Goal: Task Accomplishment & Management: Manage account settings

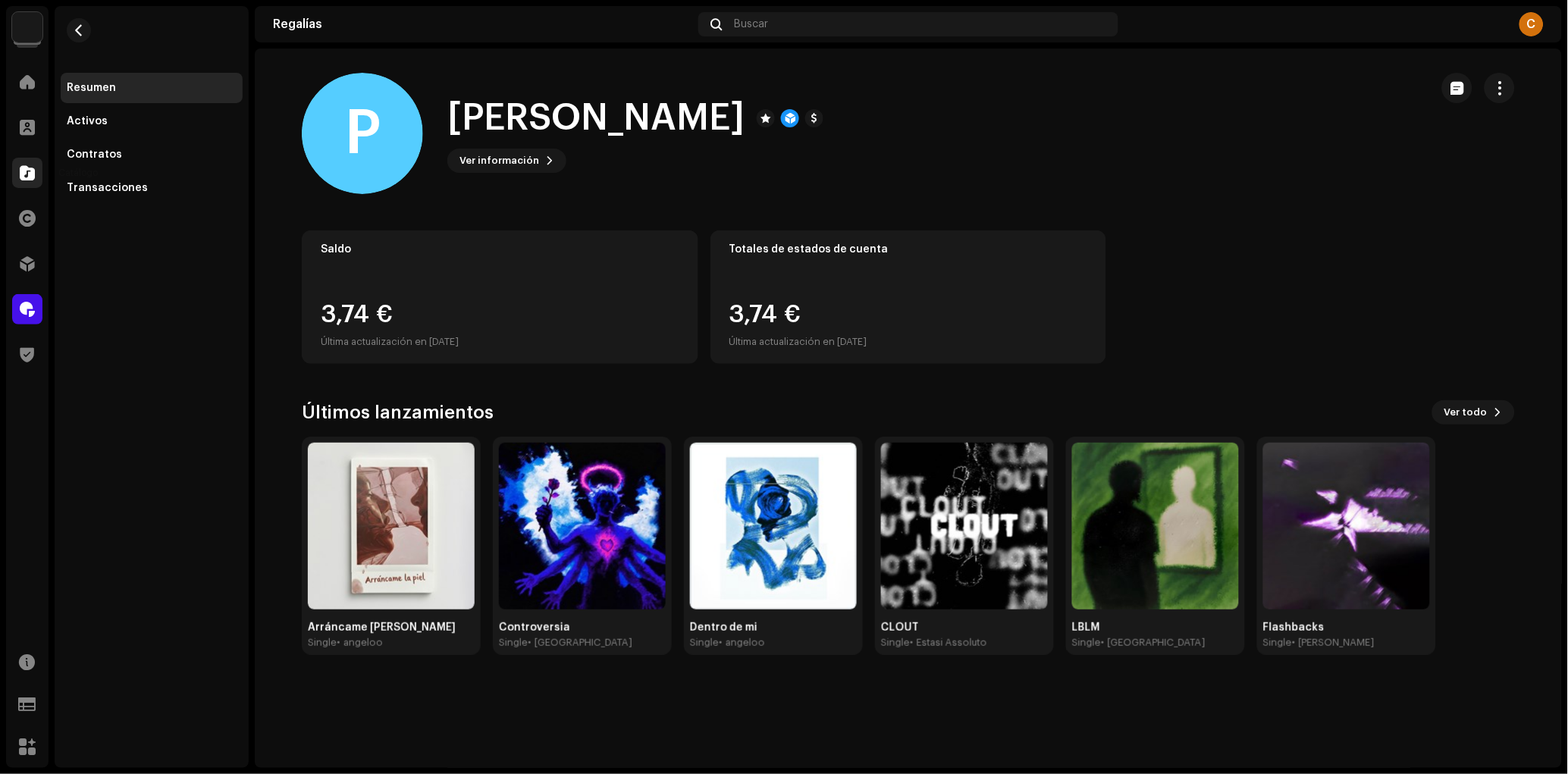
click at [17, 171] on div at bounding box center [27, 173] width 30 height 30
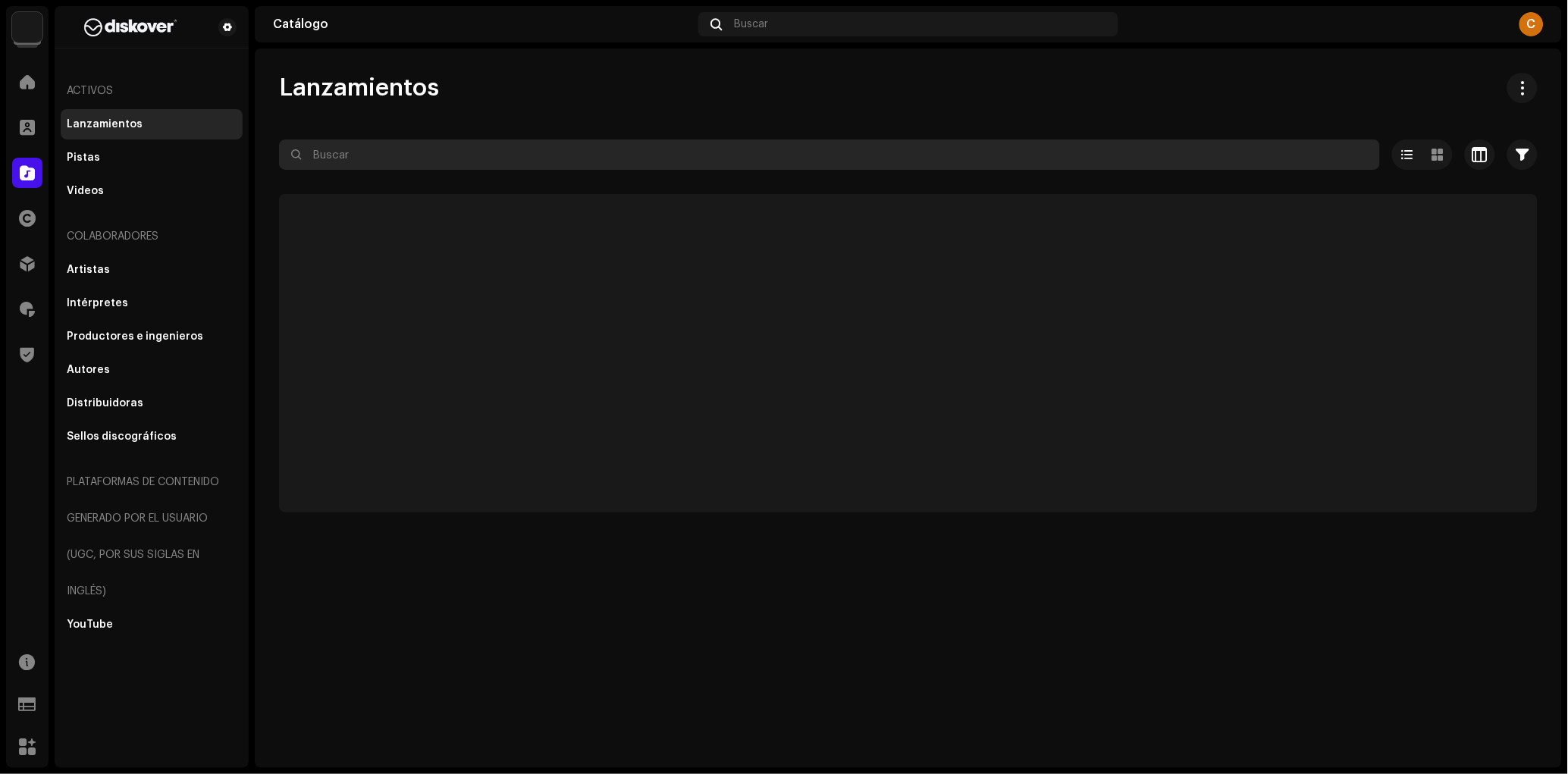
click at [478, 139] on input "text" at bounding box center [829, 154] width 1101 height 30
paste input "7300342785935"
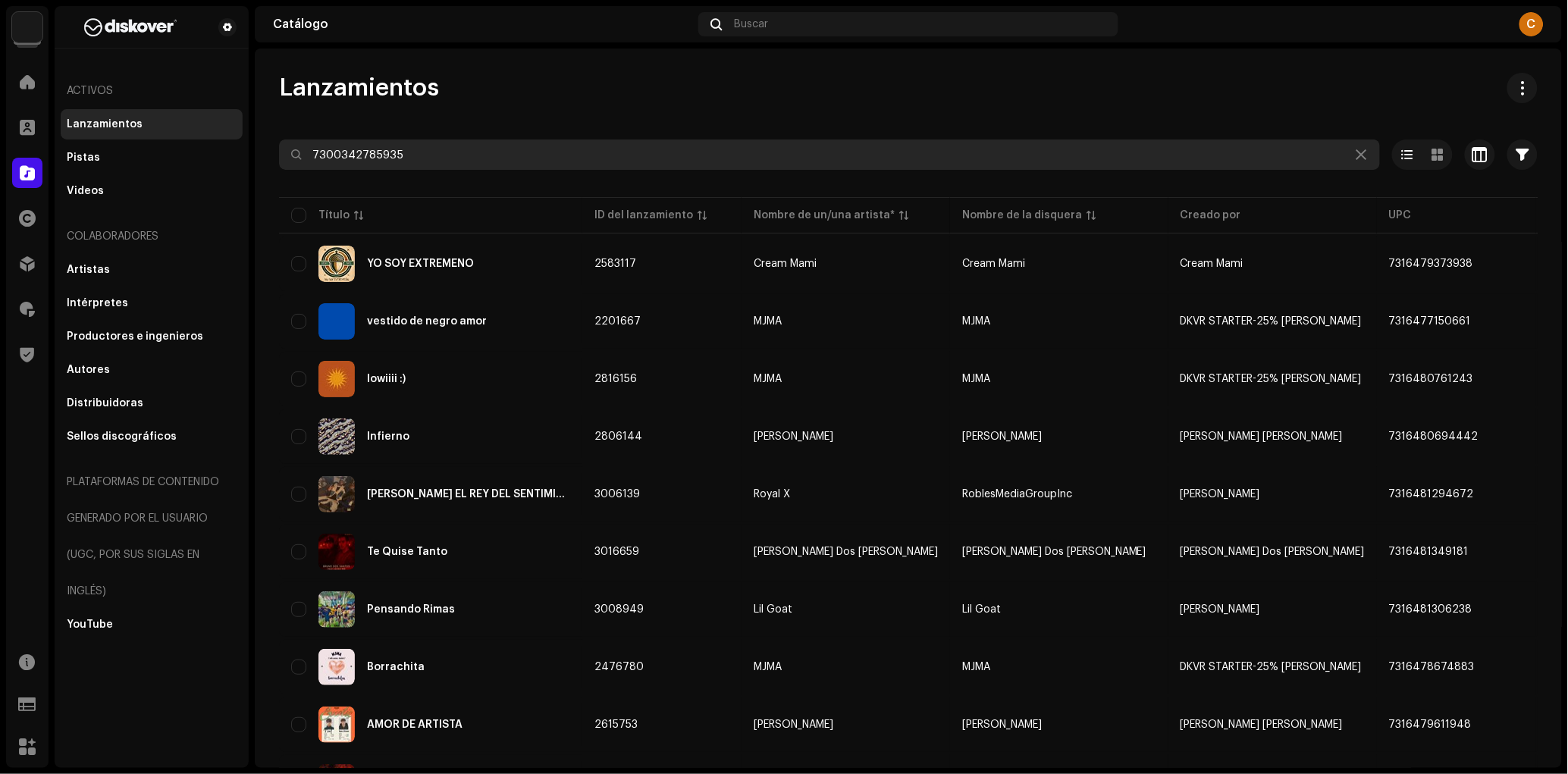
type input "7300342785935"
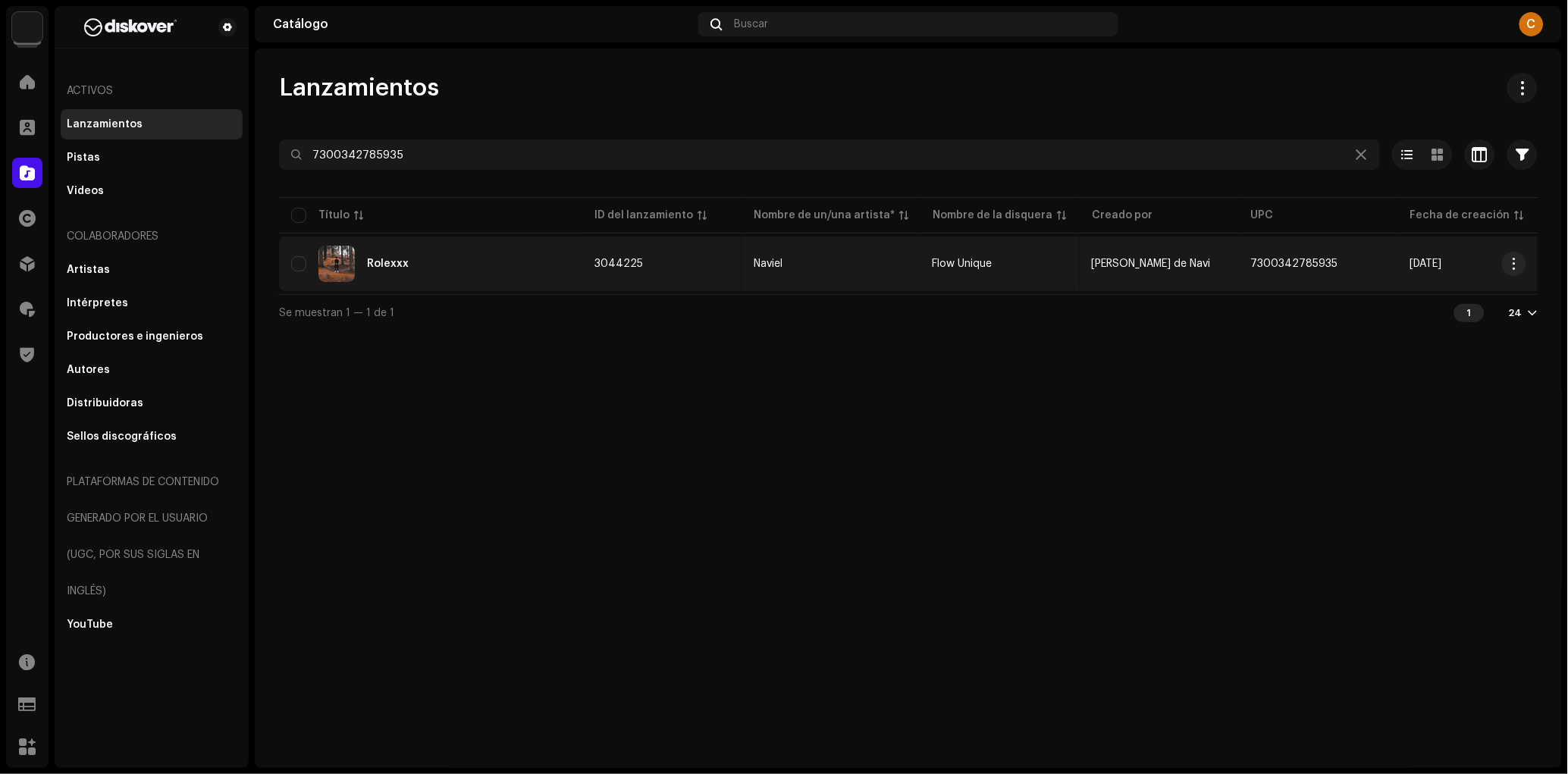
click at [426, 263] on div "Rolexxx" at bounding box center [430, 264] width 279 height 36
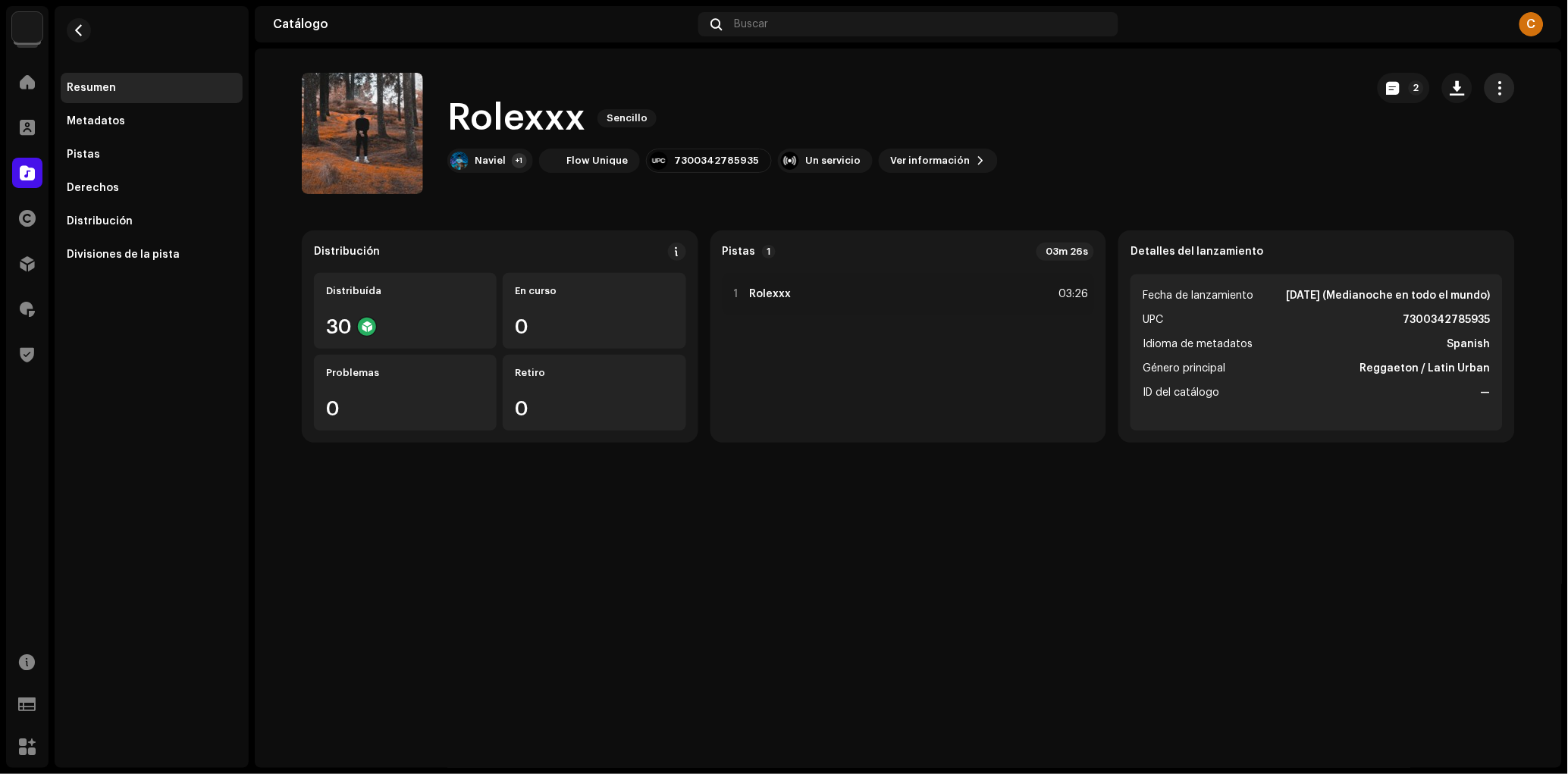
click at [1492, 86] on button "button" at bounding box center [1499, 88] width 30 height 30
click at [1408, 159] on div "Editar" at bounding box center [1431, 155] width 141 height 12
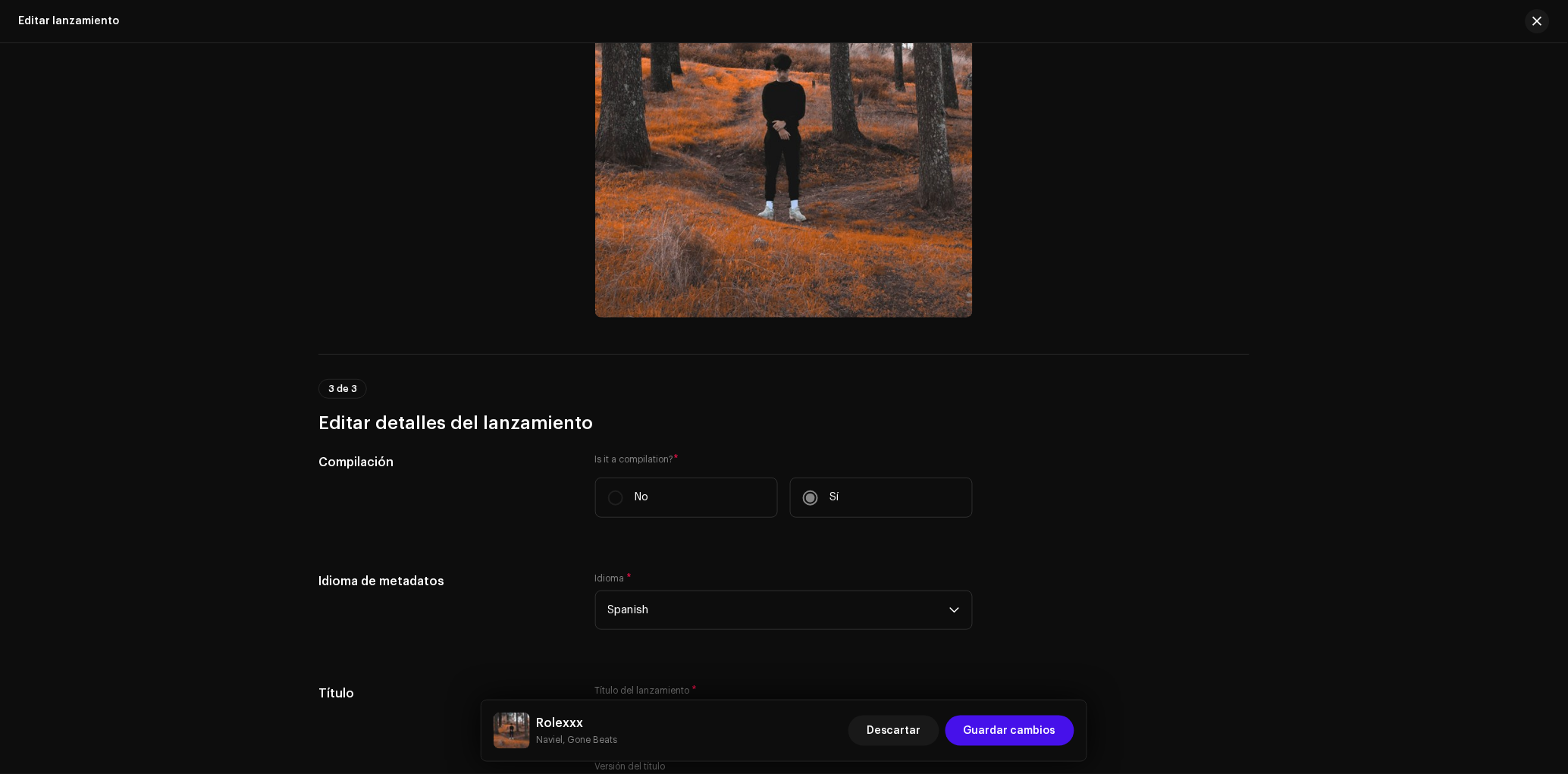
scroll to position [719, 0]
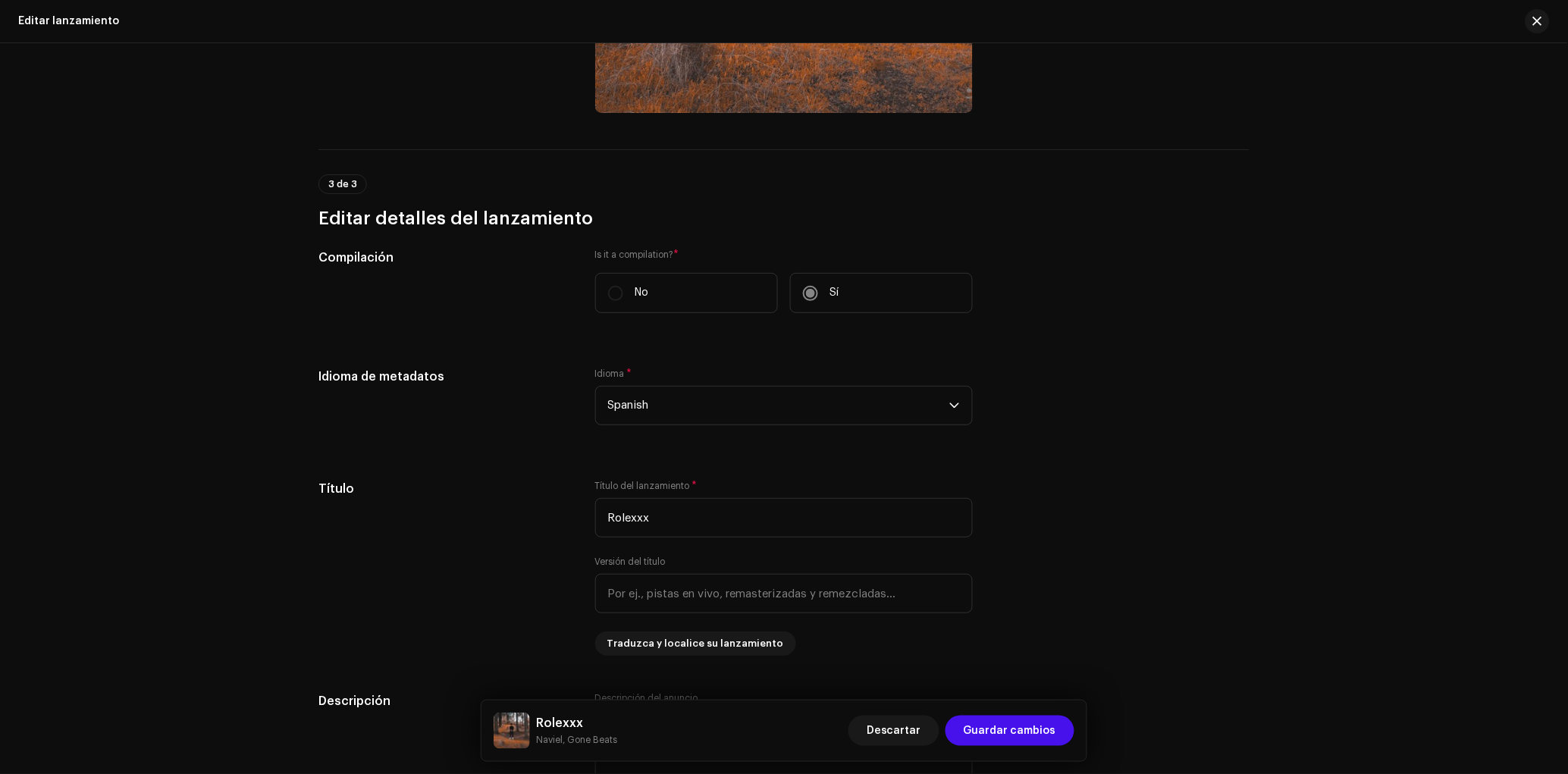
click at [677, 305] on label "No" at bounding box center [686, 293] width 183 height 40
click at [645, 292] on p "No" at bounding box center [642, 293] width 14 height 16
click at [612, 290] on label "No" at bounding box center [686, 293] width 183 height 40
click at [610, 290] on label "No" at bounding box center [686, 293] width 183 height 40
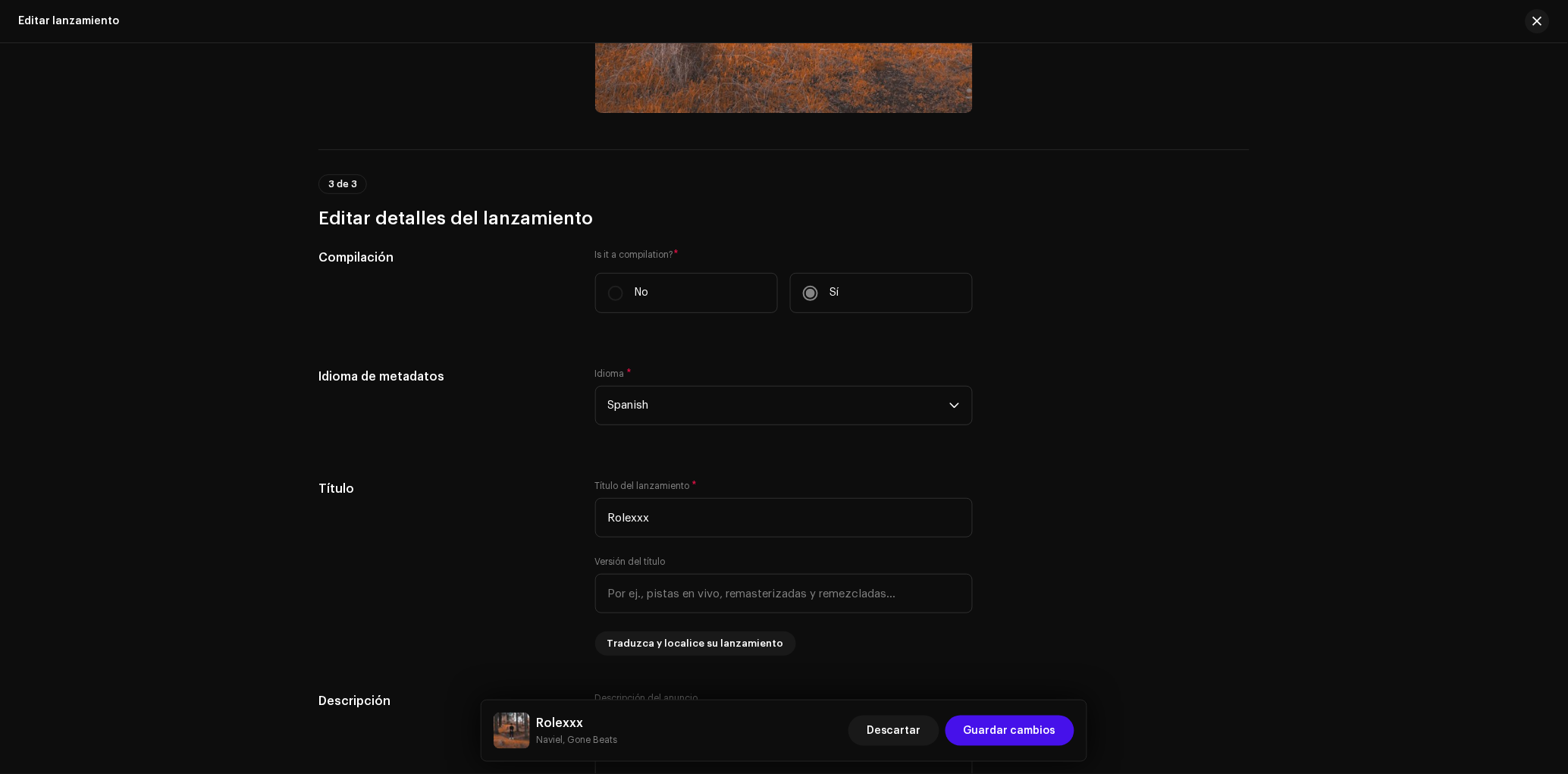
click at [624, 304] on label "No" at bounding box center [686, 293] width 183 height 40
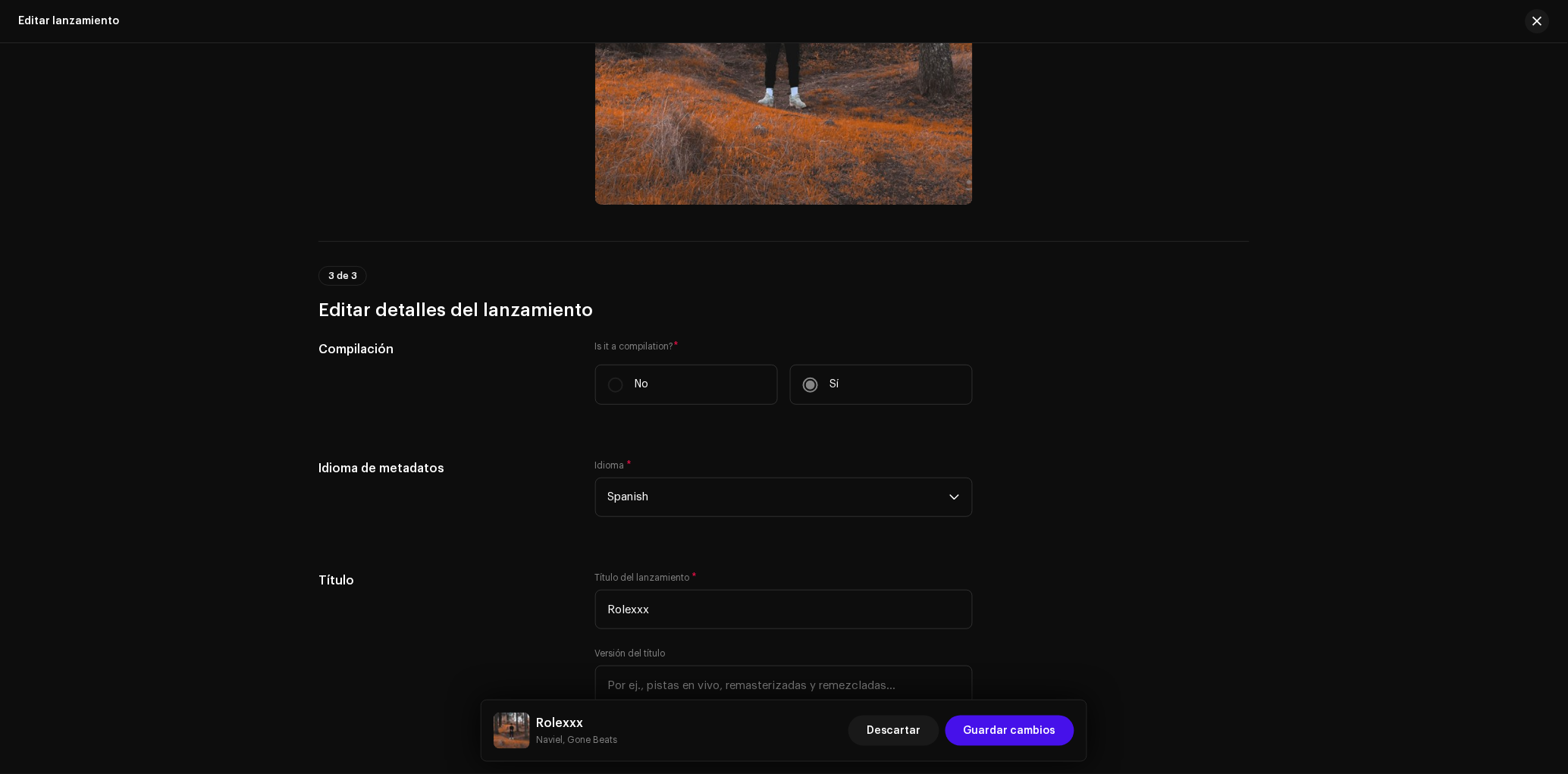
scroll to position [630, 0]
click at [615, 387] on label "No" at bounding box center [686, 382] width 183 height 40
click at [658, 396] on label "No" at bounding box center [686, 382] width 183 height 40
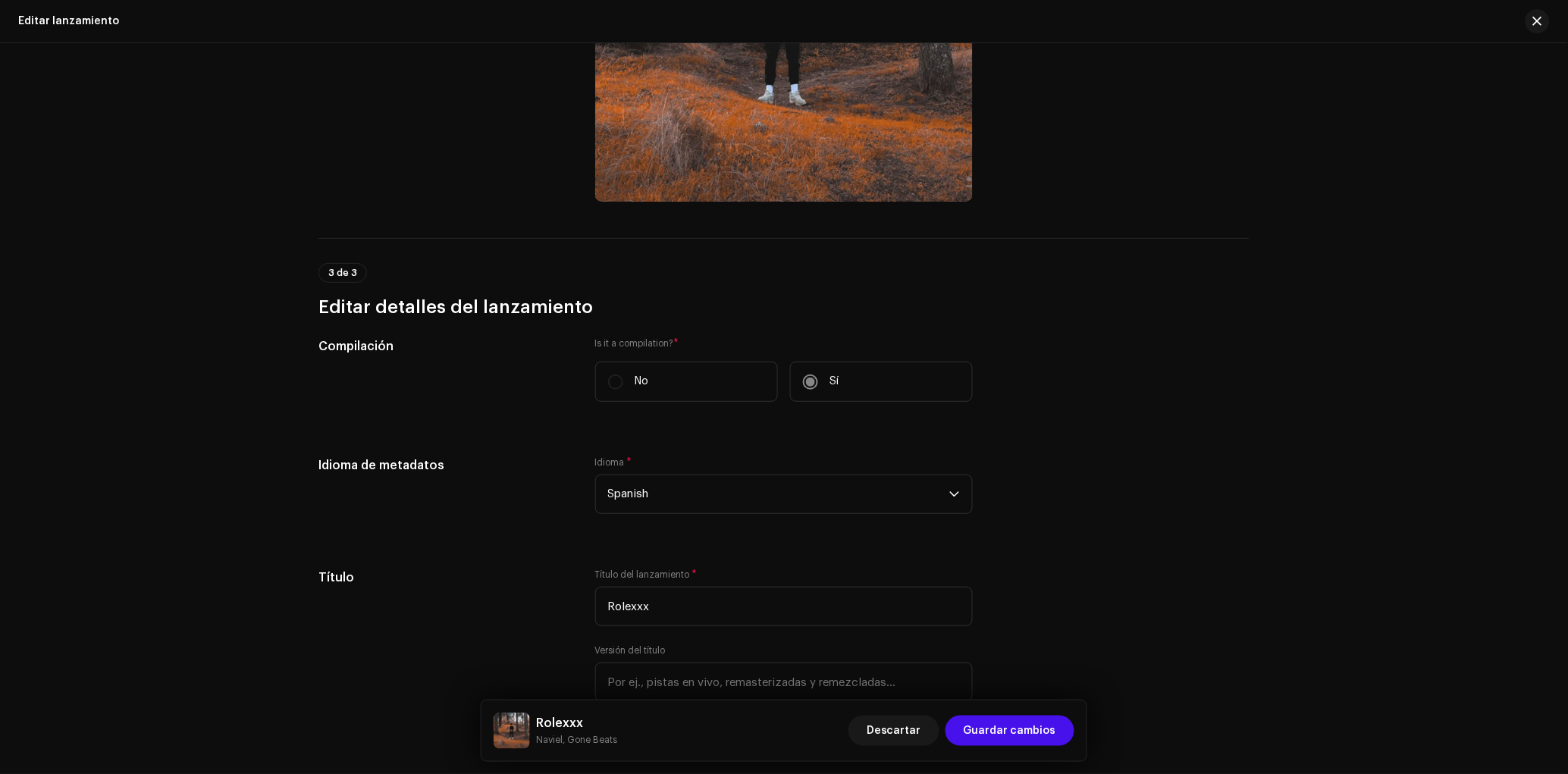
scroll to position [0, 0]
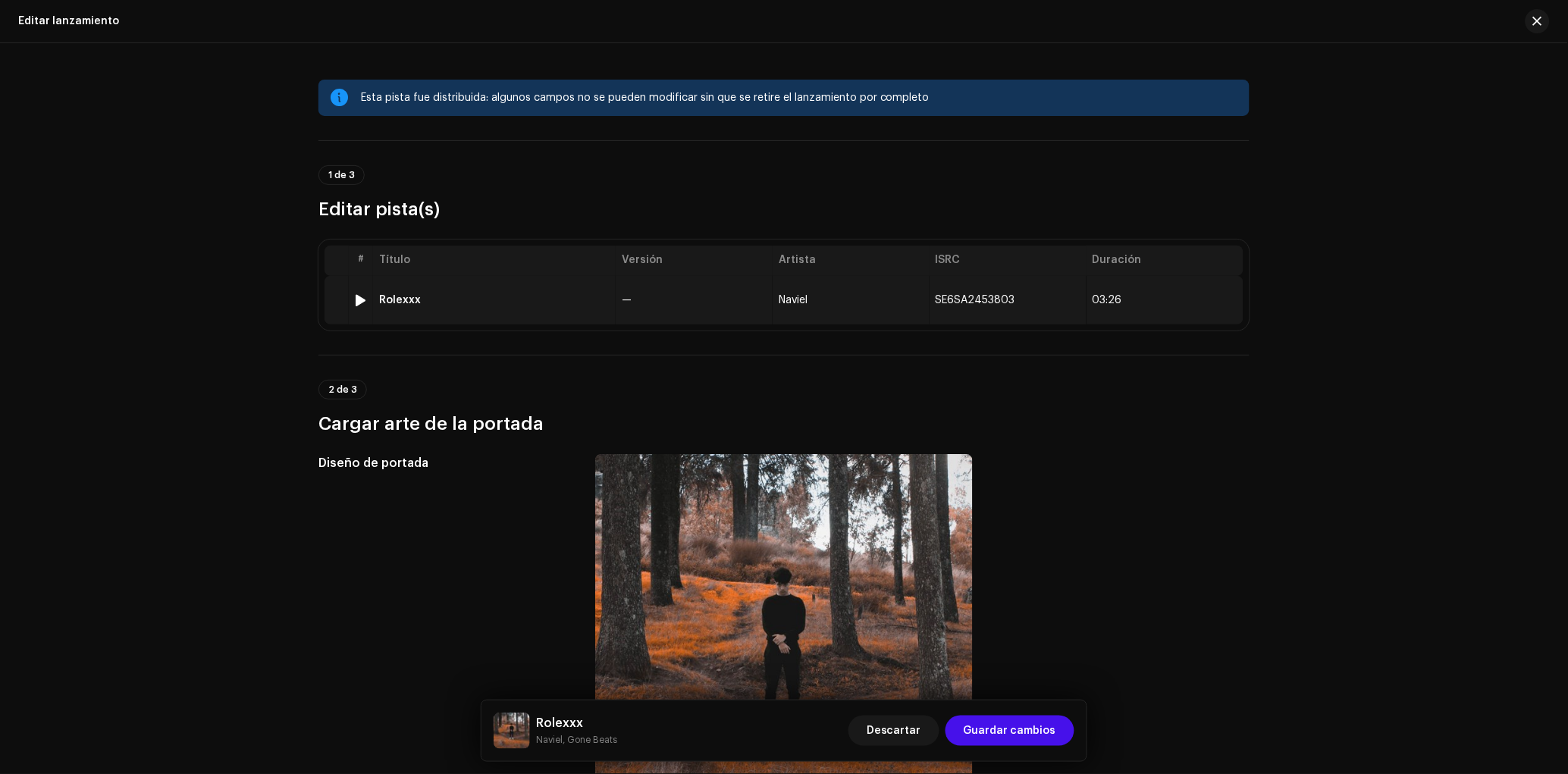
click at [625, 315] on td "—" at bounding box center [693, 300] width 157 height 49
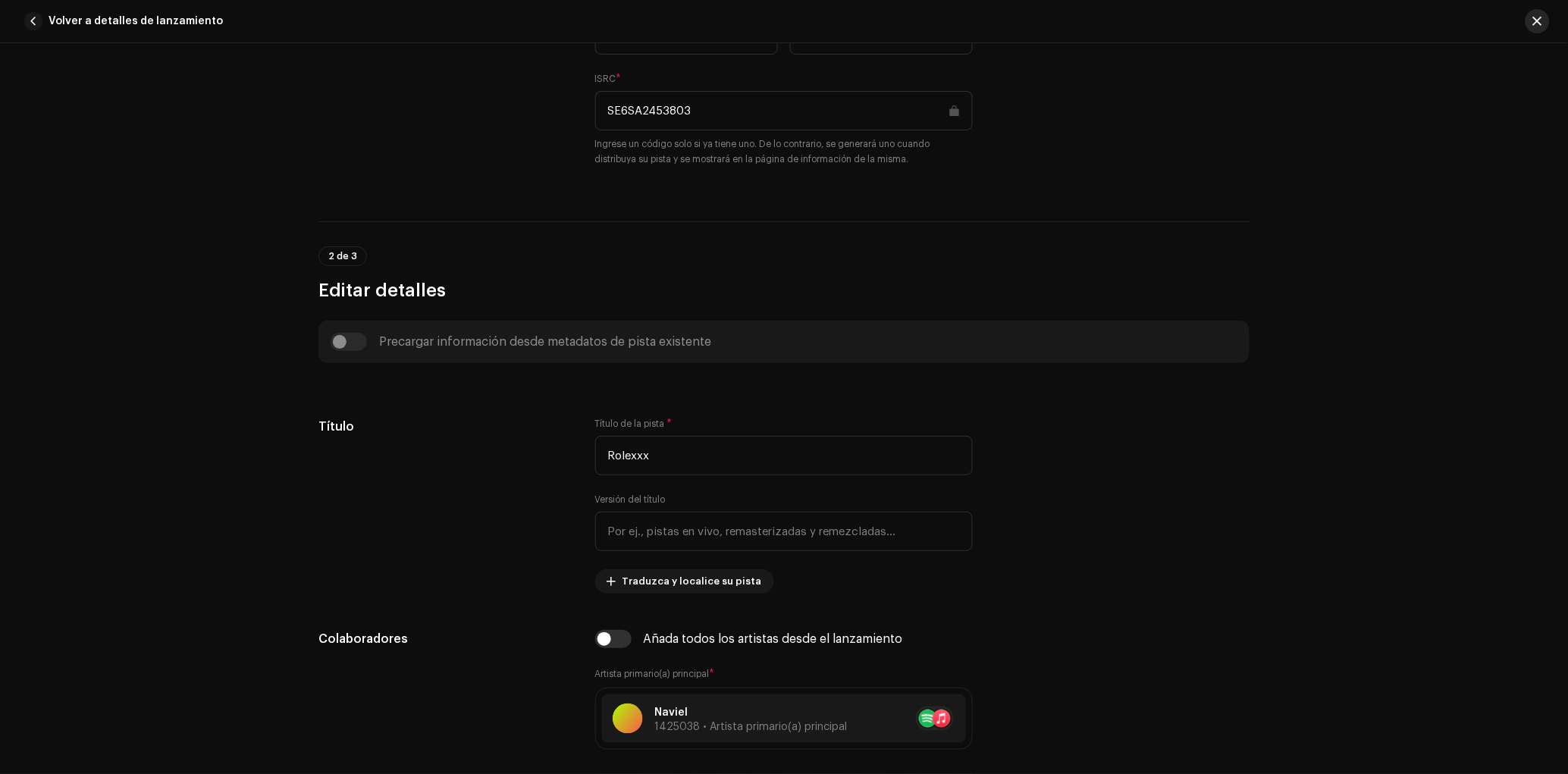
scroll to position [385, 0]
click at [1545, 21] on button "button" at bounding box center [1537, 21] width 24 height 24
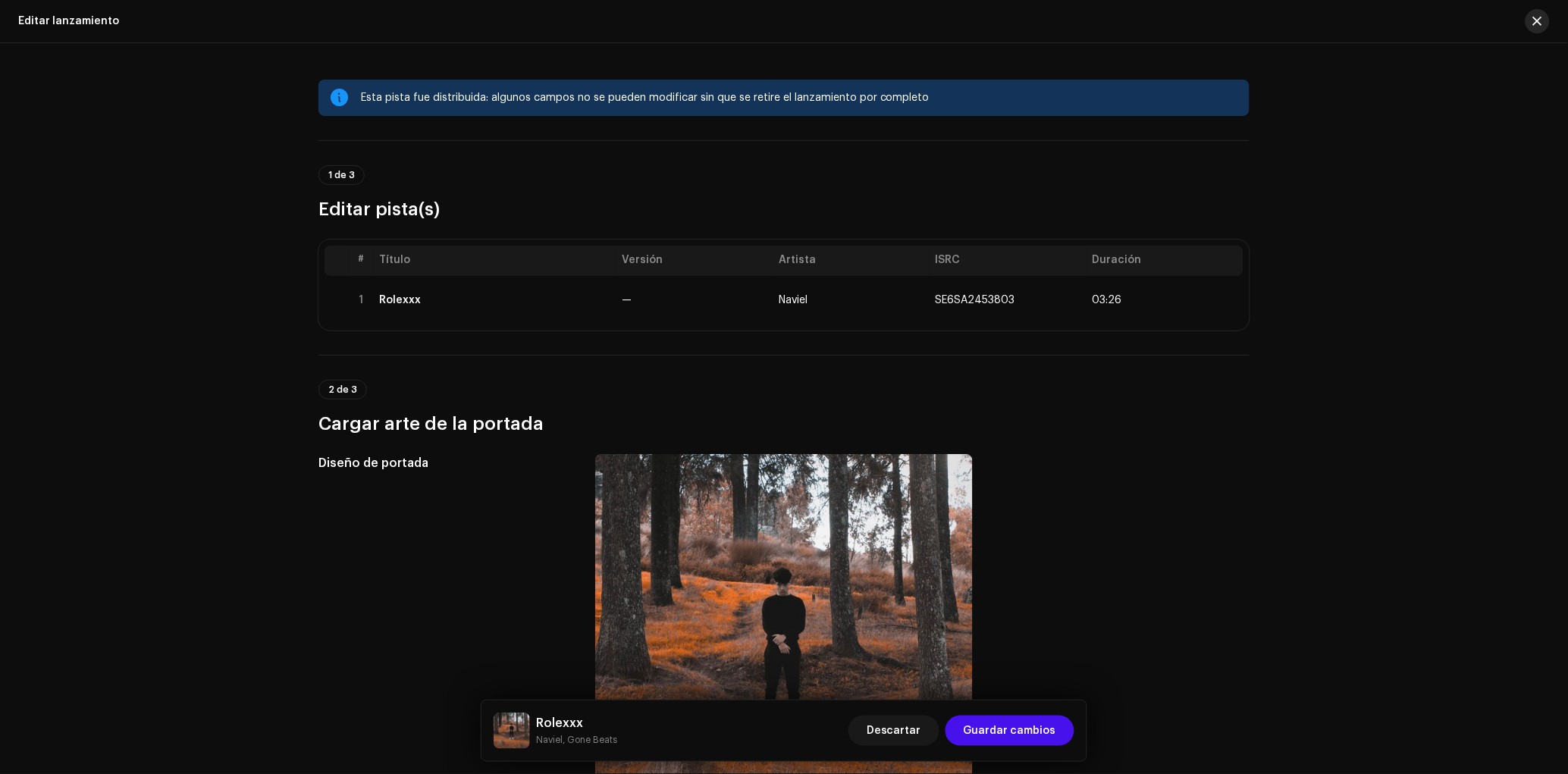
click at [1531, 20] on button "button" at bounding box center [1537, 21] width 24 height 24
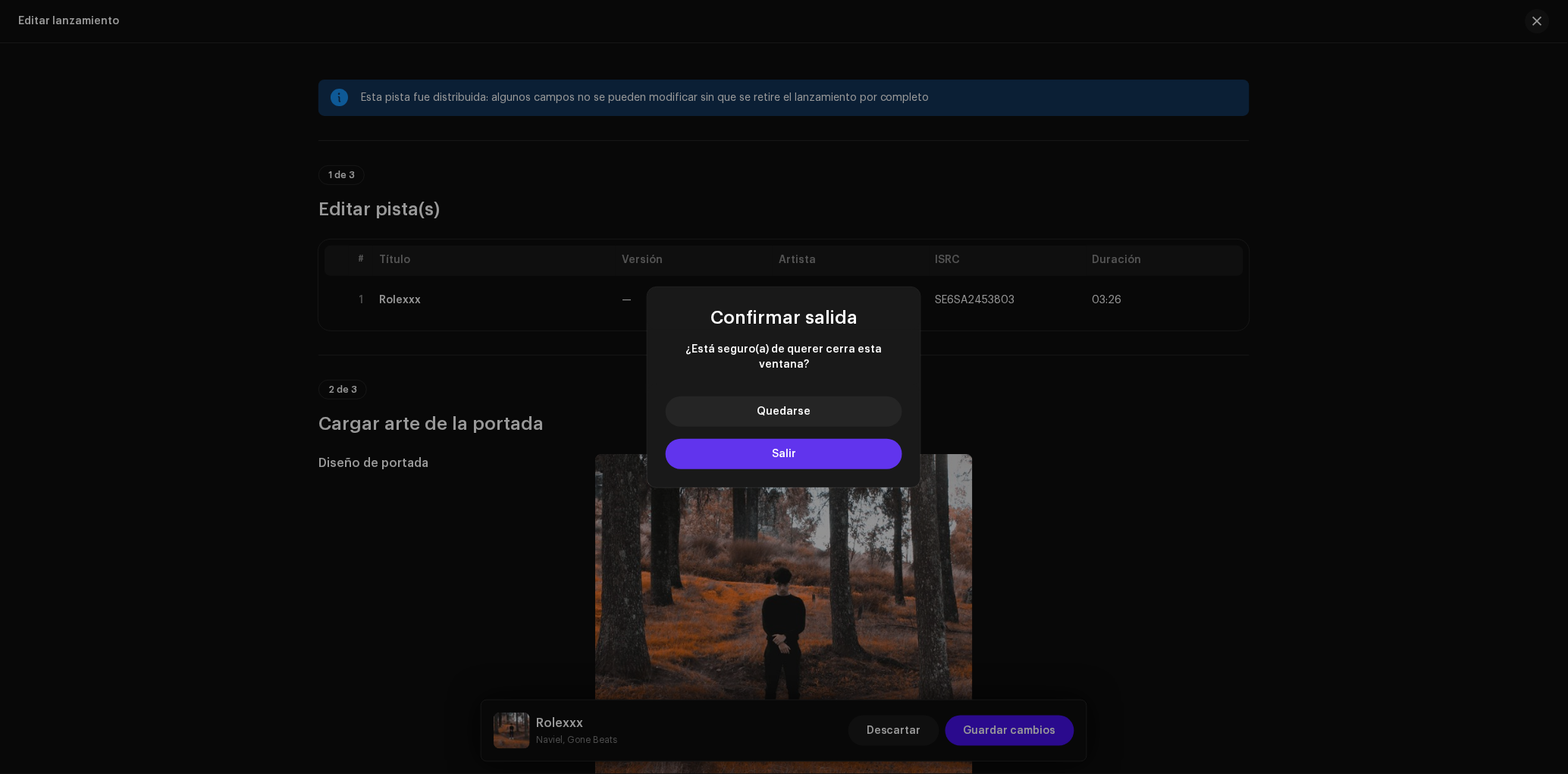
click at [861, 440] on button "Salir" at bounding box center [784, 454] width 236 height 30
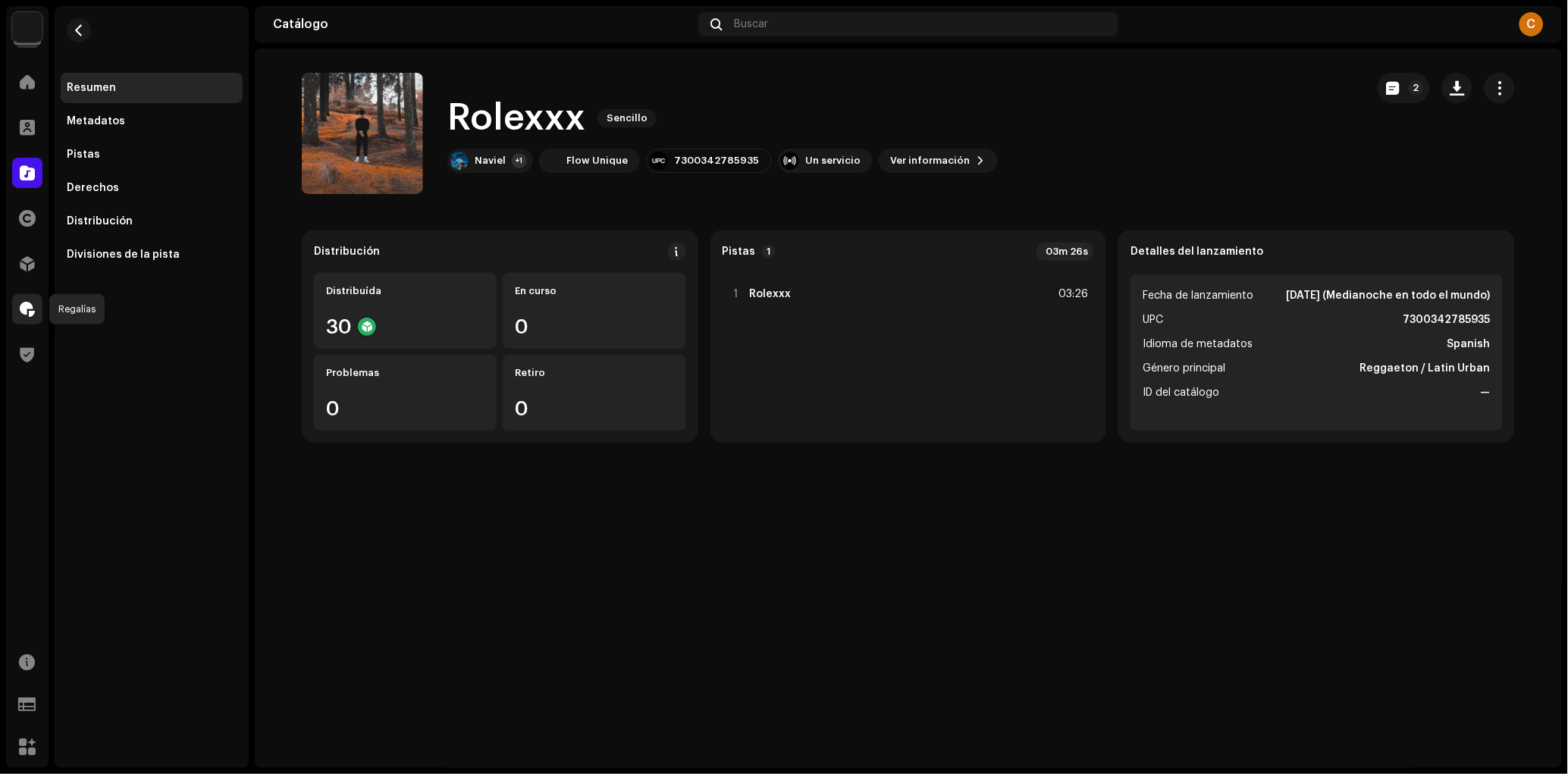
click at [27, 311] on span at bounding box center [27, 309] width 15 height 12
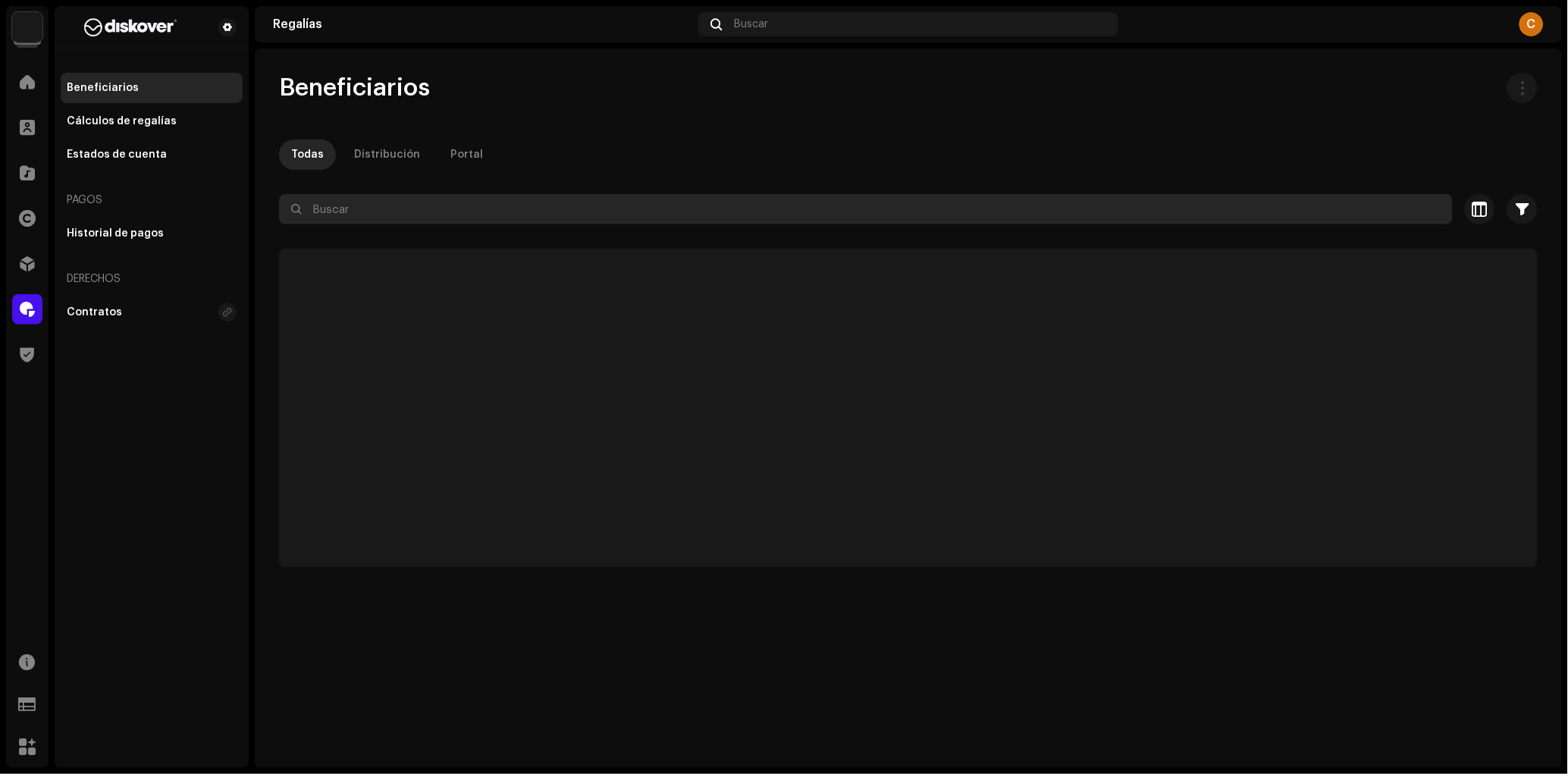
click at [423, 217] on input "text" at bounding box center [865, 209] width 1173 height 30
paste input "[EMAIL_ADDRESS][DOMAIN_NAME]"
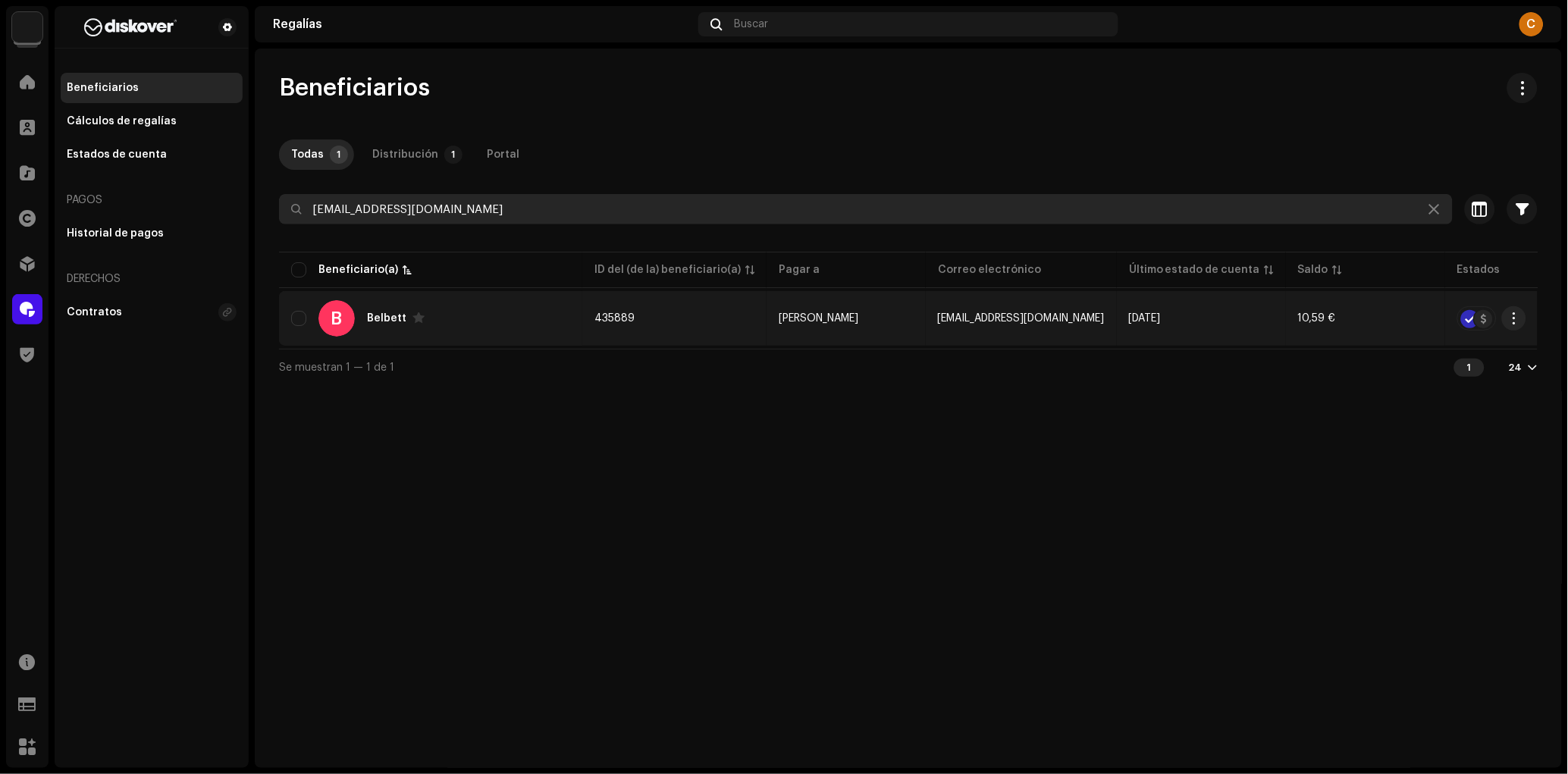
type input "[EMAIL_ADDRESS][DOMAIN_NAME]"
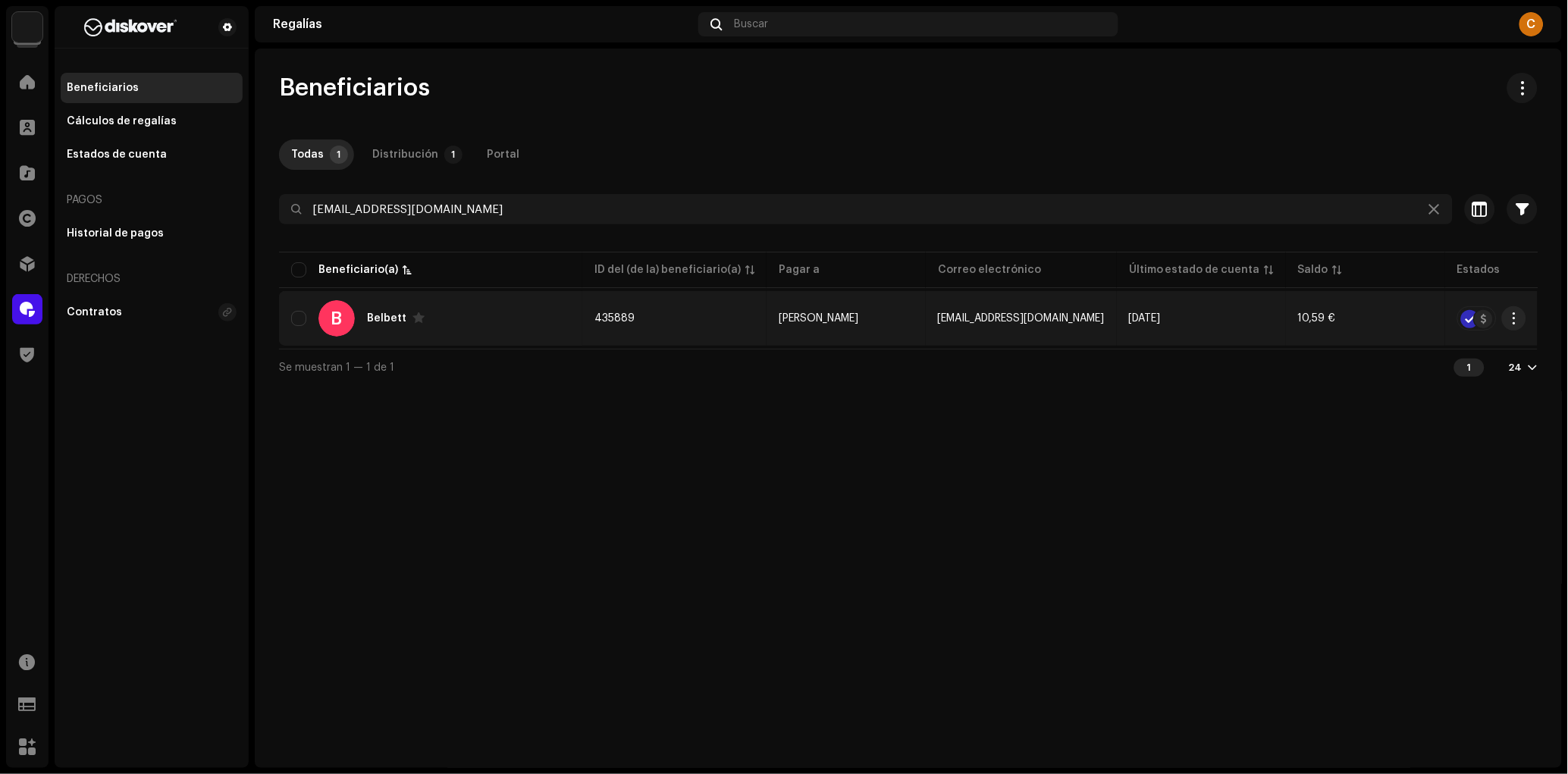
click at [530, 323] on div "B [PERSON_NAME]" at bounding box center [430, 318] width 279 height 36
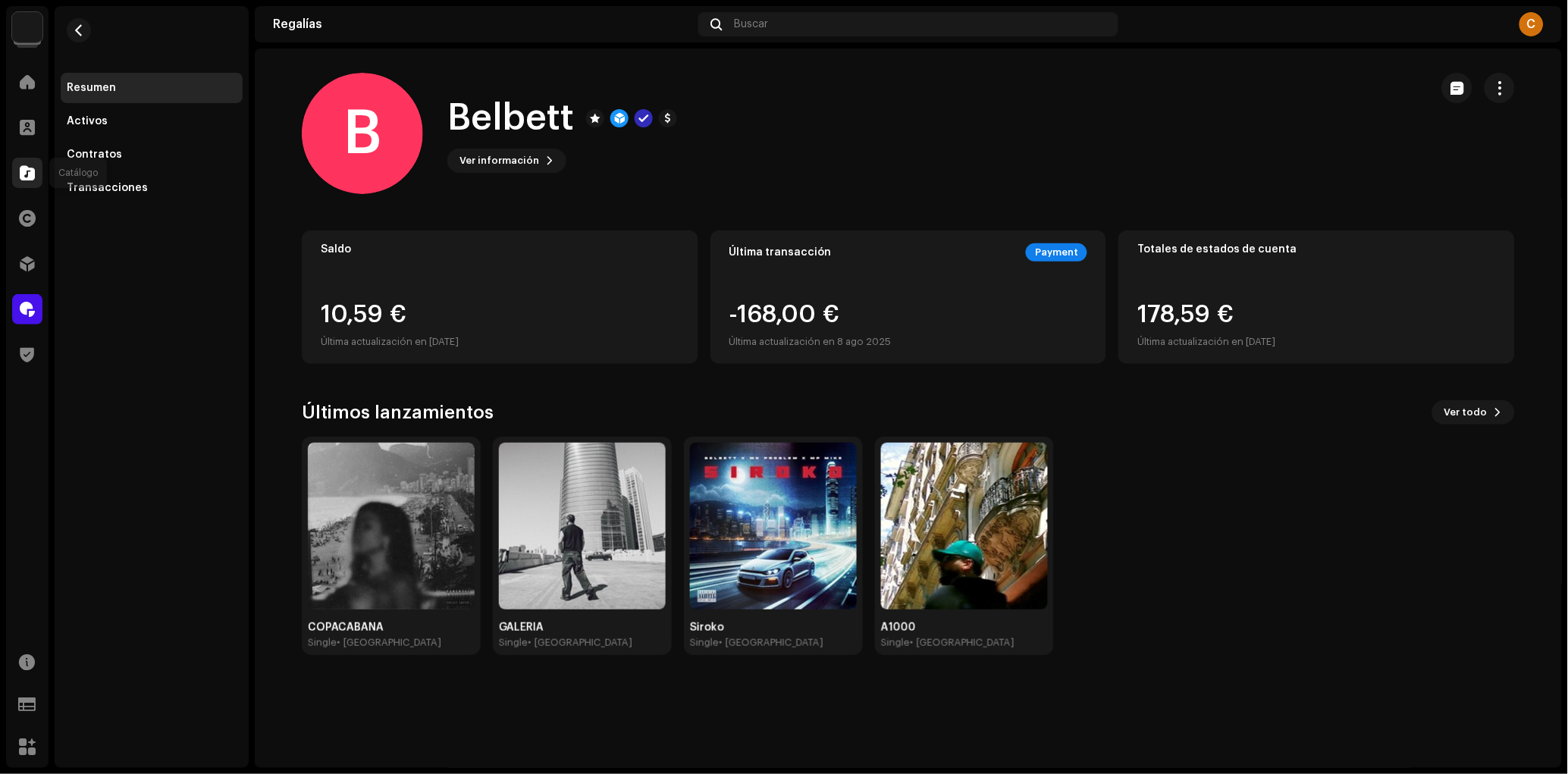
click at [39, 175] on div at bounding box center [27, 173] width 30 height 30
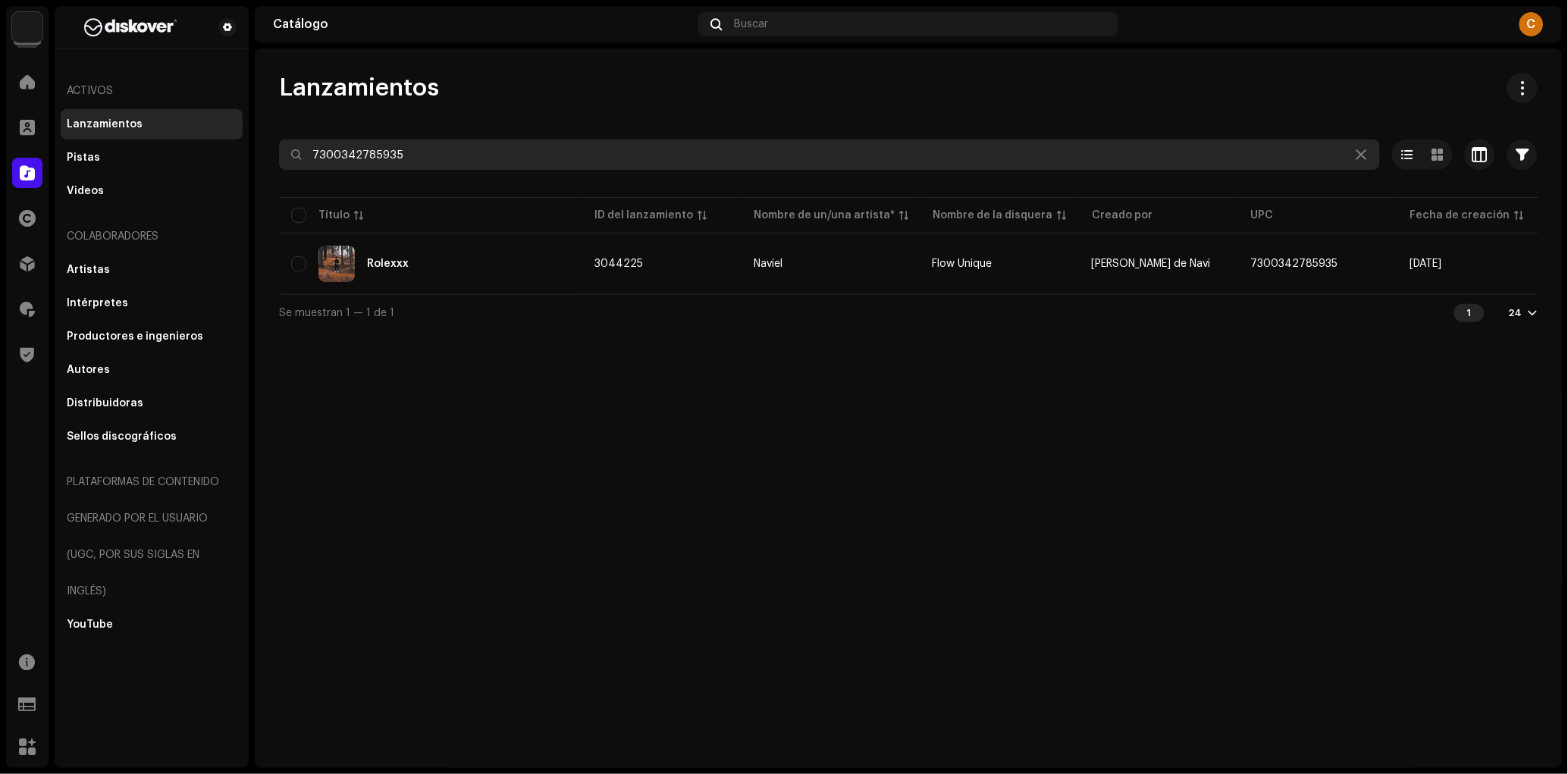
click at [341, 155] on input "7300342785935" at bounding box center [829, 154] width 1101 height 30
paste input "5059487689616"
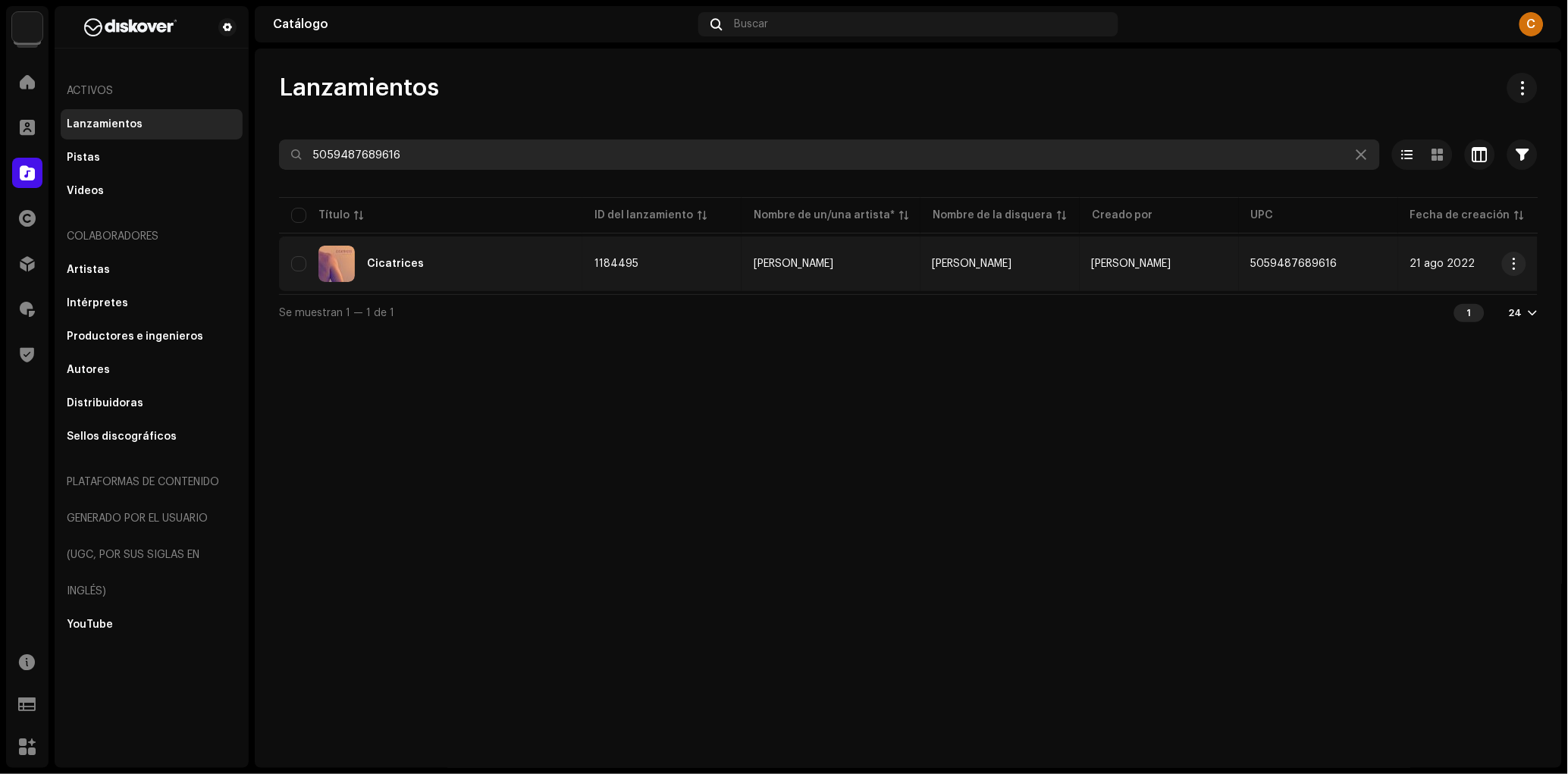
type input "5059487689616"
click at [741, 272] on td "[PERSON_NAME]" at bounding box center [830, 263] width 179 height 55
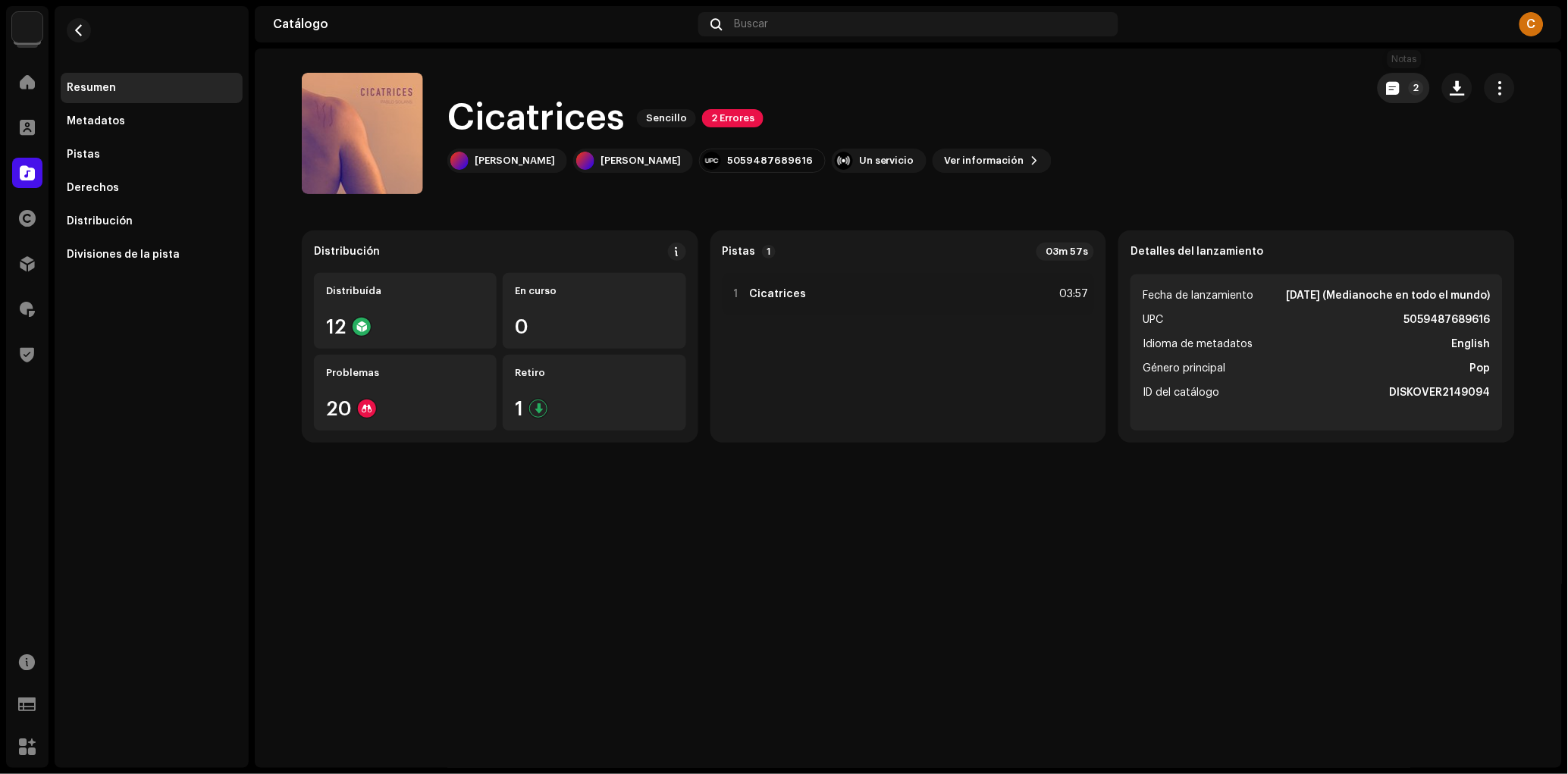
click at [1402, 78] on button "2" at bounding box center [1403, 88] width 52 height 30
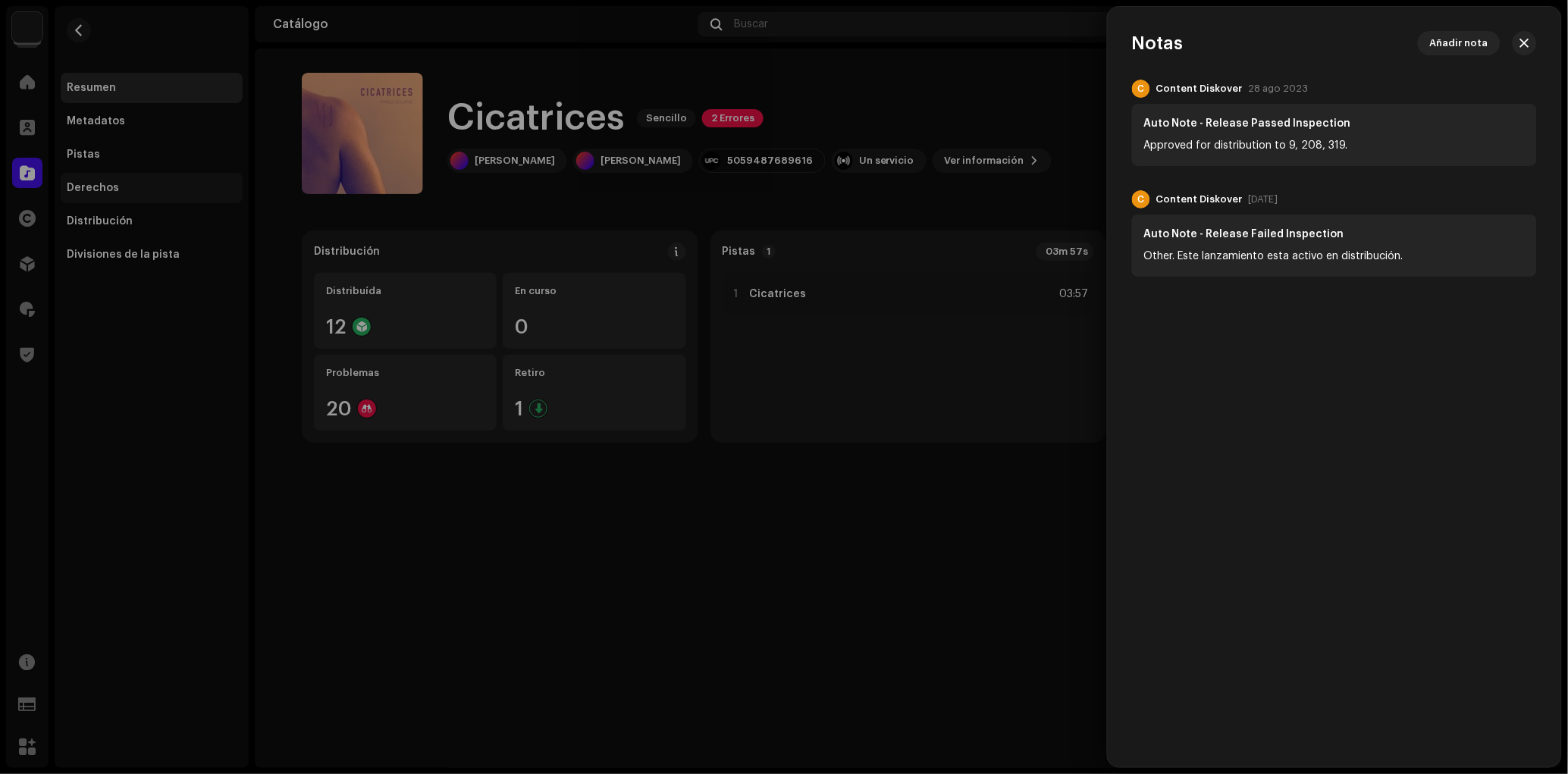
click at [180, 199] on div at bounding box center [784, 387] width 1568 height 774
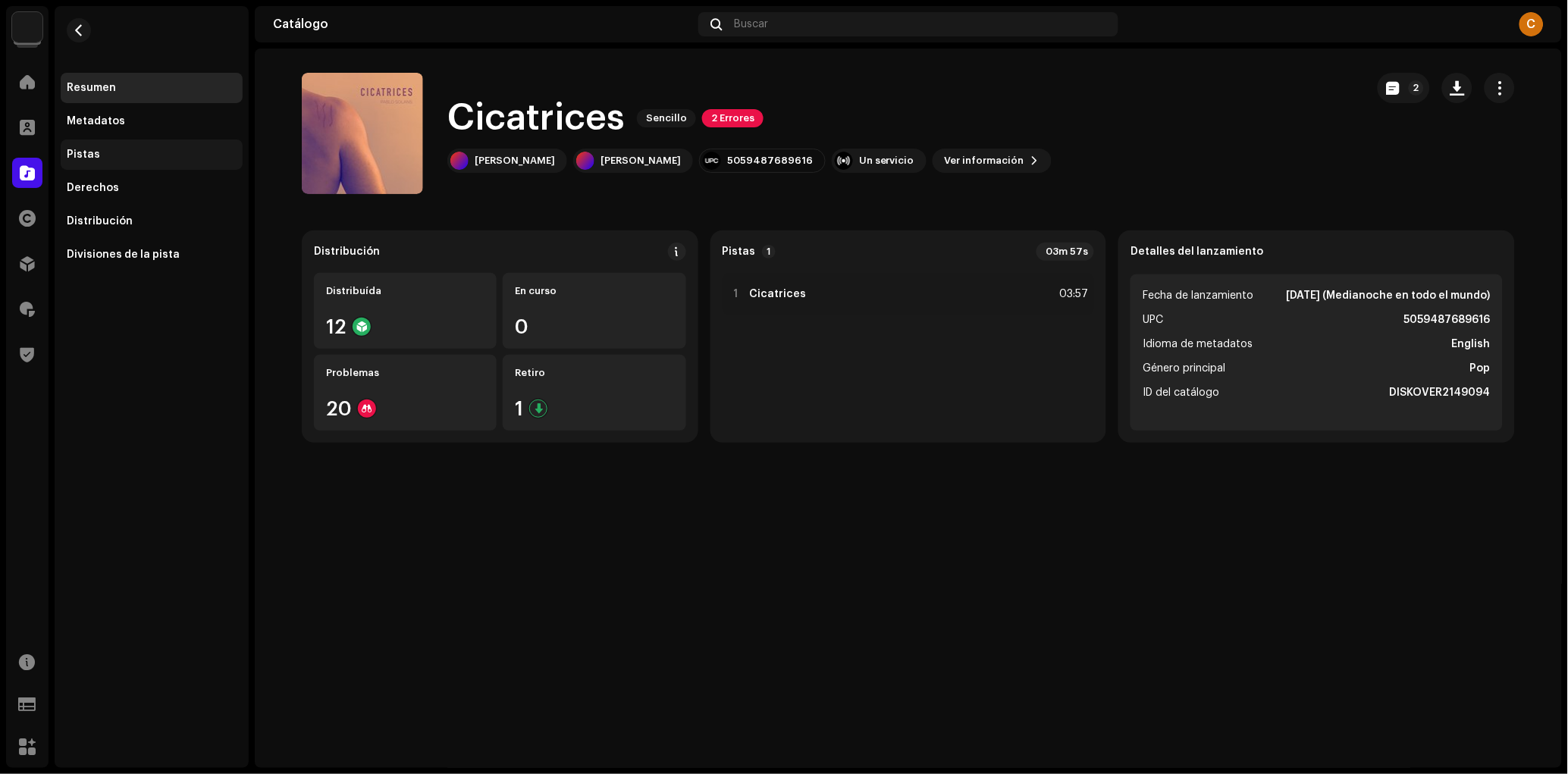
click at [118, 145] on div "Pistas" at bounding box center [152, 154] width 182 height 30
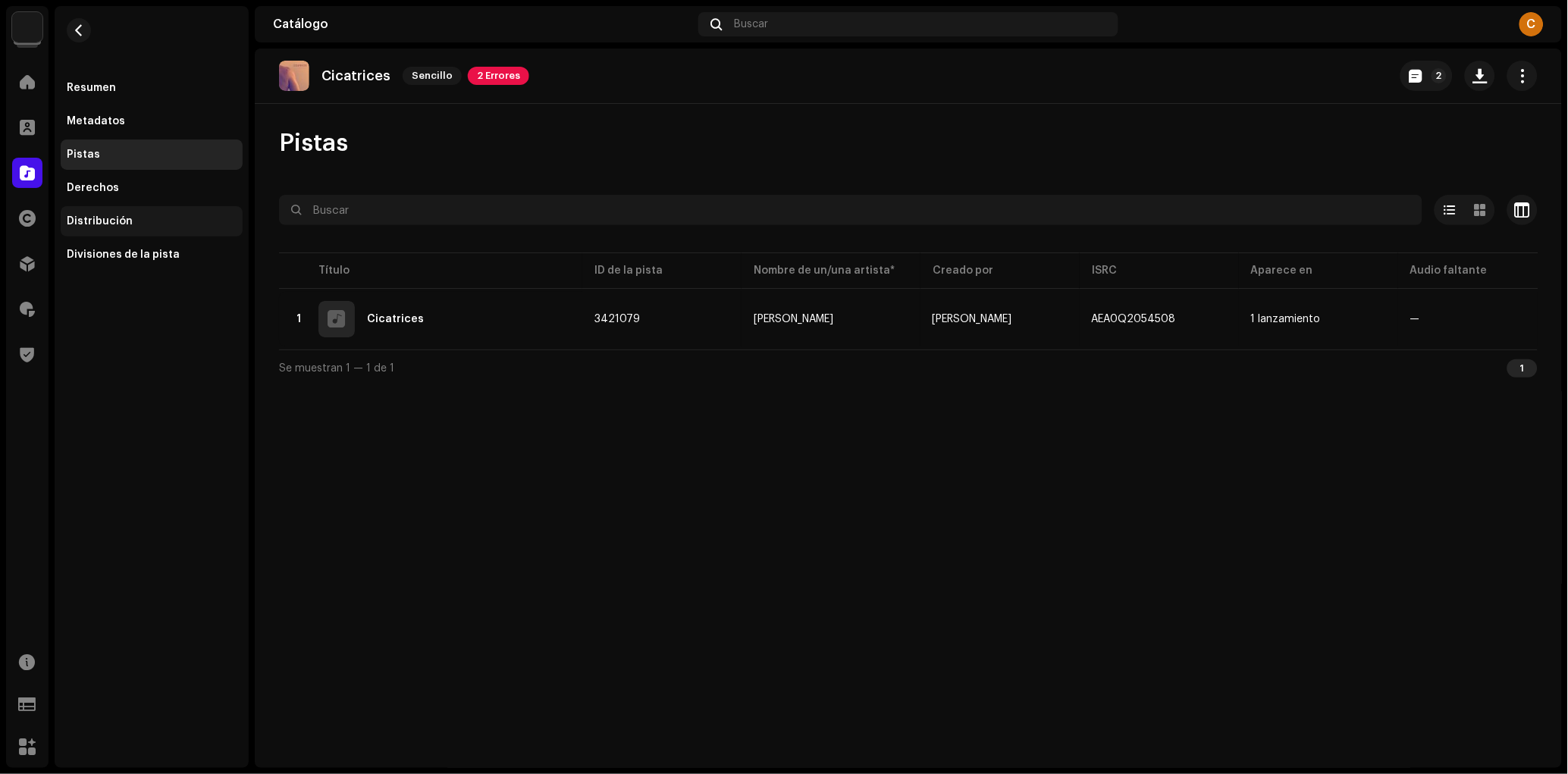
click at [157, 222] on div "Distribución" at bounding box center [152, 221] width 170 height 12
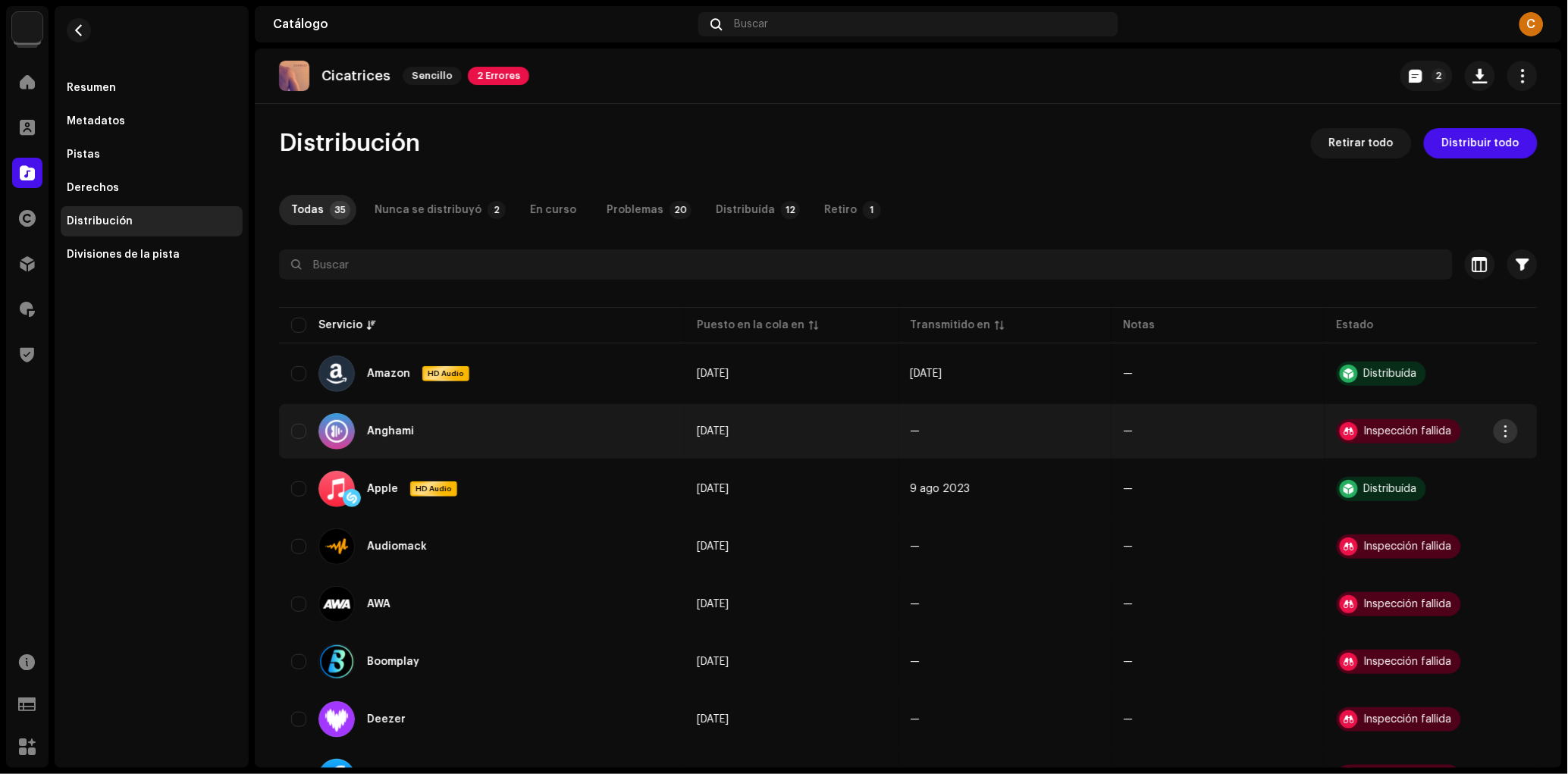
click at [1502, 431] on span "button" at bounding box center [1505, 431] width 11 height 12
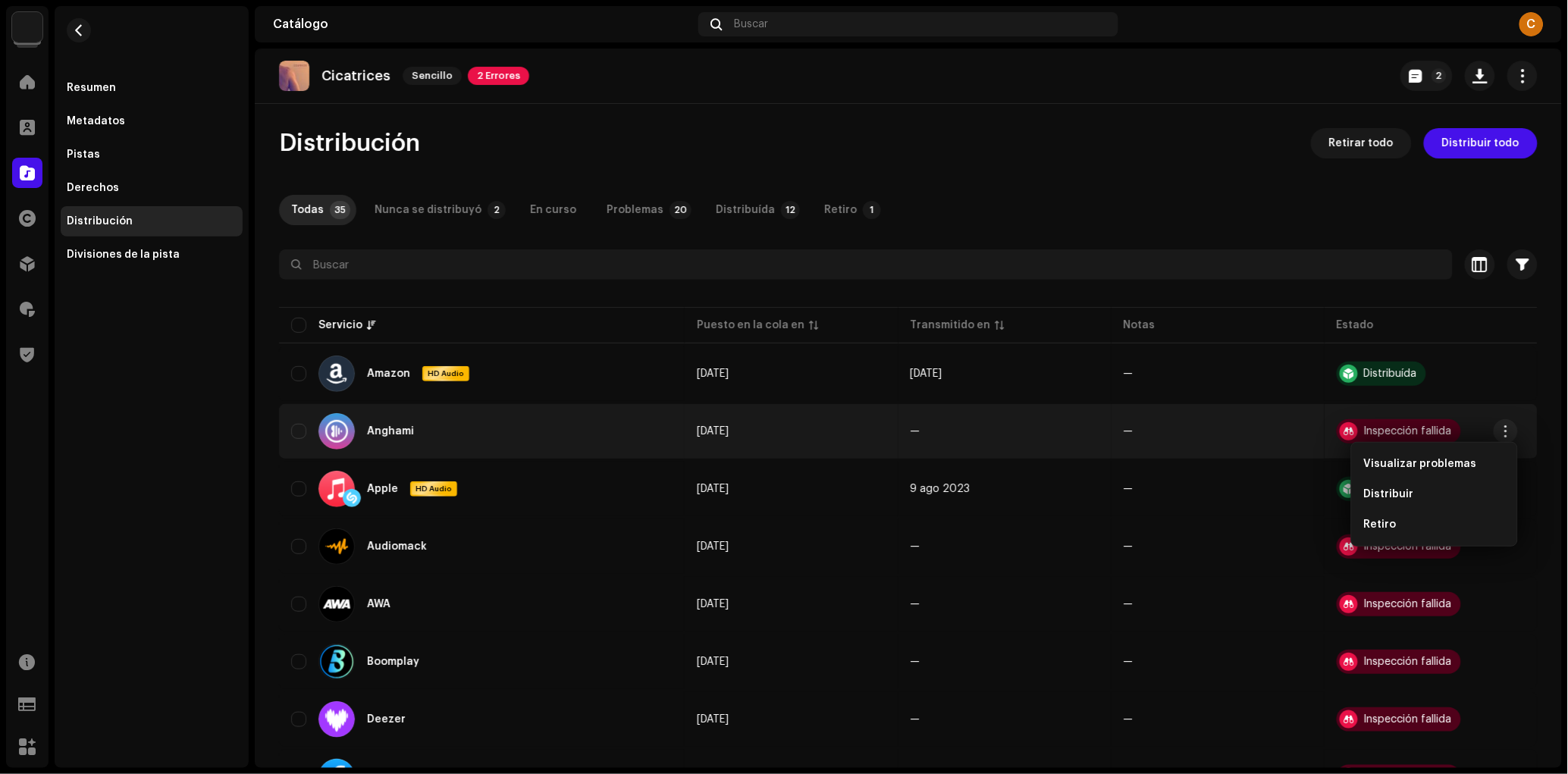
click at [1484, 447] on div "Visualizar problemas Distribuir Retiro" at bounding box center [1434, 494] width 167 height 105
click at [1482, 452] on div "Visualizar problemas" at bounding box center [1434, 464] width 153 height 30
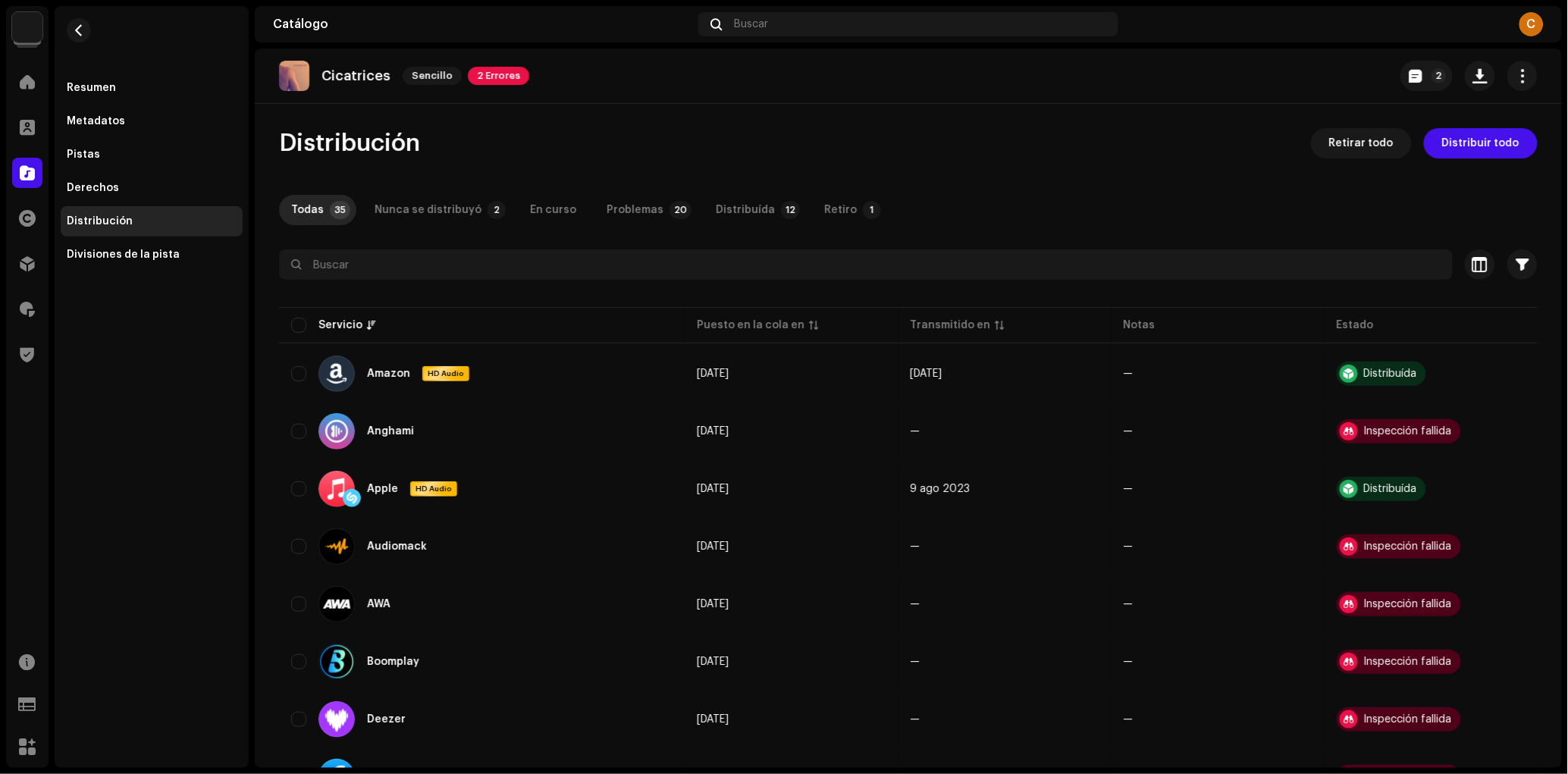
click at [1077, 206] on div "Errores del servicio Recibimos los siguientes errores al distribuir su lanzamie…" at bounding box center [784, 387] width 1568 height 774
click at [147, 86] on div "Resumen" at bounding box center [152, 88] width 170 height 12
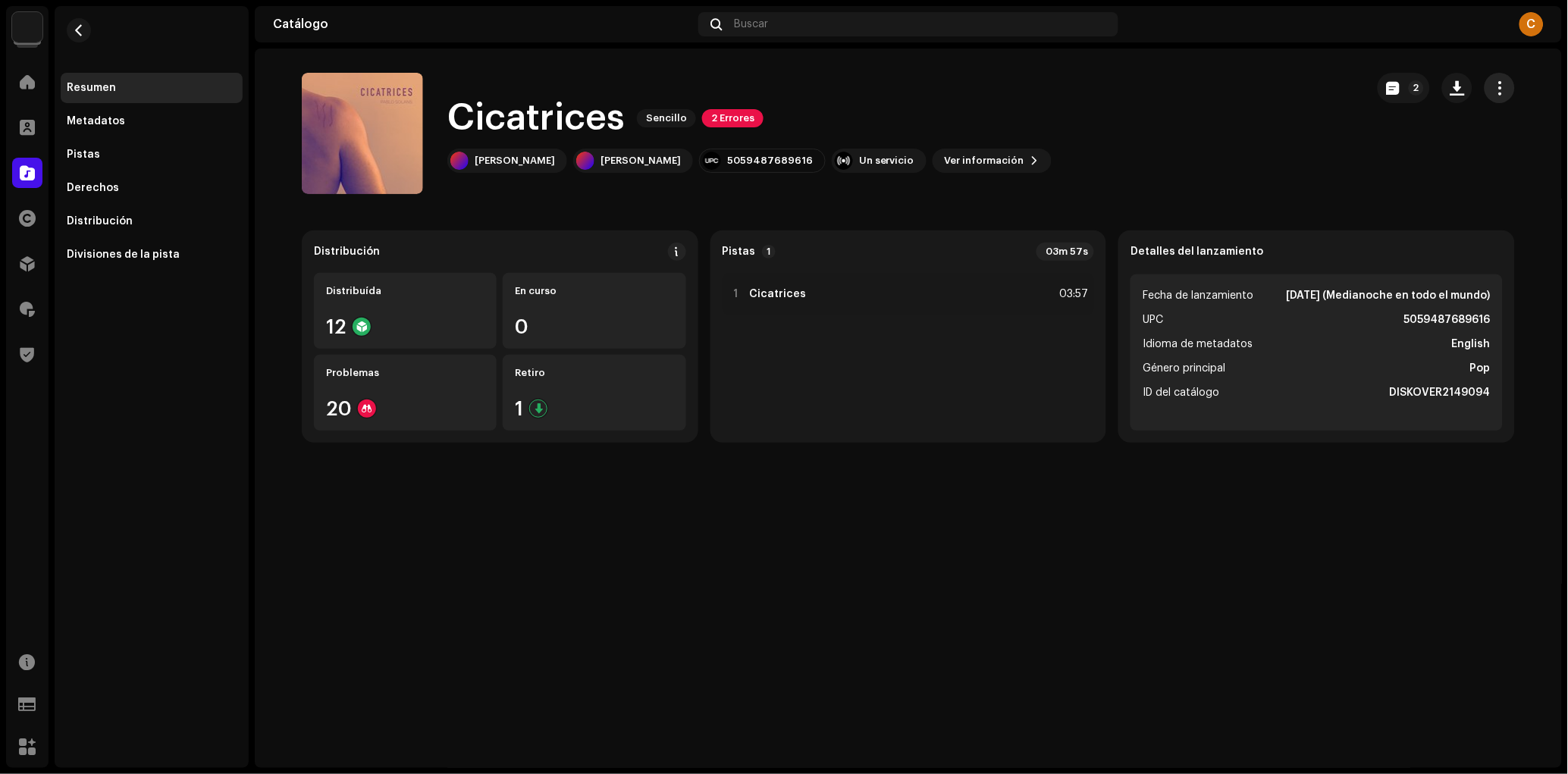
click at [1503, 93] on span "button" at bounding box center [1499, 88] width 14 height 12
click at [1434, 150] on div "Editar" at bounding box center [1431, 155] width 141 height 12
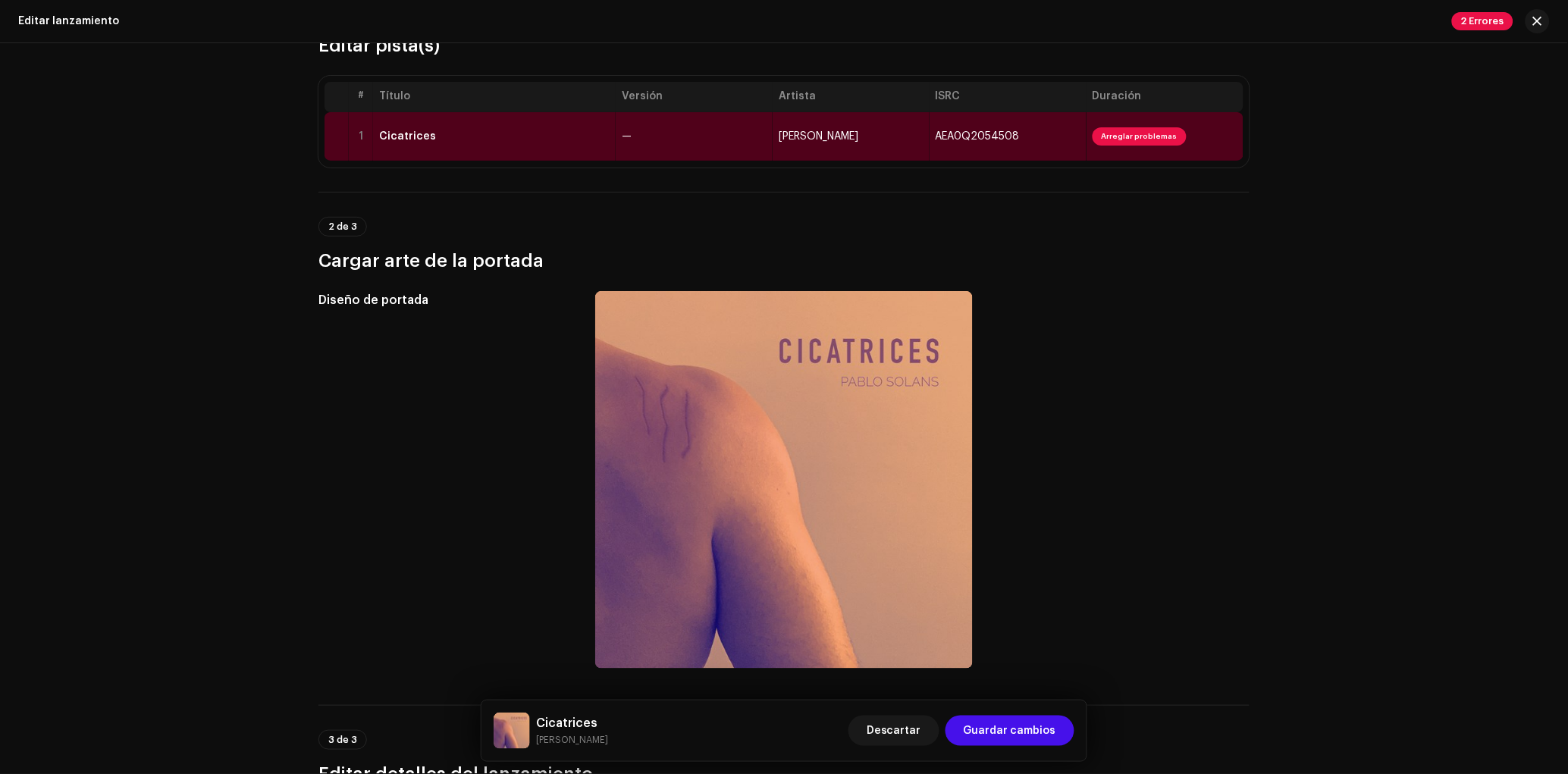
scroll to position [160, 0]
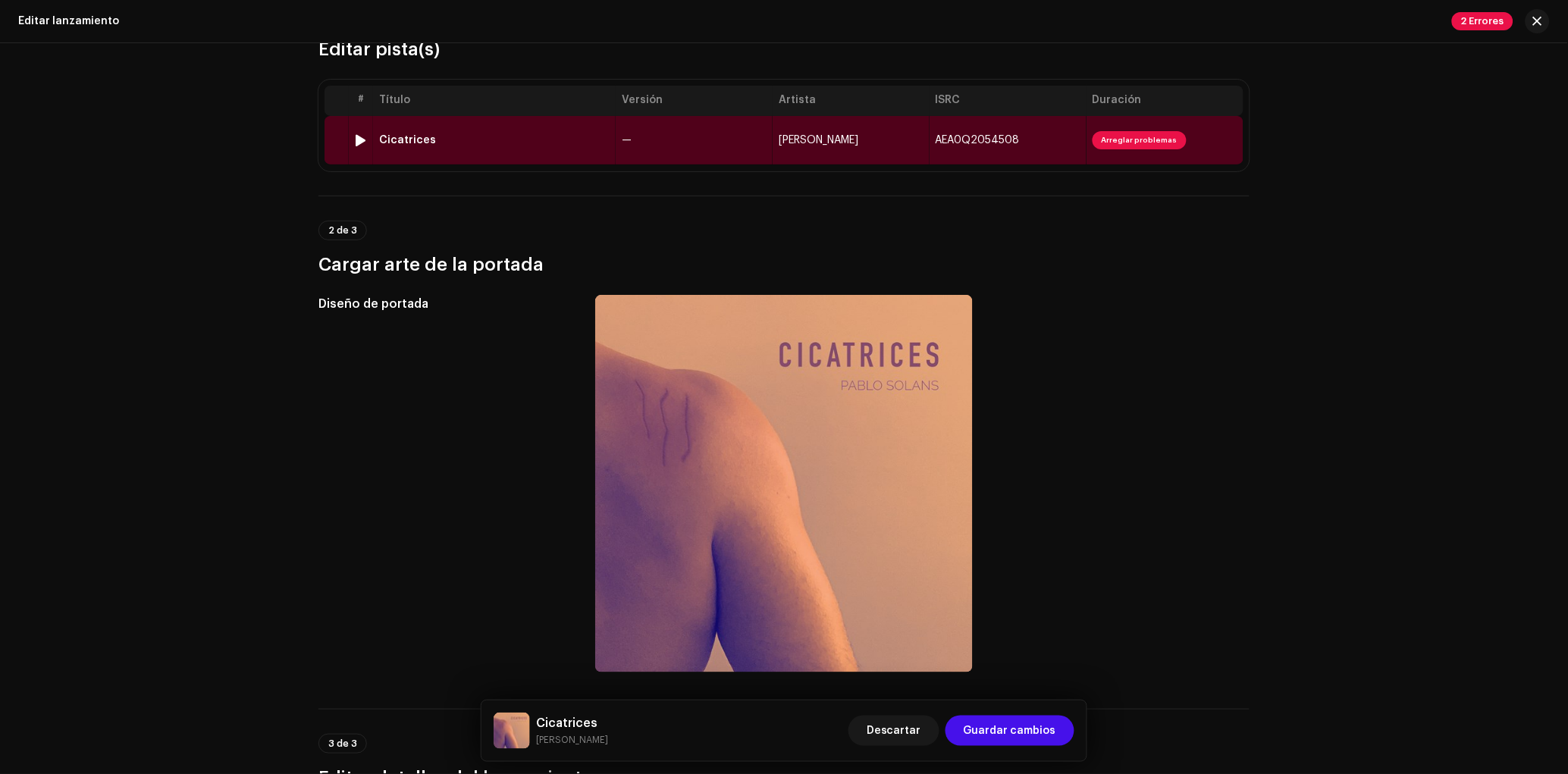
click at [804, 154] on td "[PERSON_NAME]" at bounding box center [850, 140] width 157 height 49
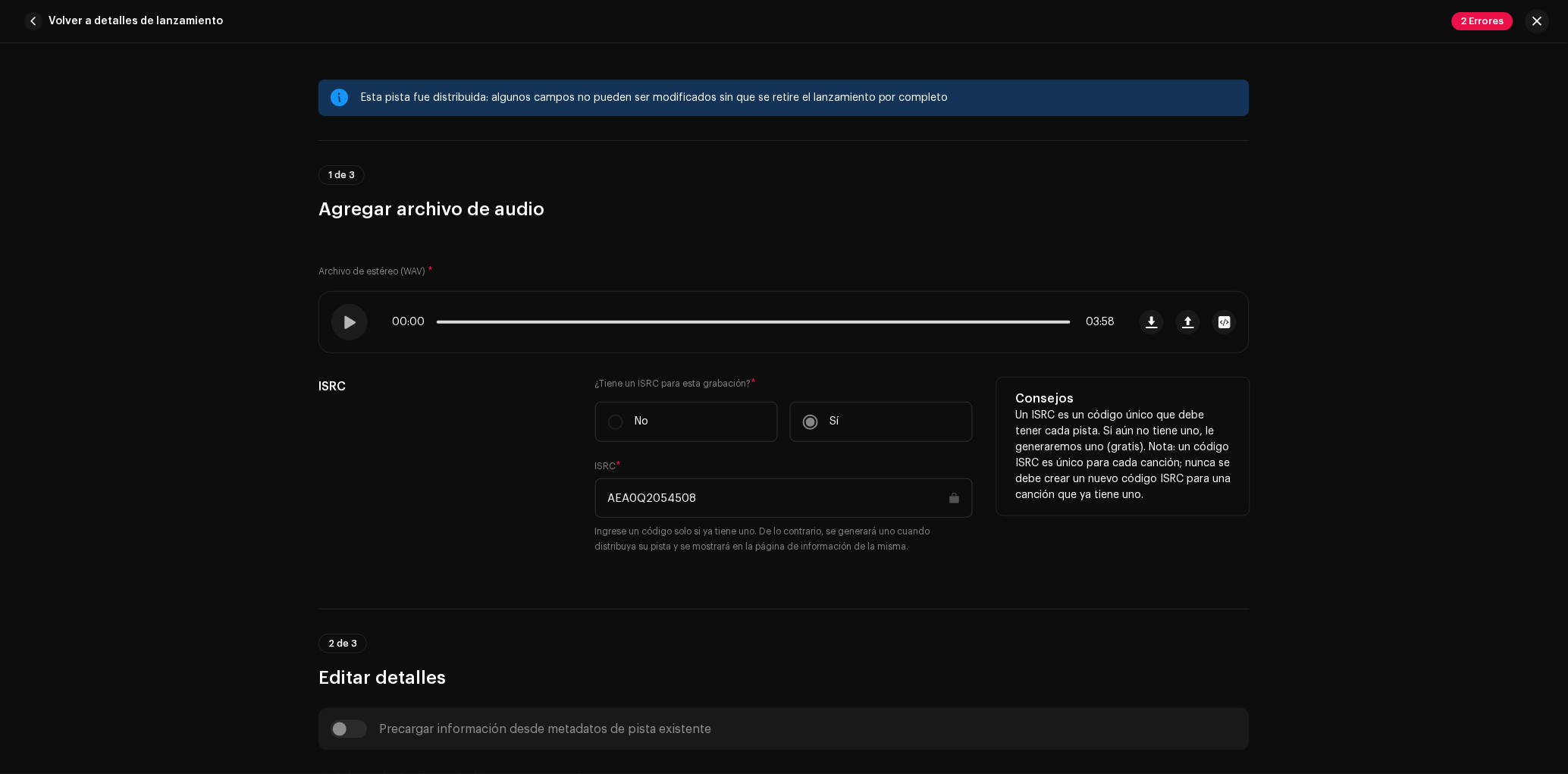
click at [754, 492] on input "AEA0Q2054508" at bounding box center [783, 497] width 377 height 39
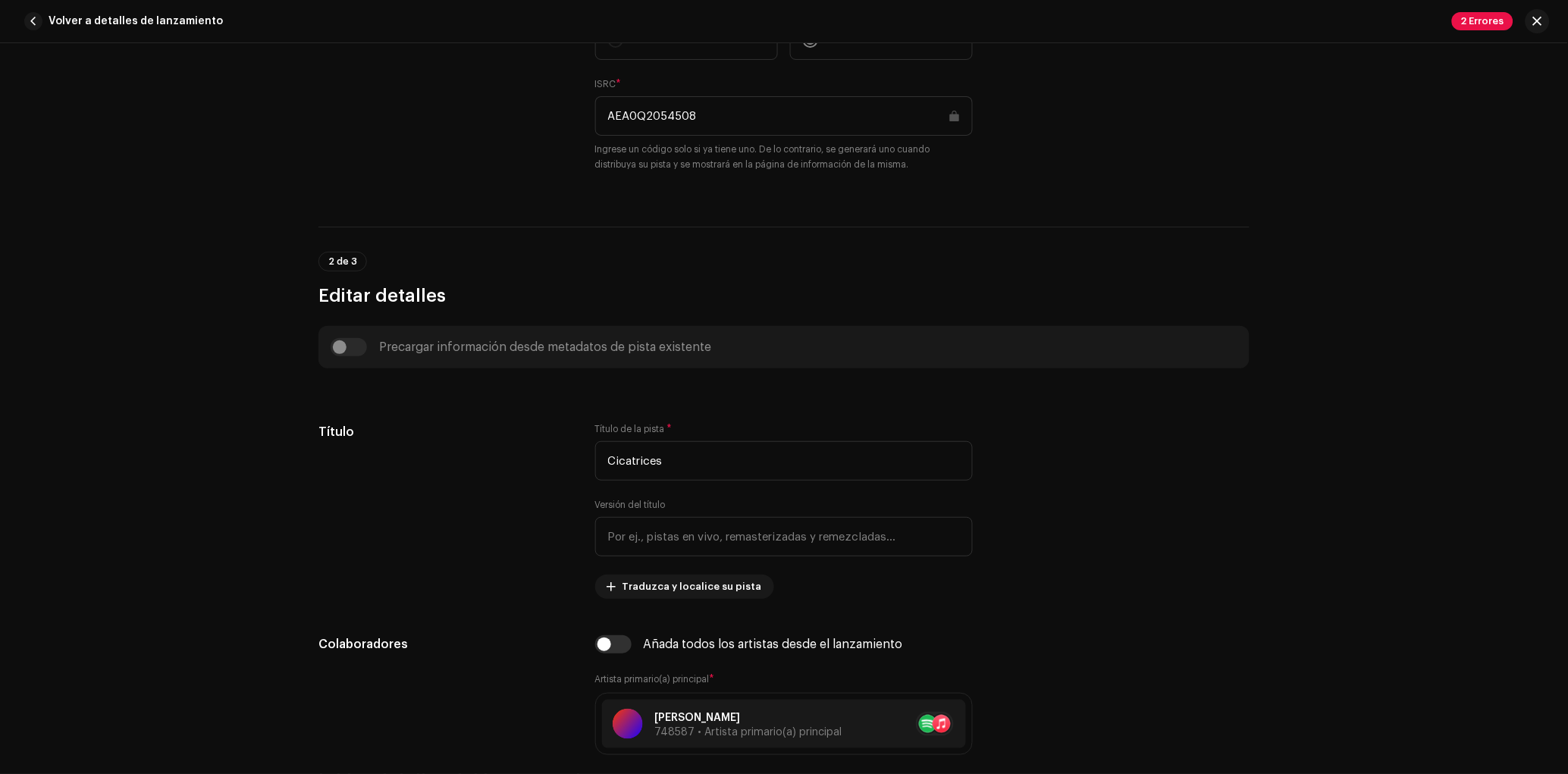
scroll to position [790, 0]
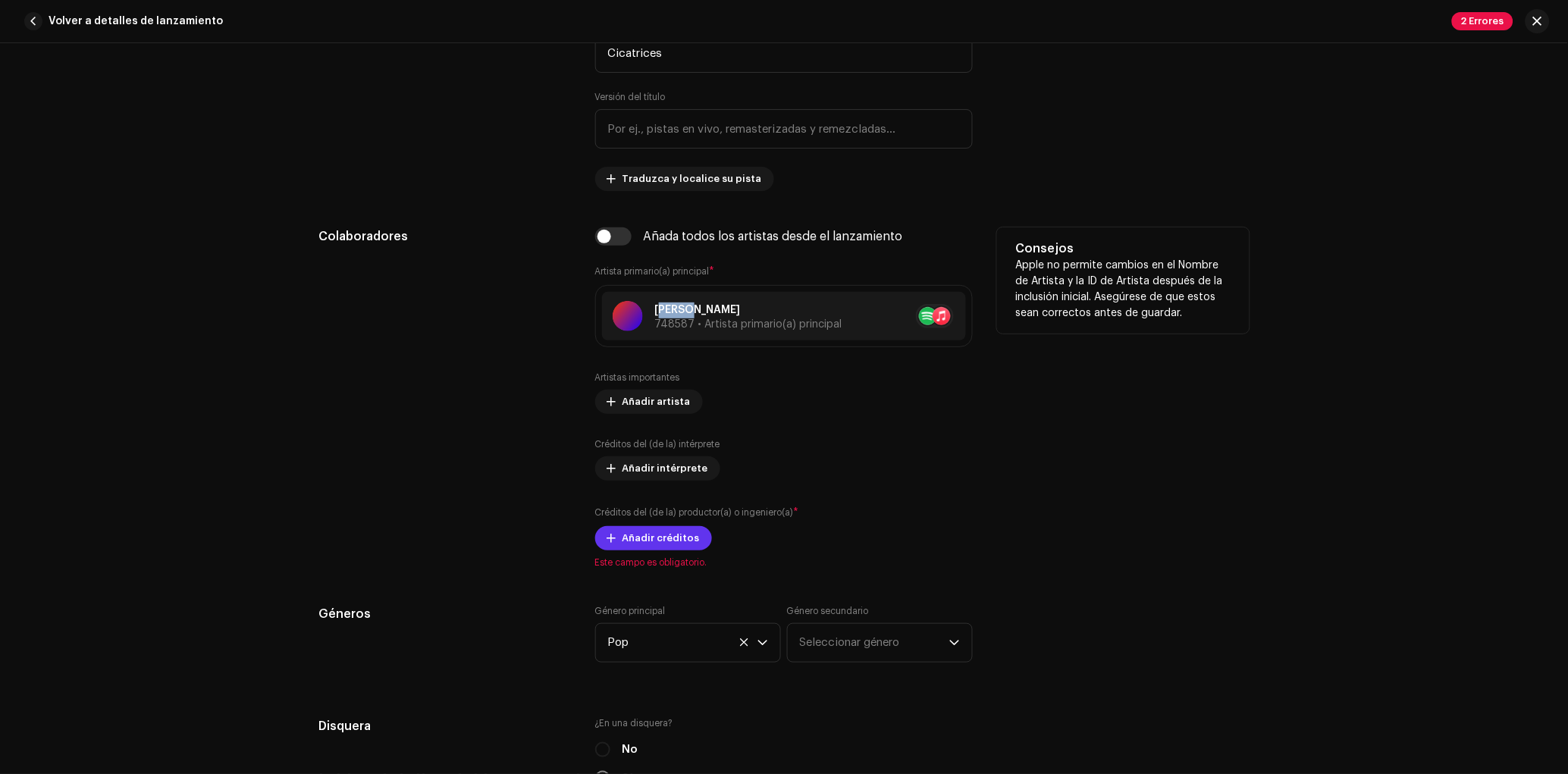
click at [636, 542] on span "Añadir créditos" at bounding box center [660, 538] width 77 height 30
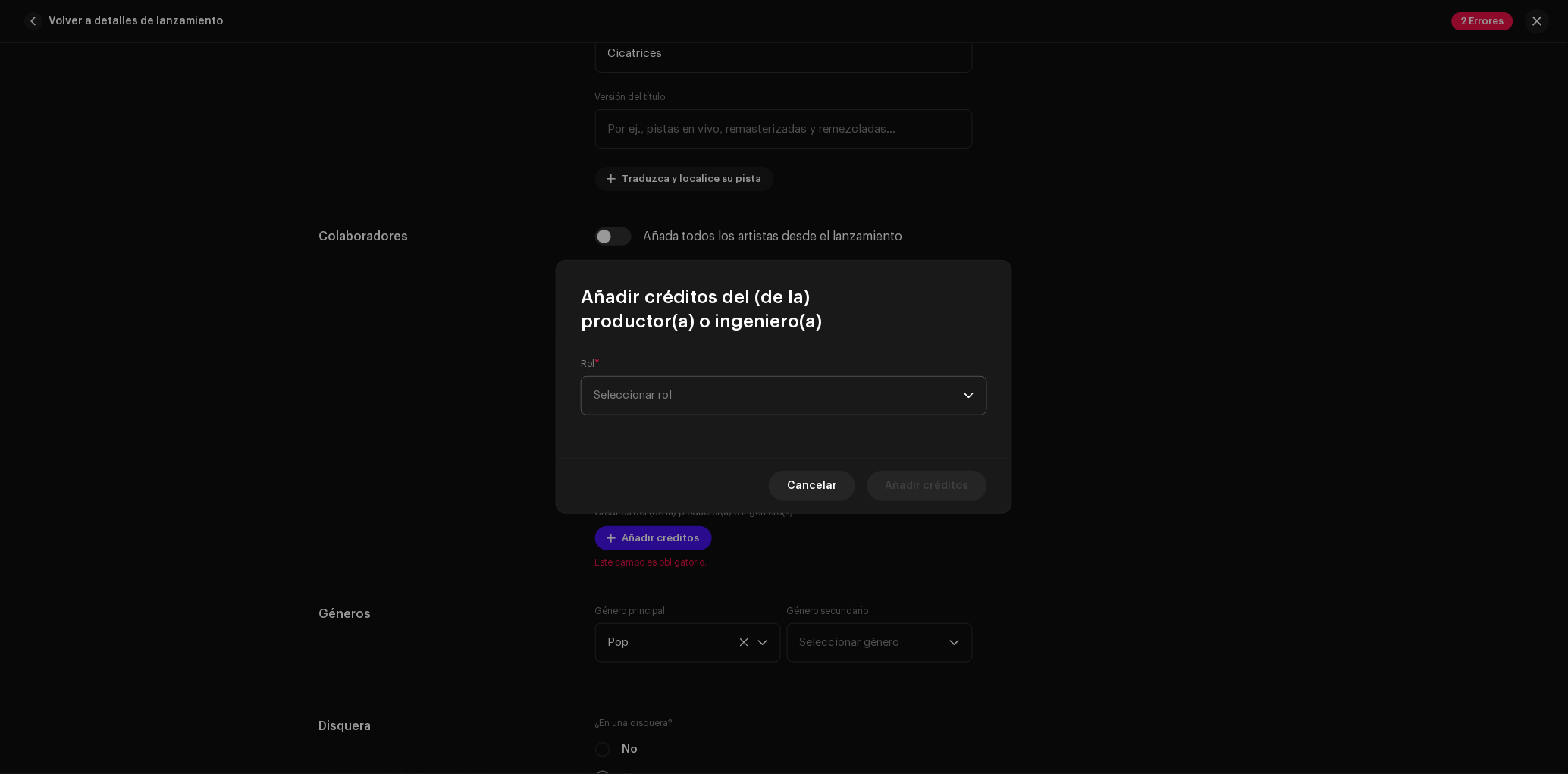
click at [710, 388] on span "Seleccionar rol" at bounding box center [779, 396] width 370 height 38
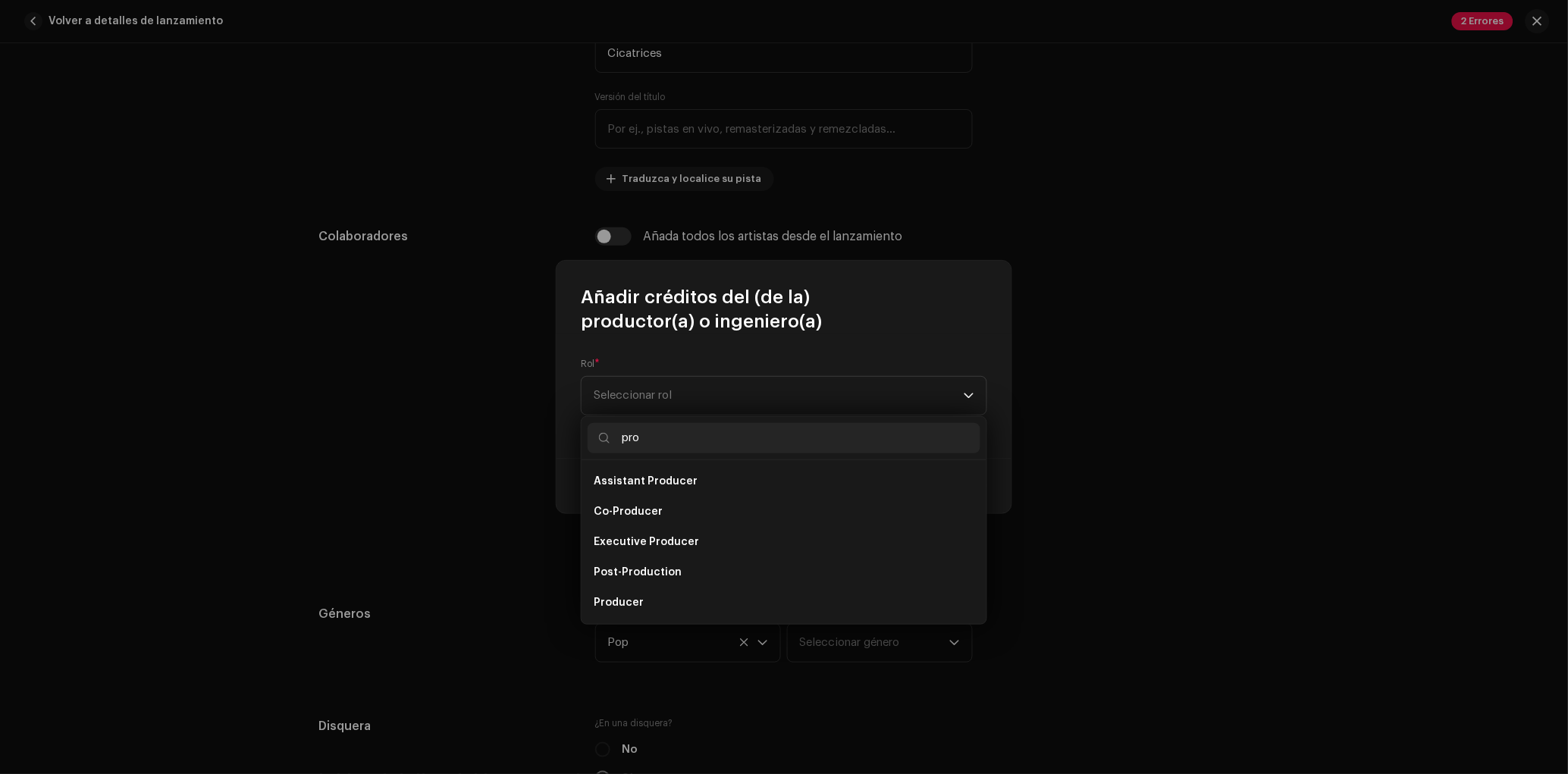
scroll to position [24, 0]
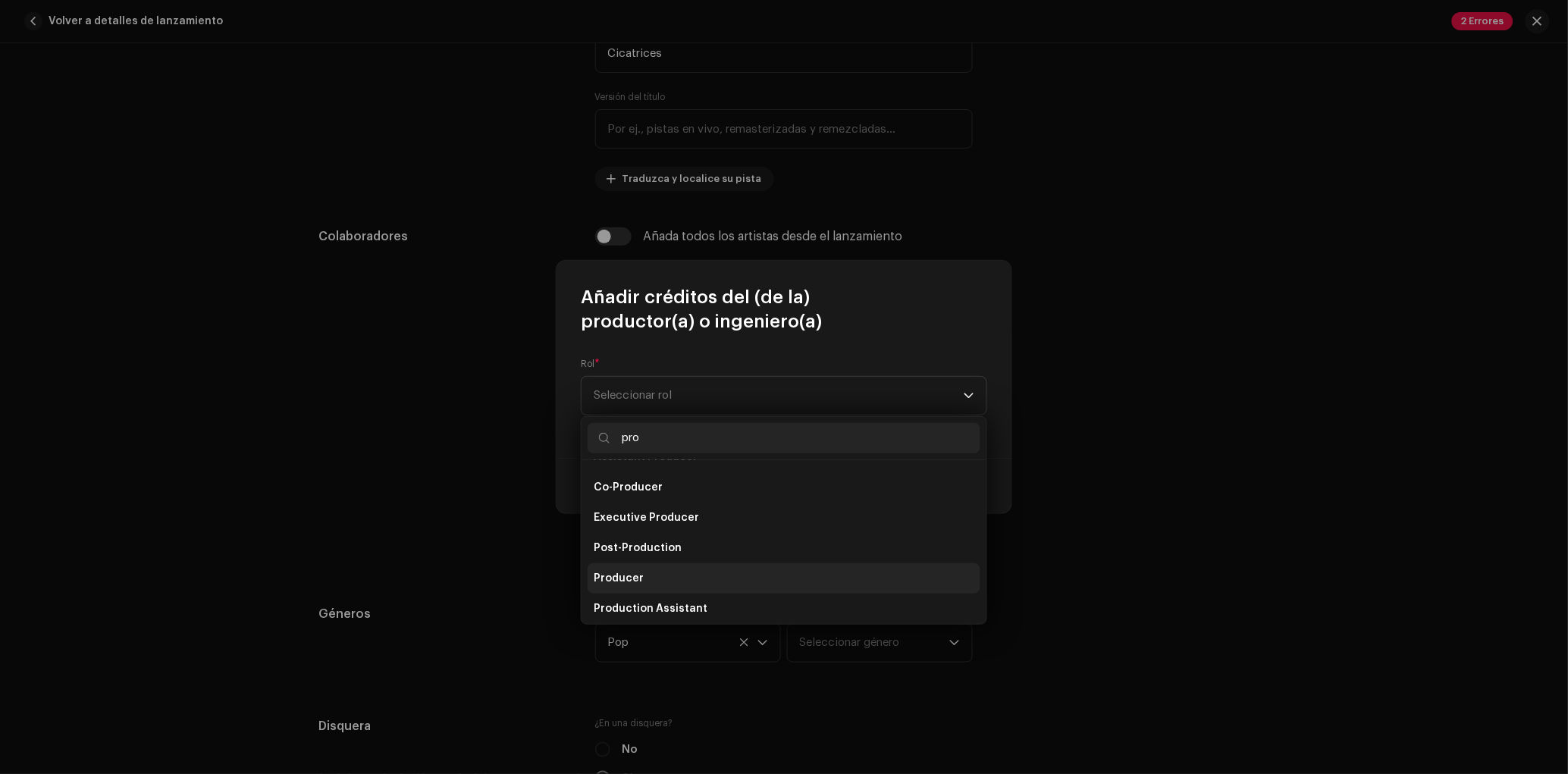
type input "pro"
click at [623, 581] on span "Producer" at bounding box center [619, 578] width 50 height 15
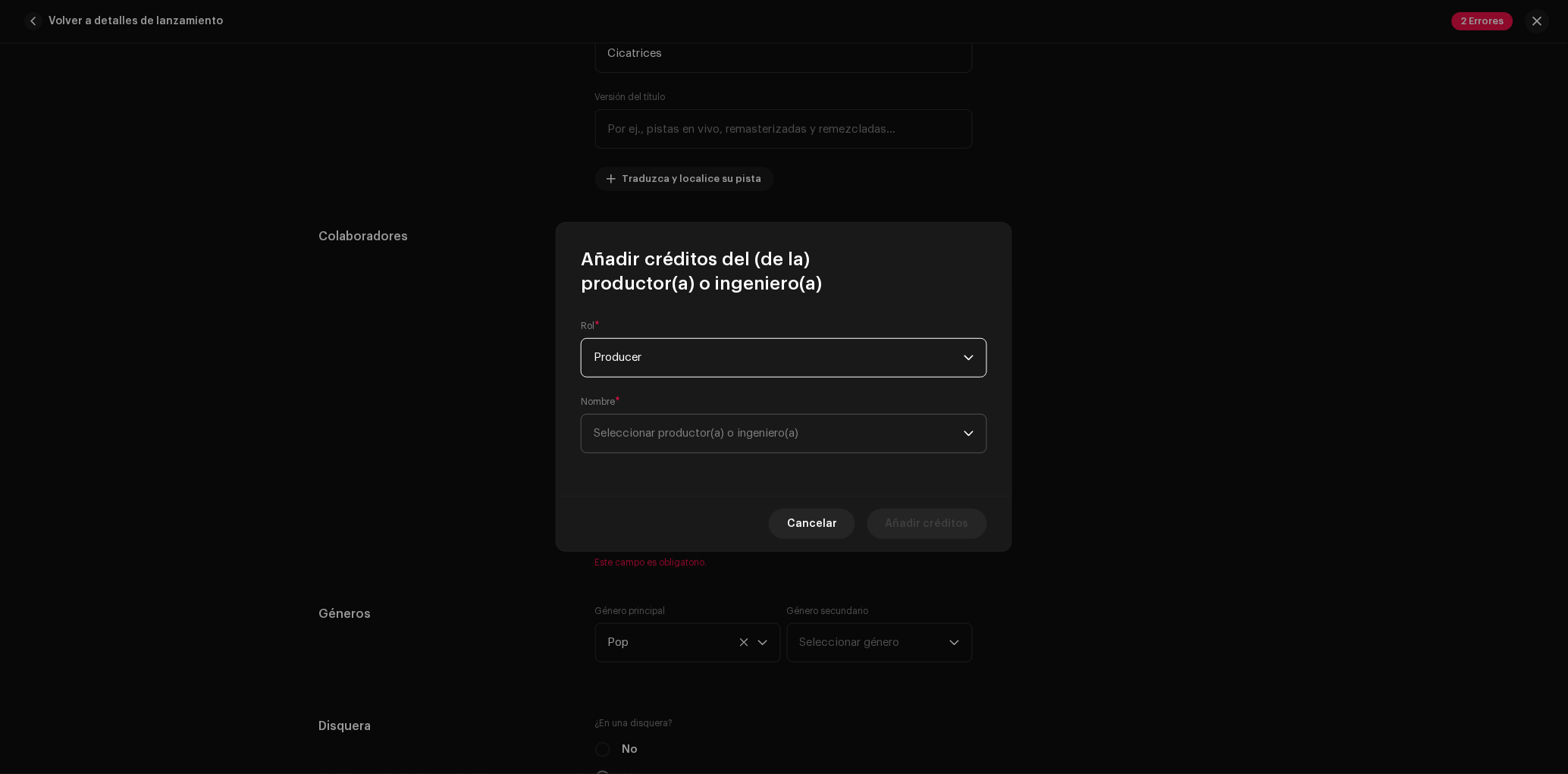
click at [675, 434] on span "Seleccionar productor(a) o ingeniero(a)" at bounding box center [696, 433] width 205 height 11
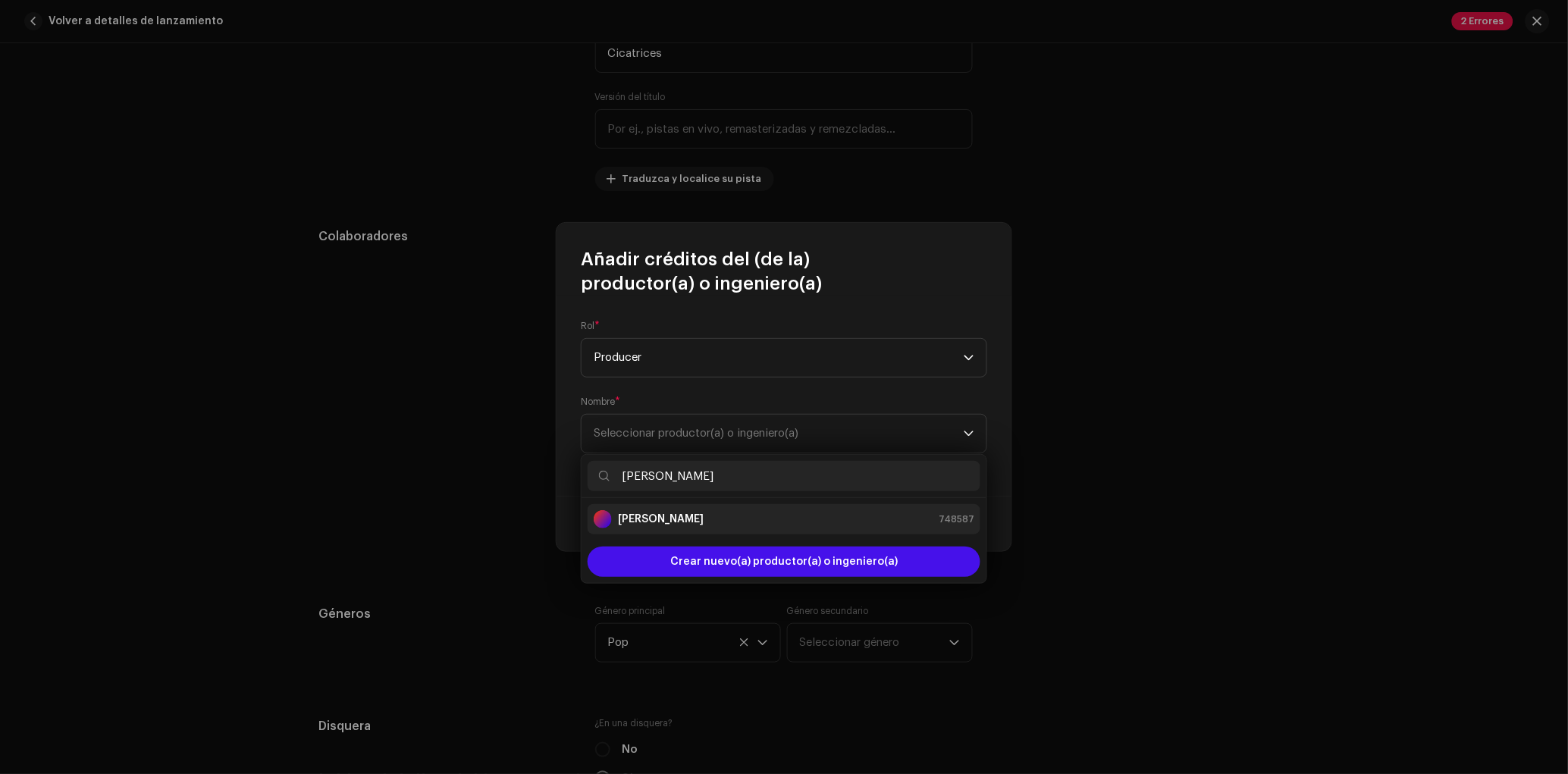
type input "[PERSON_NAME]"
click at [735, 511] on div "[PERSON_NAME] 748587" at bounding box center [784, 519] width 381 height 18
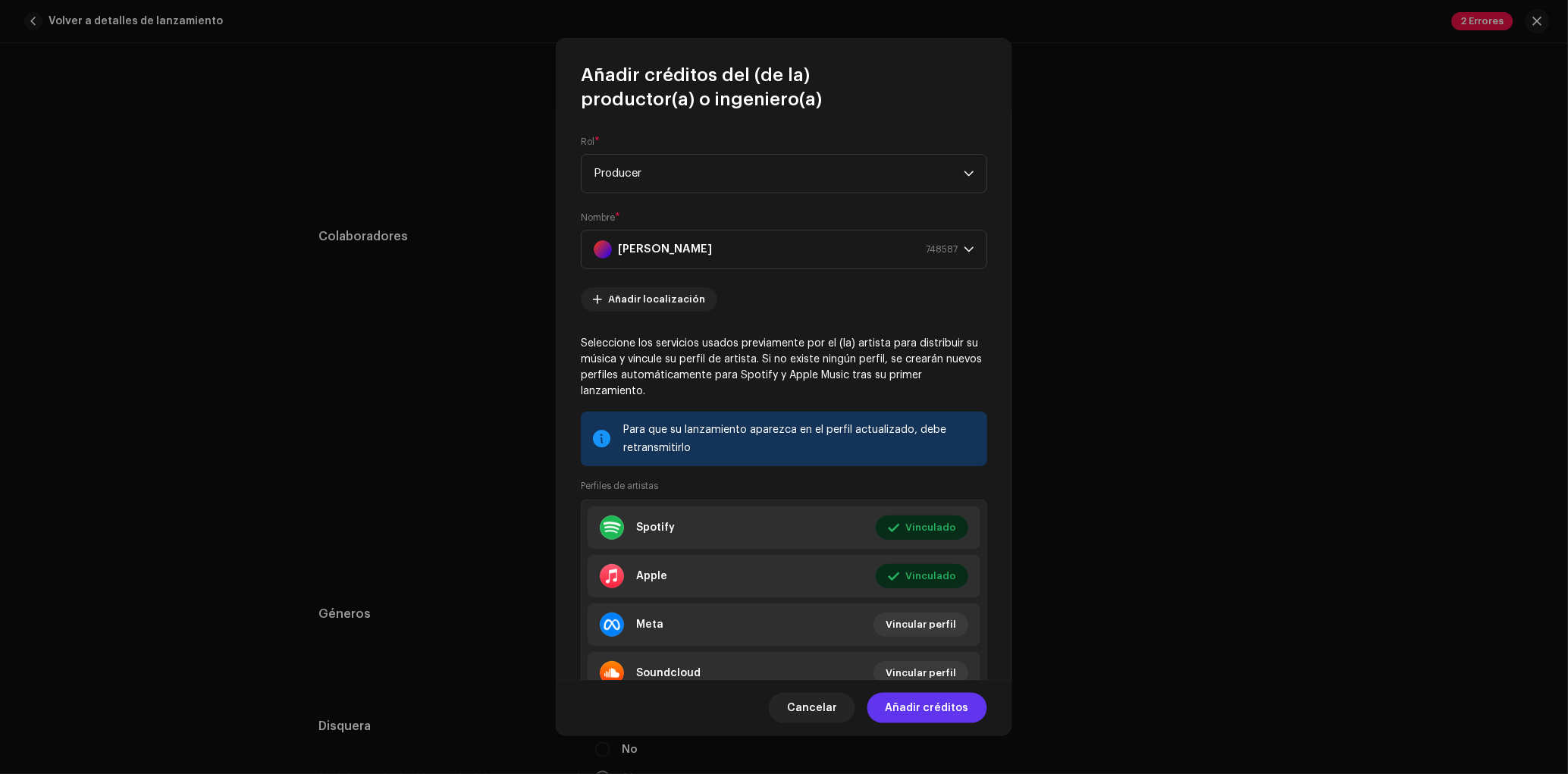
click at [969, 705] on button "Añadir créditos" at bounding box center [927, 708] width 120 height 30
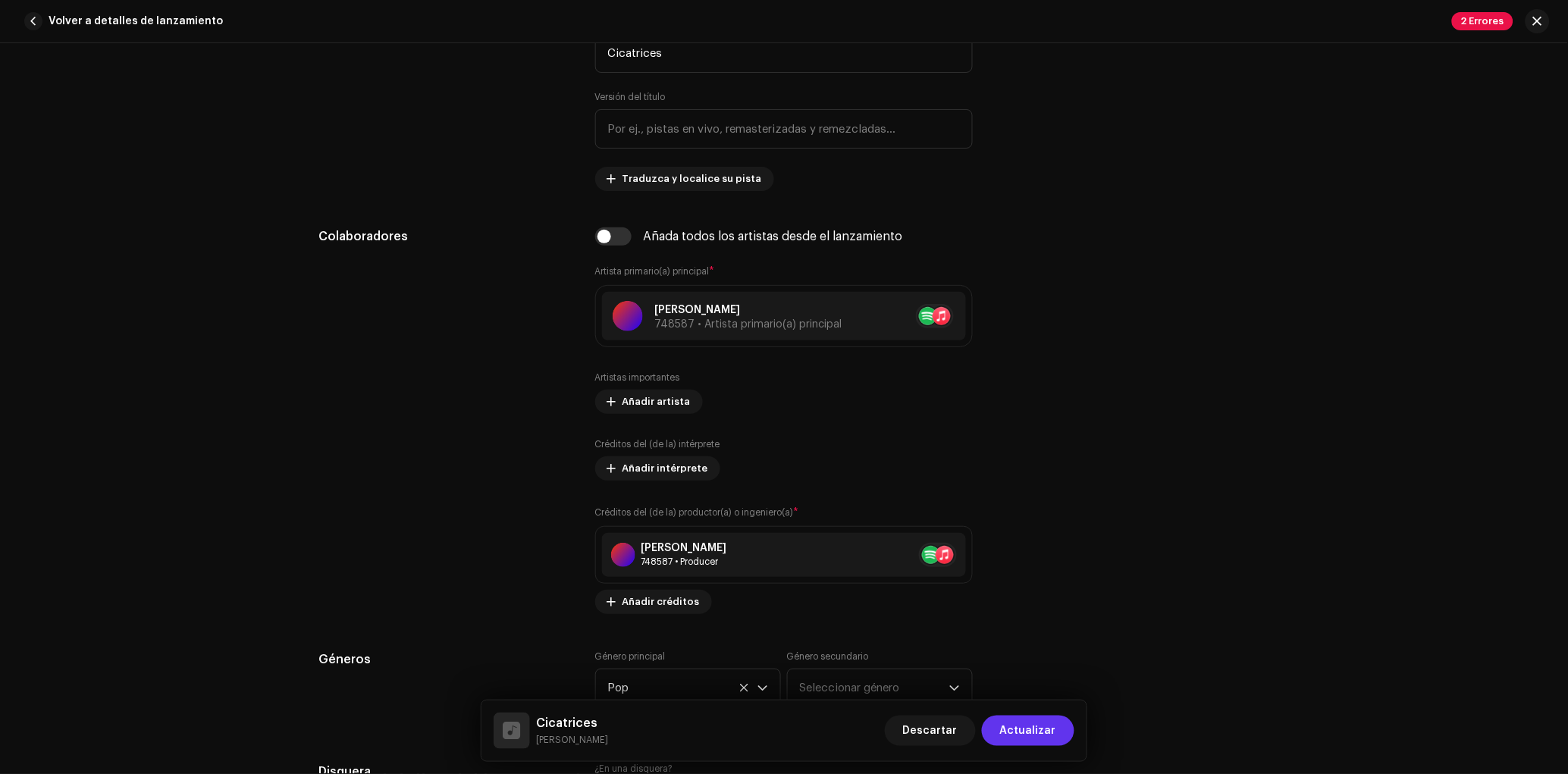
click at [1041, 721] on span "Actualizar" at bounding box center [1028, 731] width 56 height 30
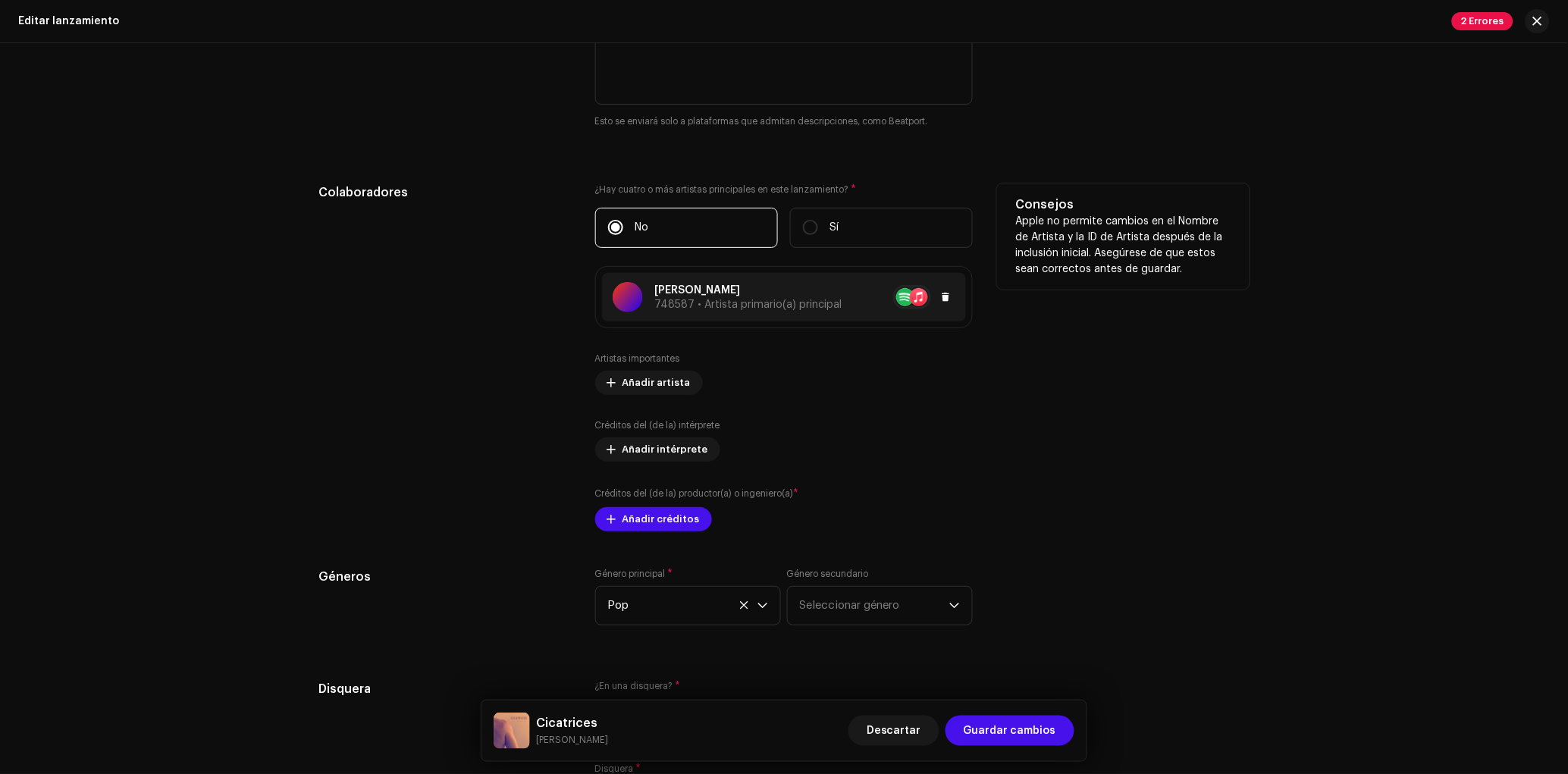
scroll to position [1428, 0]
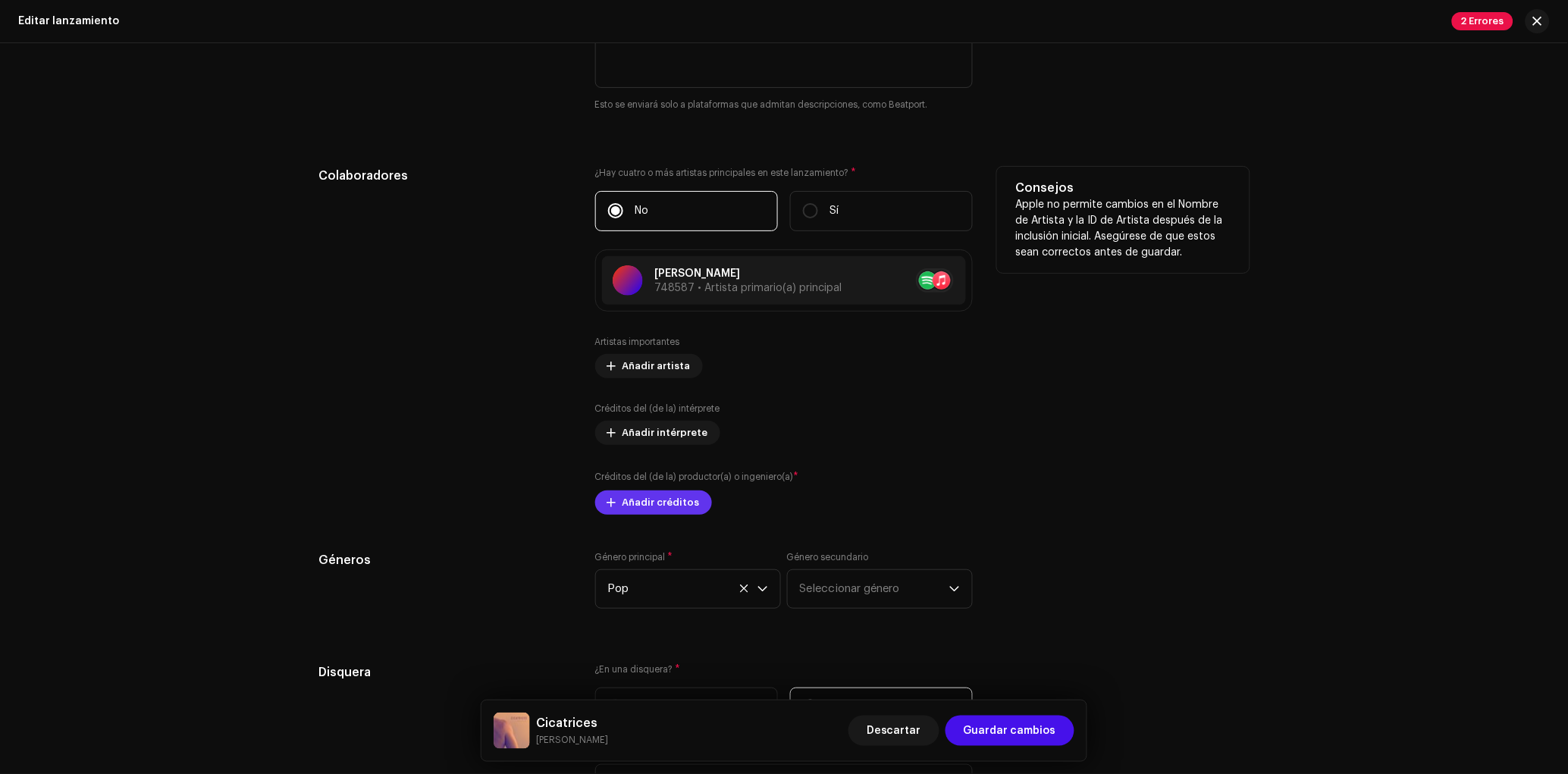
click at [663, 518] on span "Añadir créditos" at bounding box center [660, 502] width 77 height 30
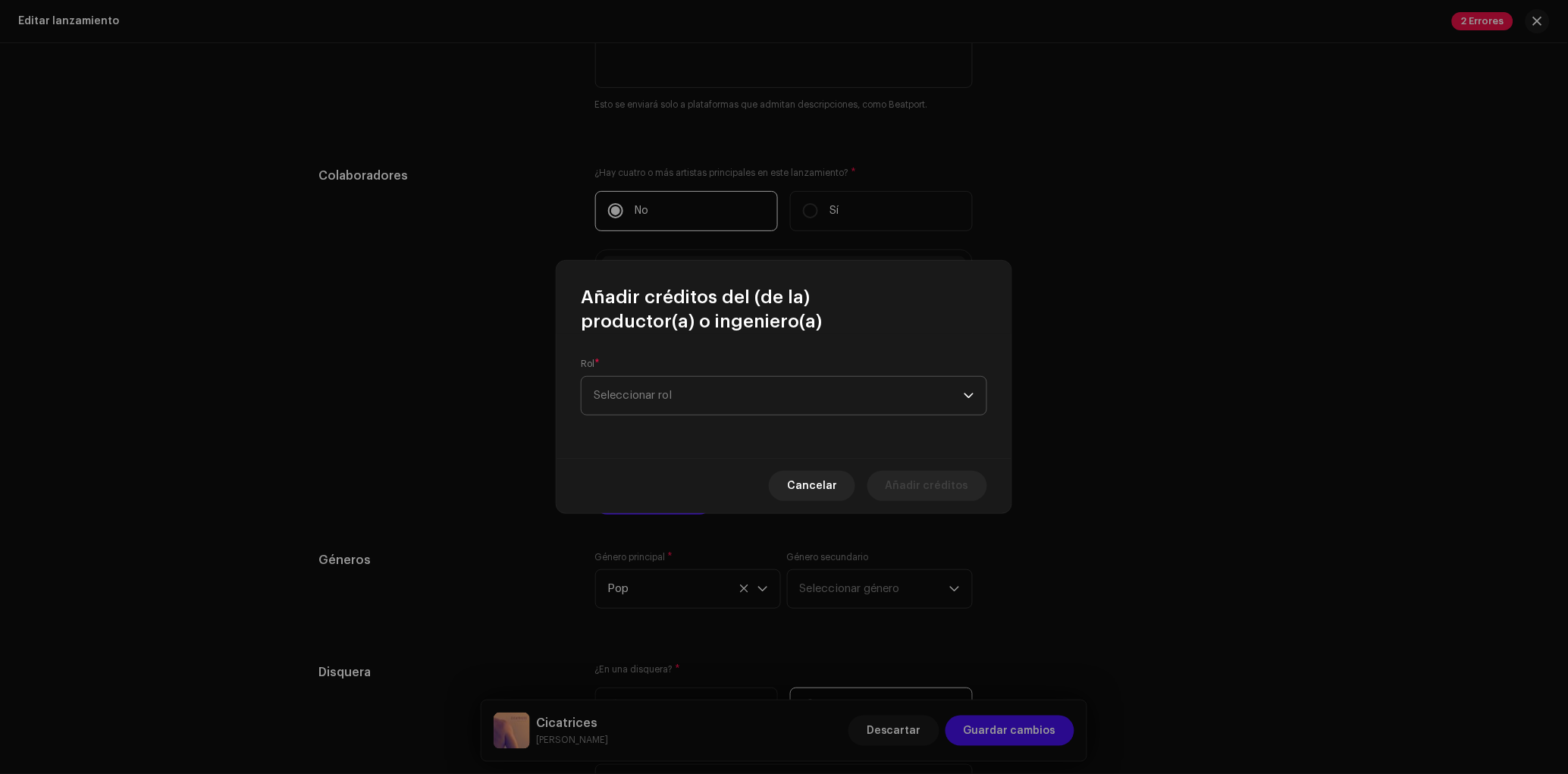
click at [702, 383] on span "Seleccionar rol" at bounding box center [779, 396] width 370 height 38
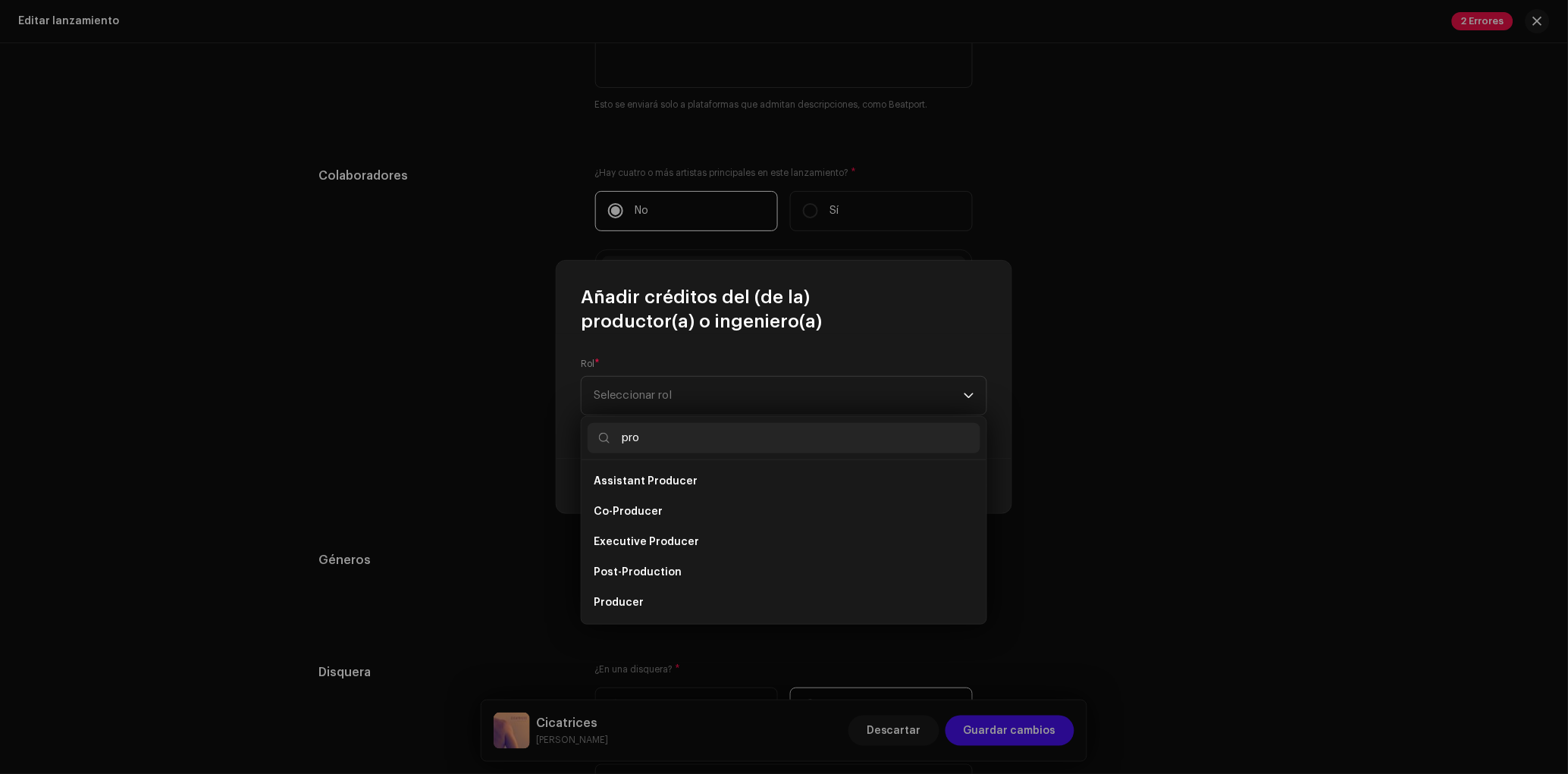
scroll to position [24, 0]
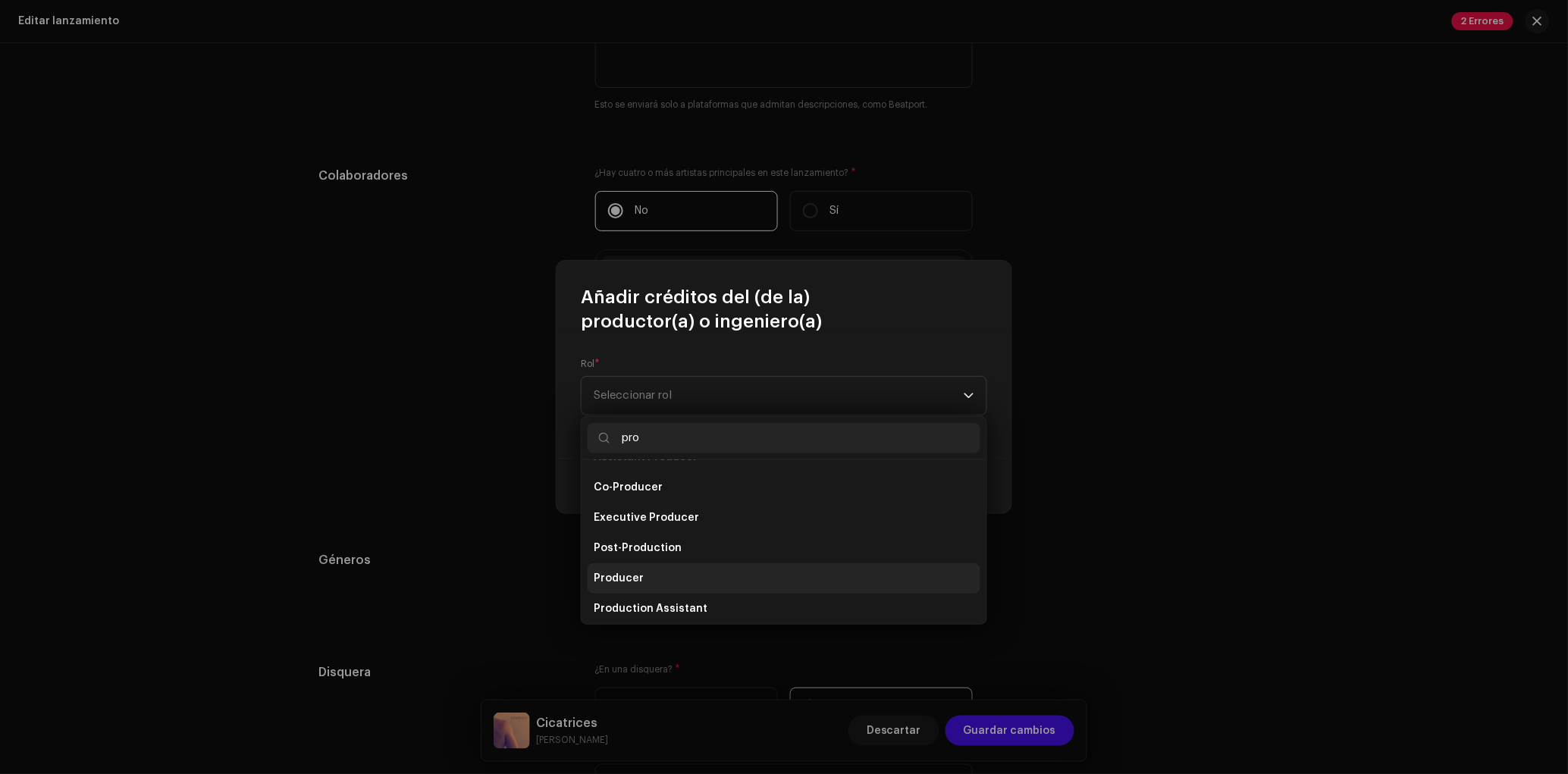
type input "pro"
click at [685, 580] on li "Producer" at bounding box center [783, 578] width 393 height 30
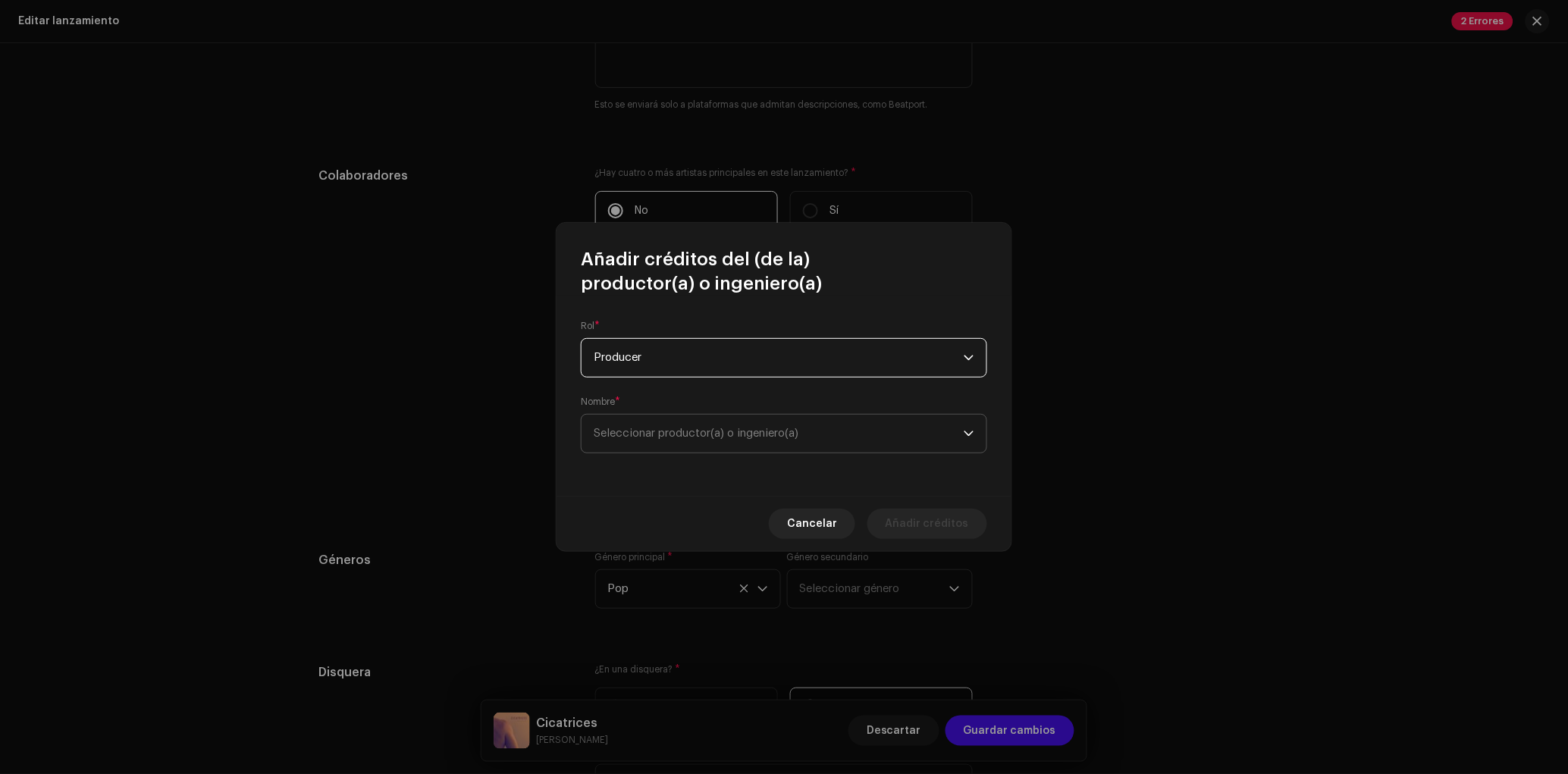
click at [684, 447] on span "Seleccionar productor(a) o ingeniero(a)" at bounding box center [779, 434] width 370 height 38
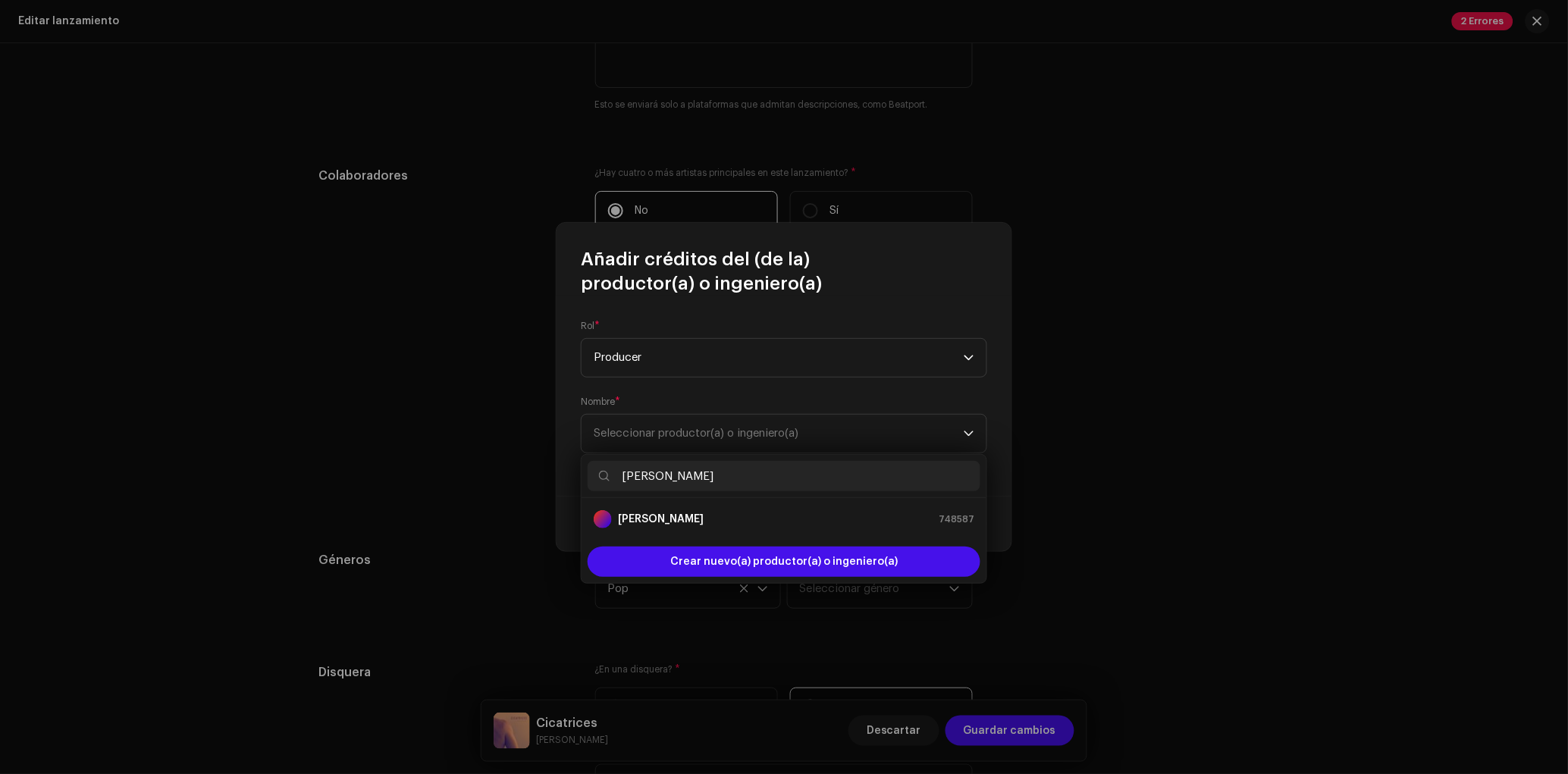
type input "[PERSON_NAME]"
click at [678, 501] on ul "[PERSON_NAME] 748587" at bounding box center [783, 519] width 405 height 42
click at [683, 510] on div "[PERSON_NAME] 748587" at bounding box center [784, 519] width 381 height 18
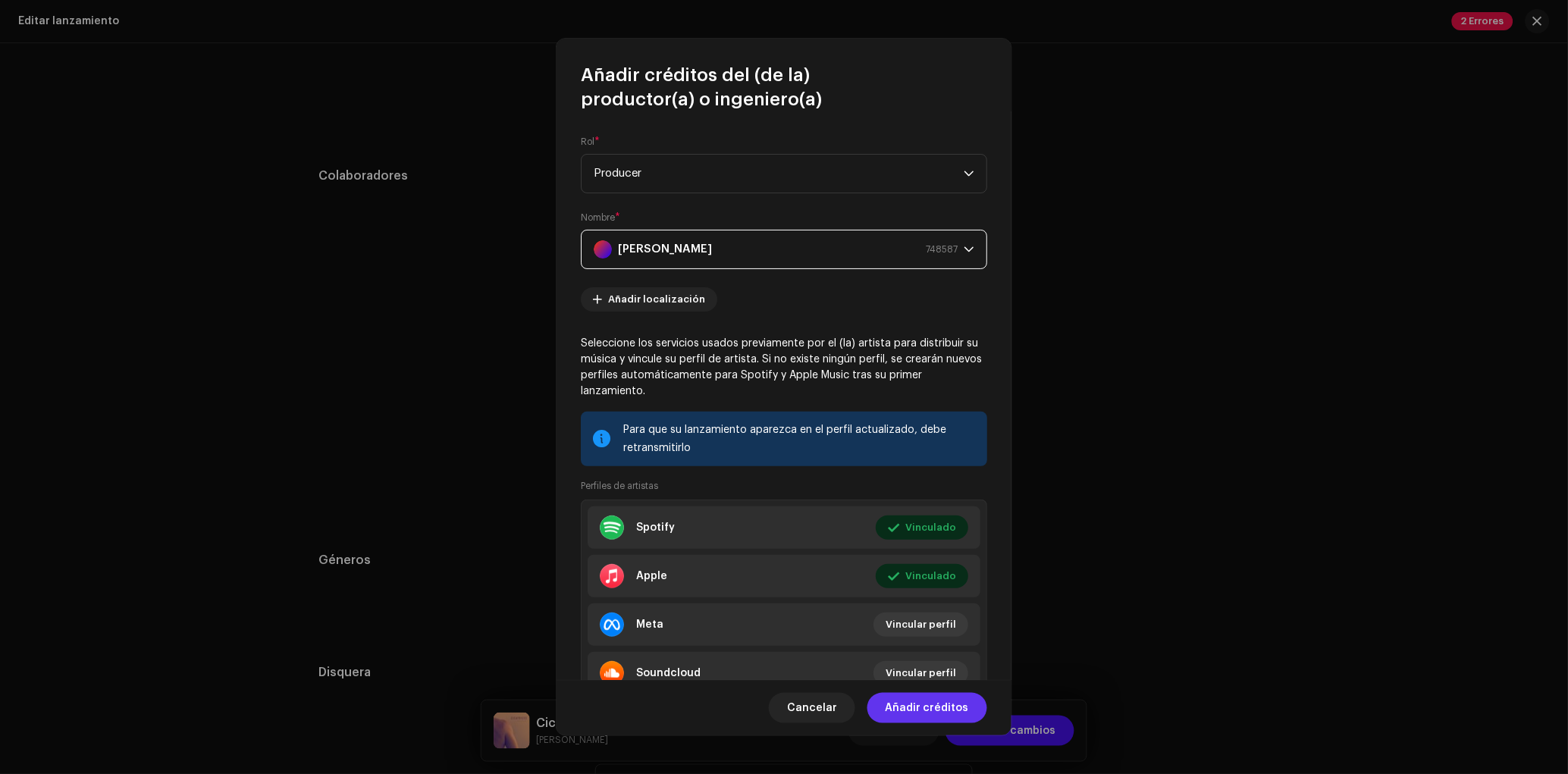
click at [938, 705] on span "Añadir créditos" at bounding box center [926, 708] width 83 height 30
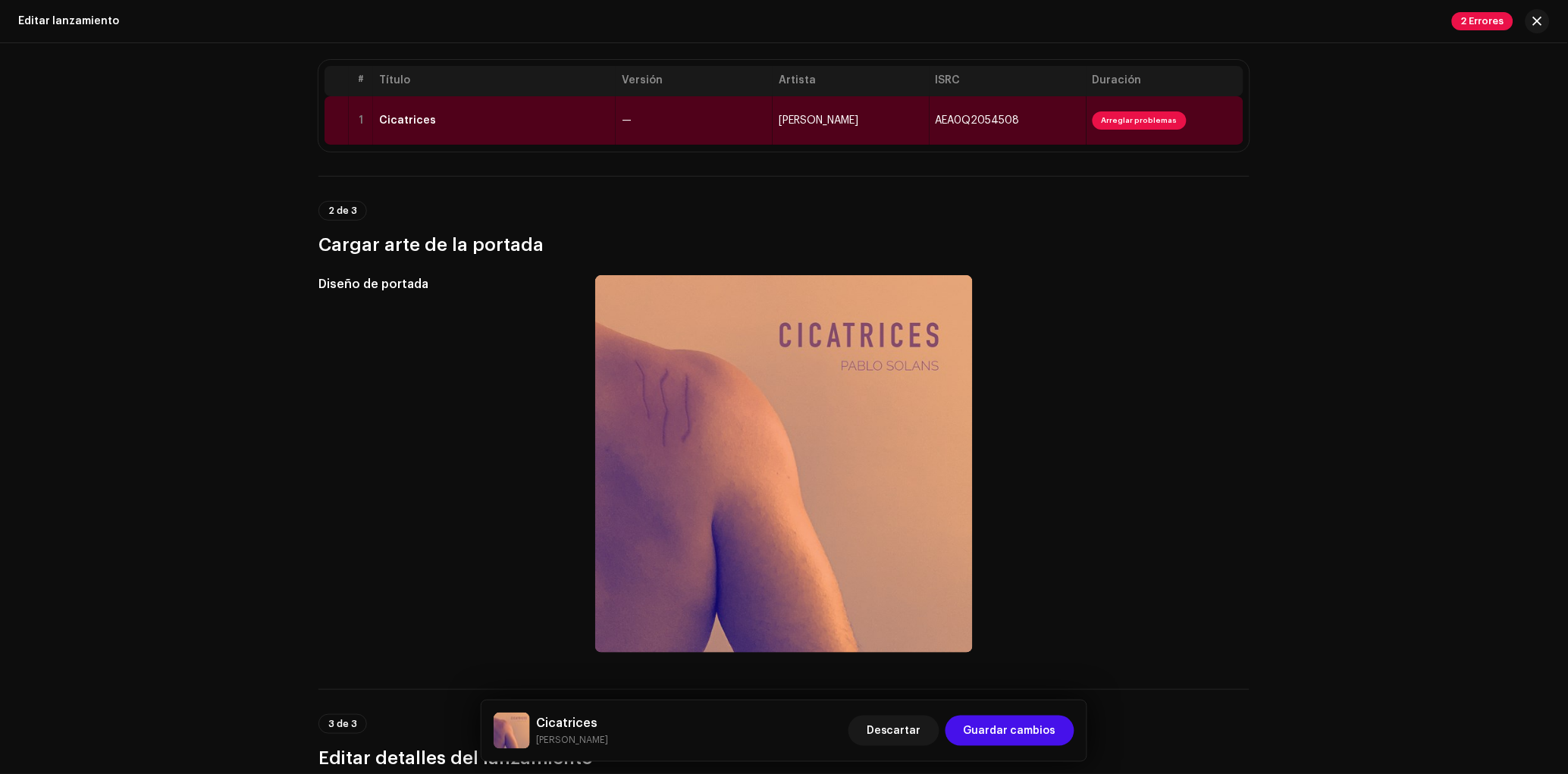
scroll to position [0, 0]
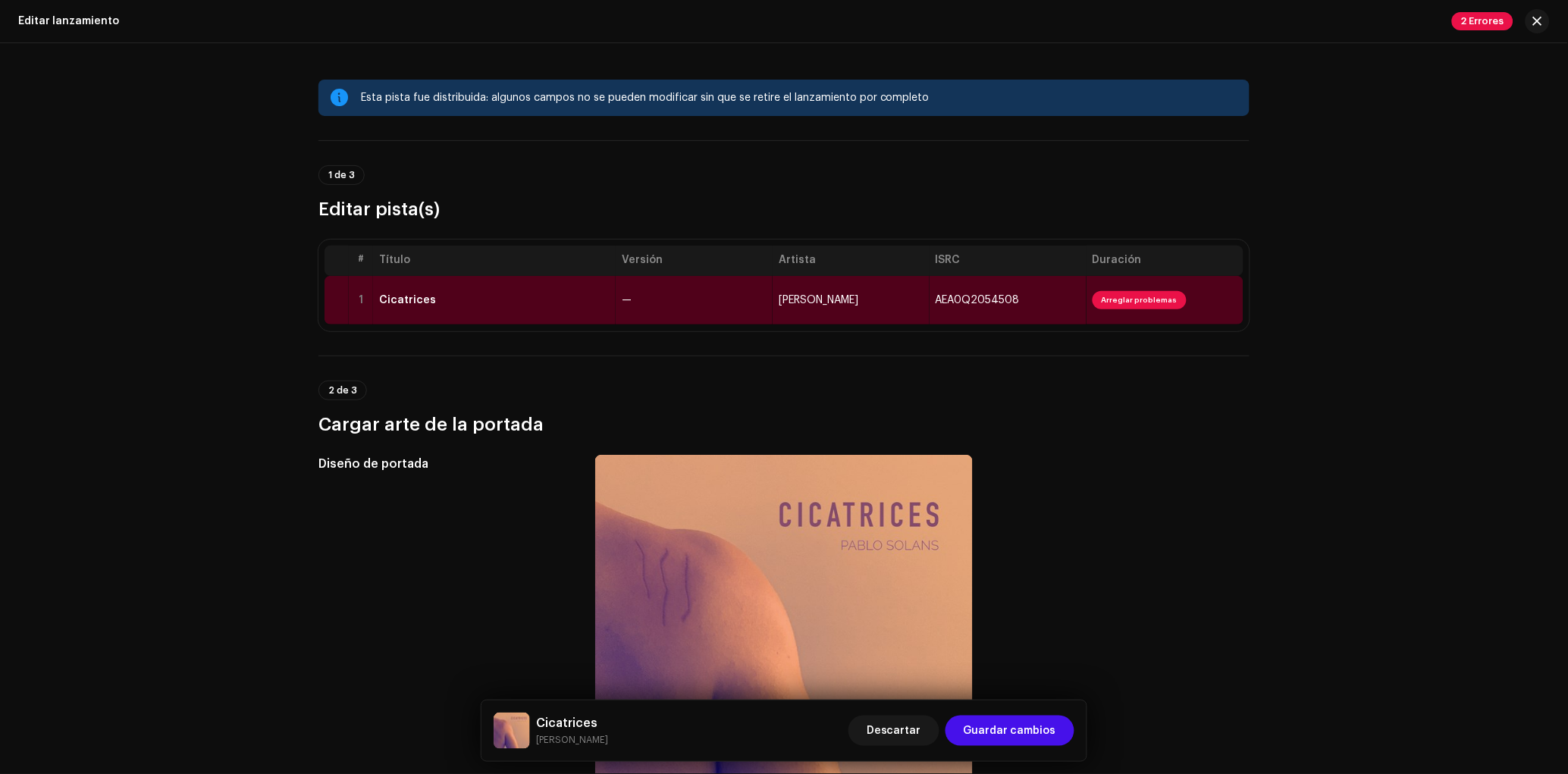
click at [644, 299] on td "—" at bounding box center [693, 300] width 157 height 49
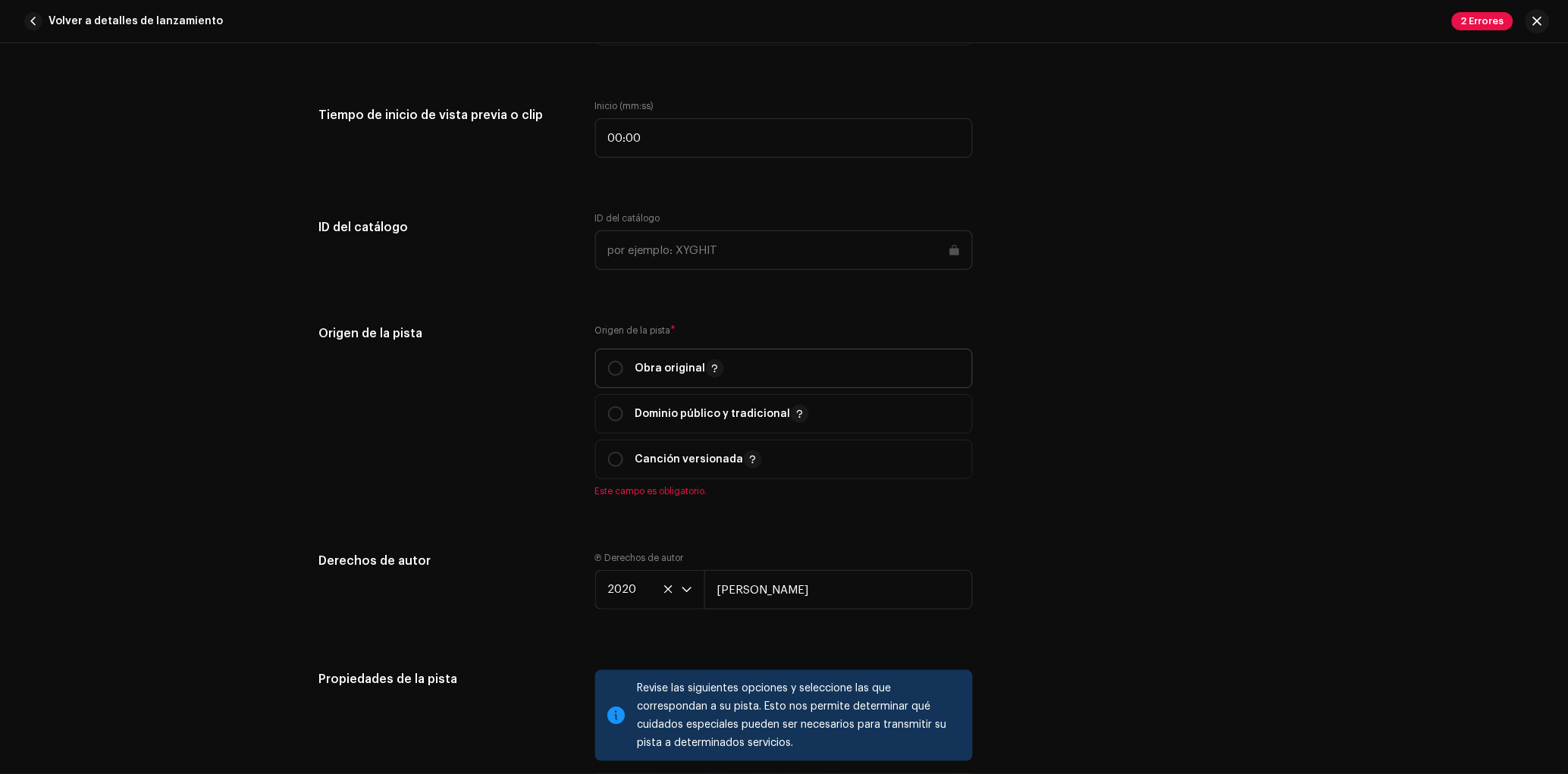
click at [627, 371] on div "Obra original" at bounding box center [666, 368] width 116 height 18
radio input "true"
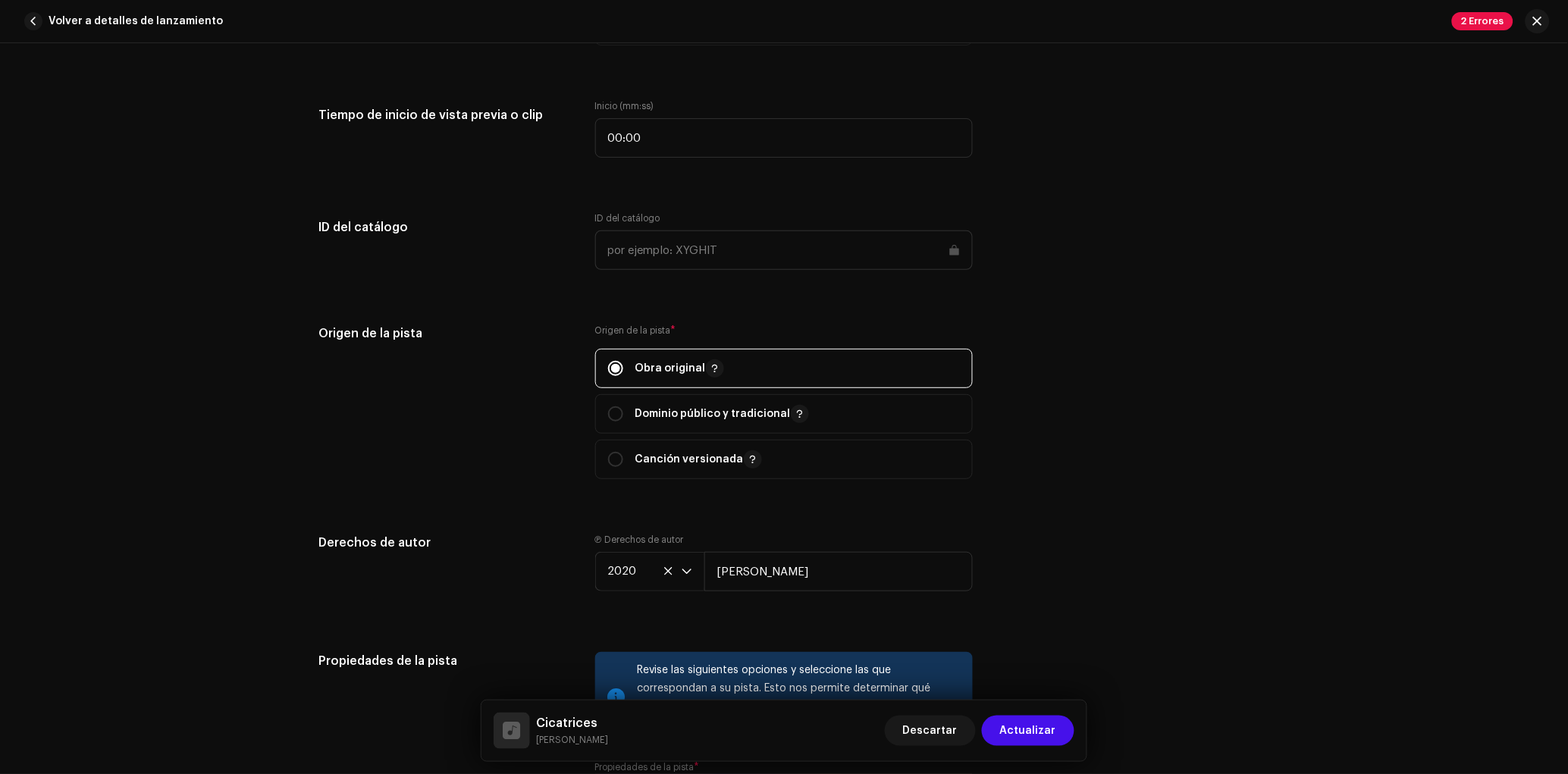
scroll to position [2222, 0]
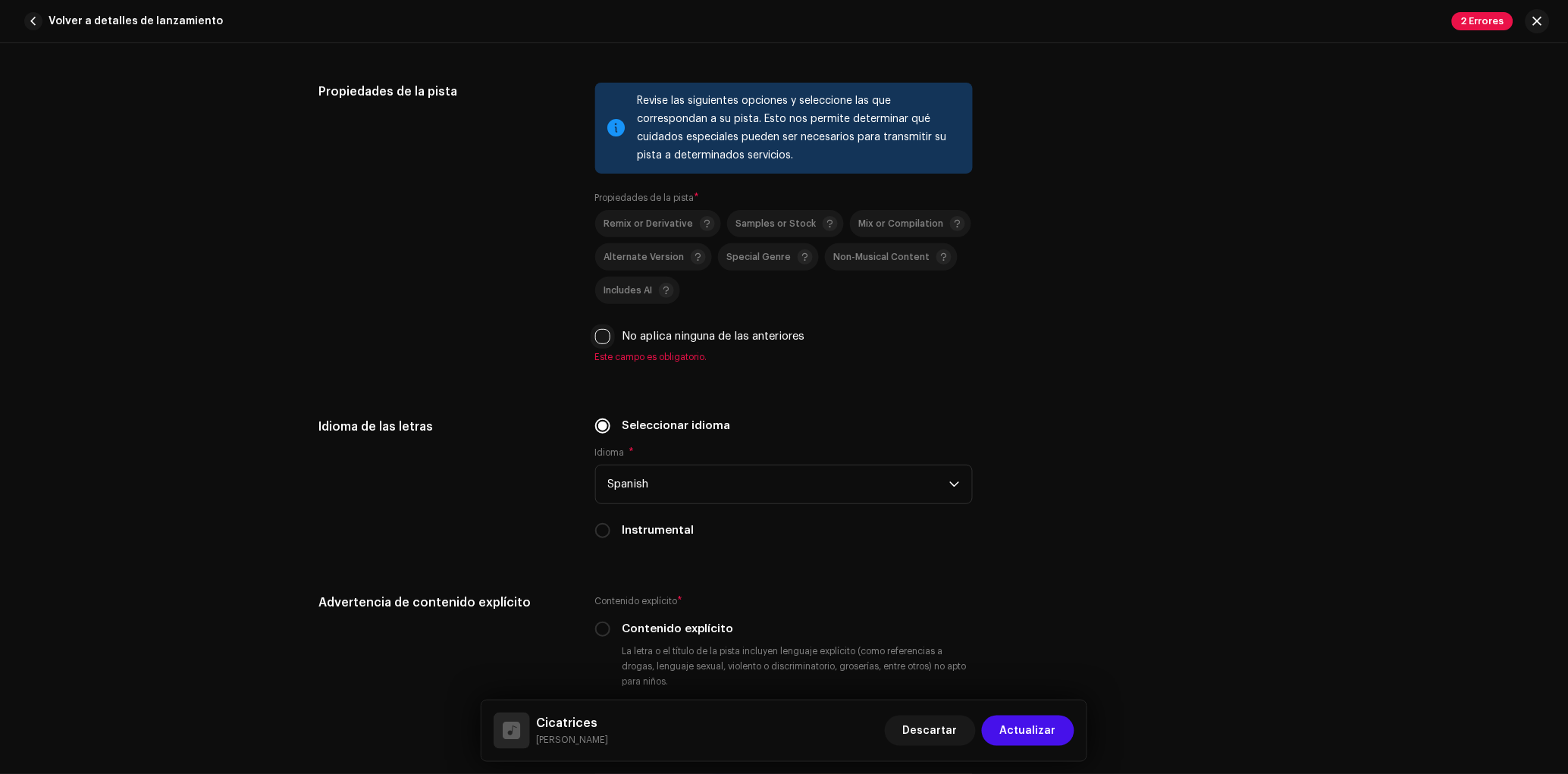
click at [596, 344] on input "No aplica ninguna de las anteriores" at bounding box center [602, 336] width 15 height 15
checkbox input "true"
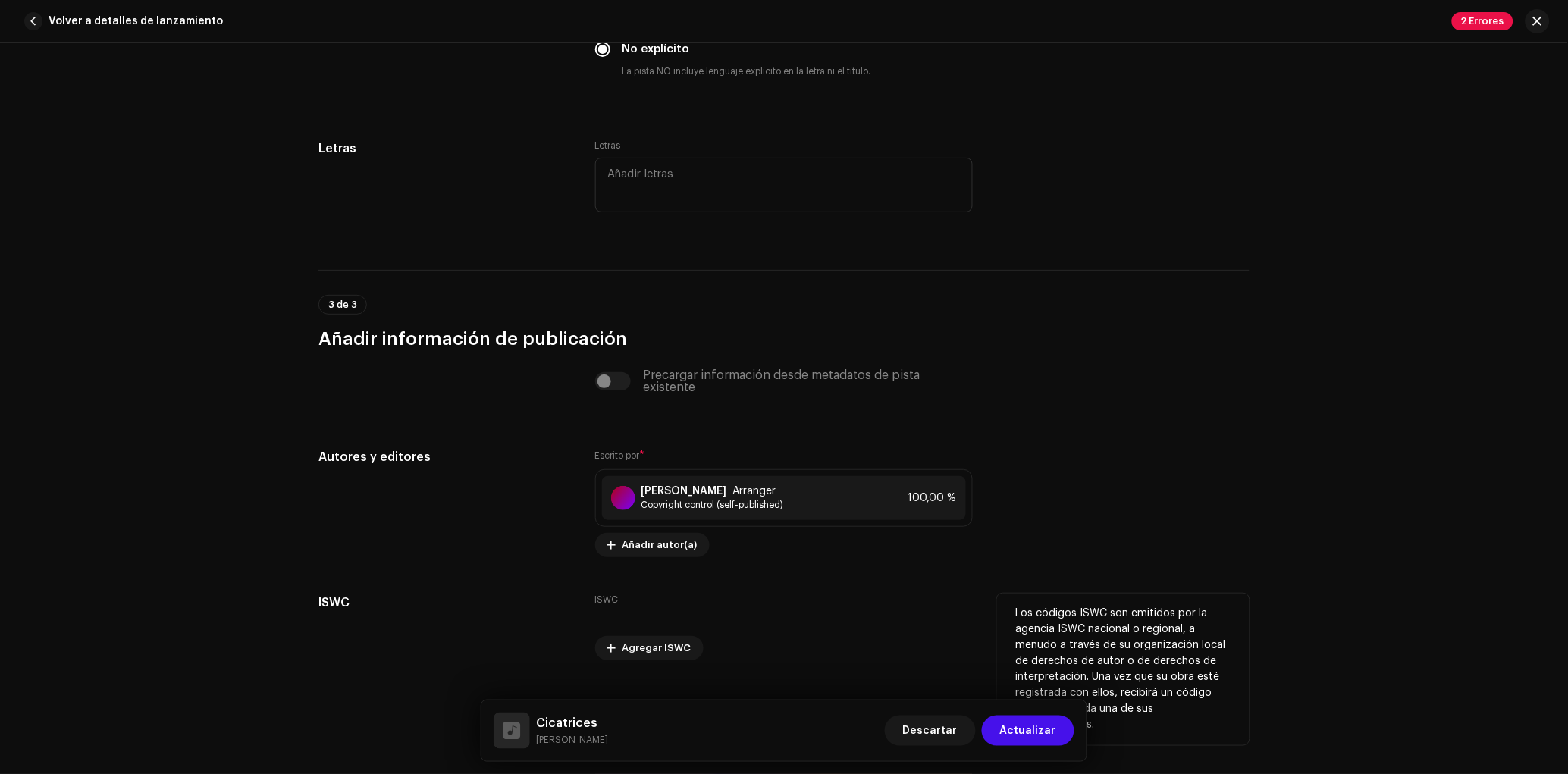
scroll to position [2865, 0]
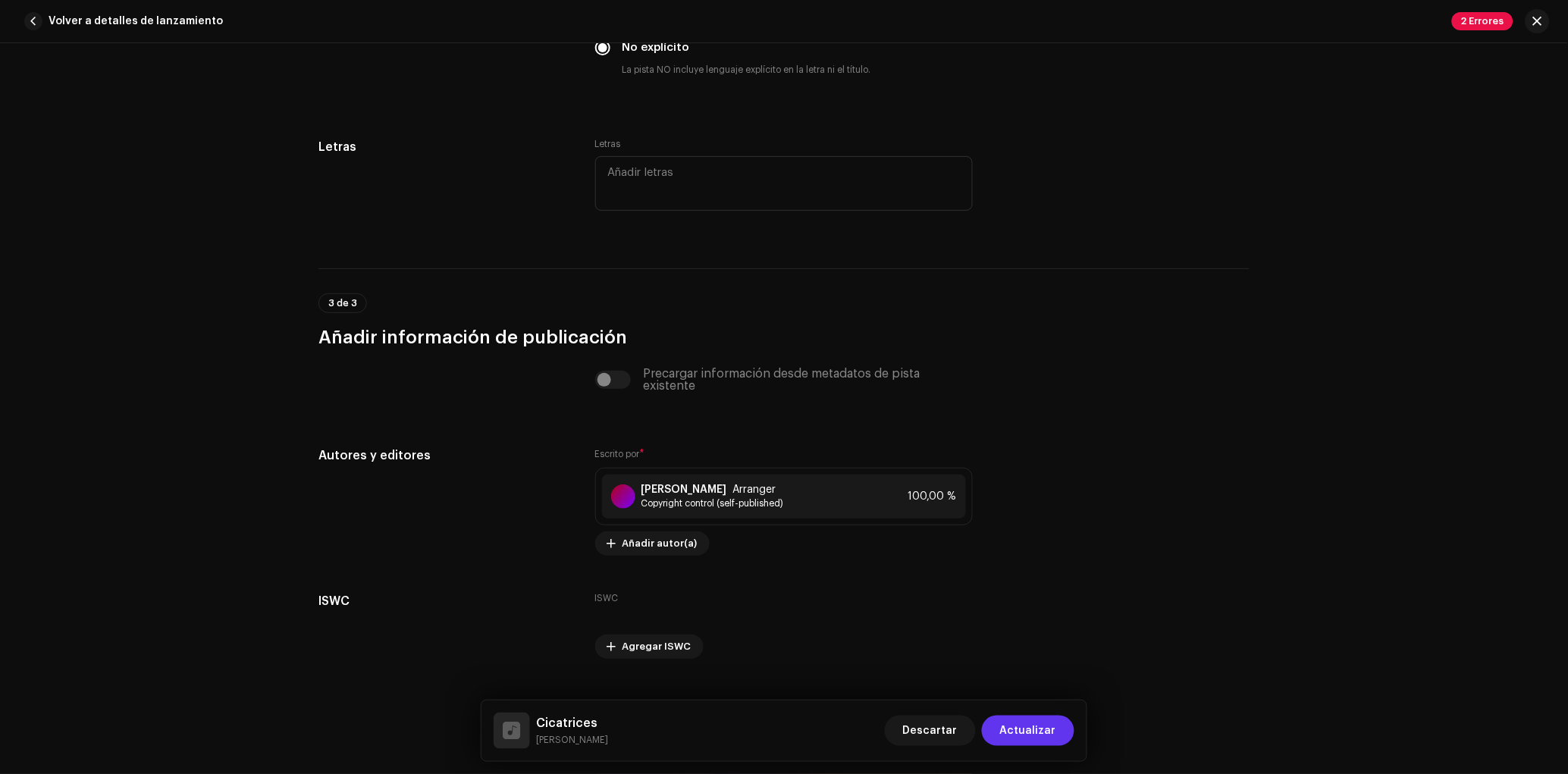
click at [1059, 713] on div "Descartar Actualizar" at bounding box center [979, 731] width 189 height 36
click at [1060, 723] on button "Actualizar" at bounding box center [1028, 731] width 92 height 30
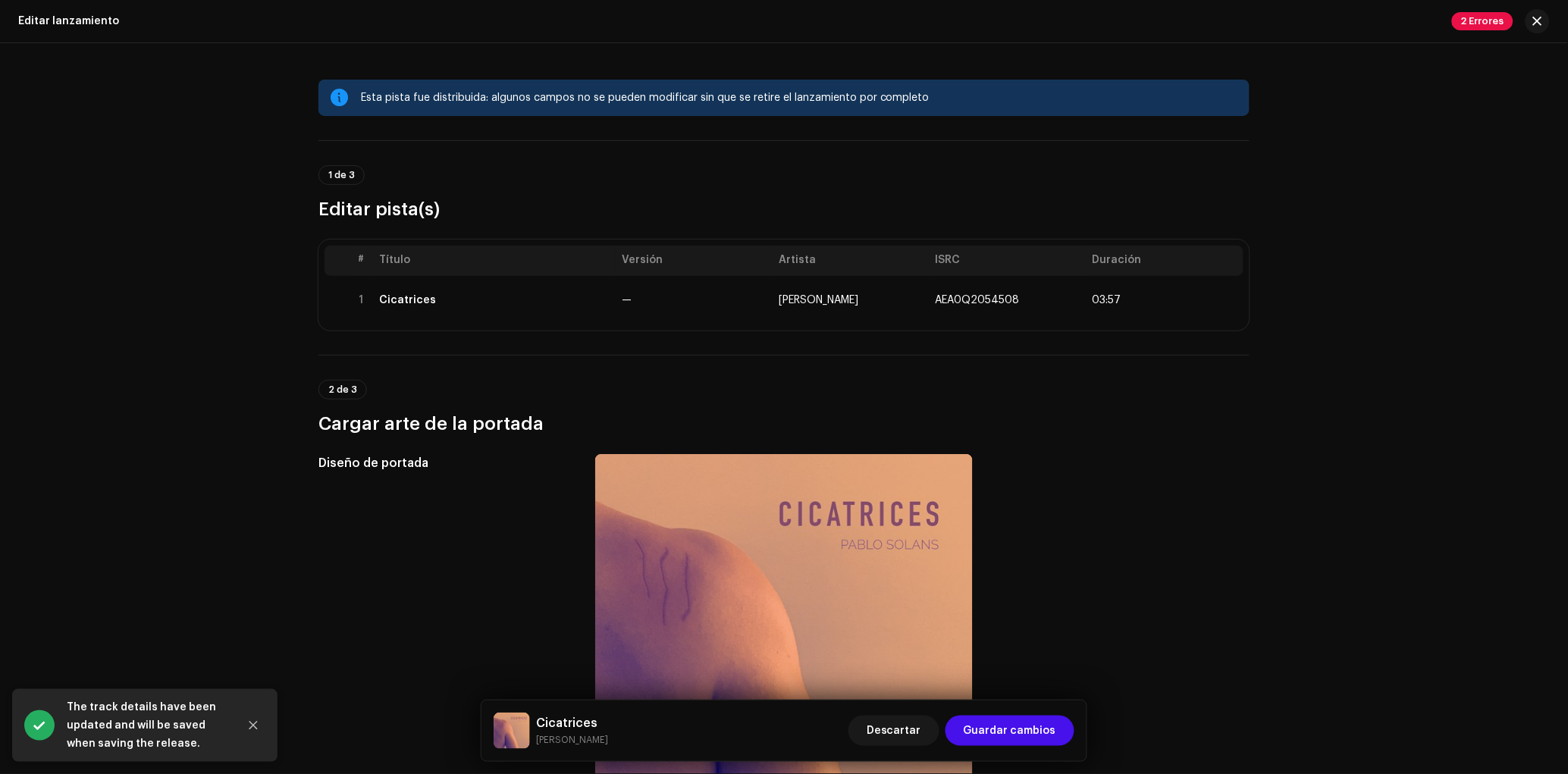
click at [1060, 723] on button "Guardar cambios" at bounding box center [1009, 731] width 129 height 30
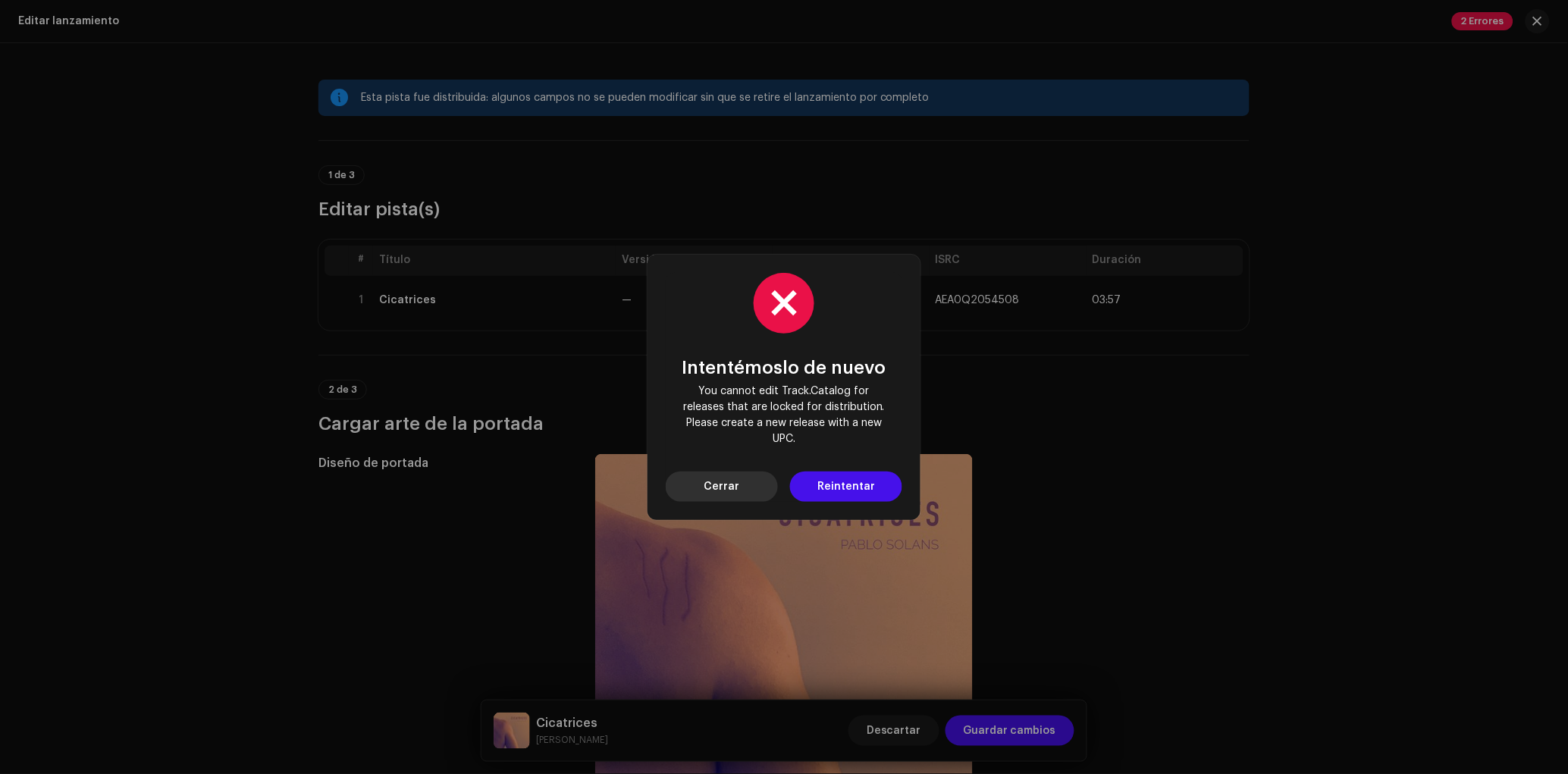
click at [736, 482] on span "Cerrar" at bounding box center [722, 486] width 36 height 30
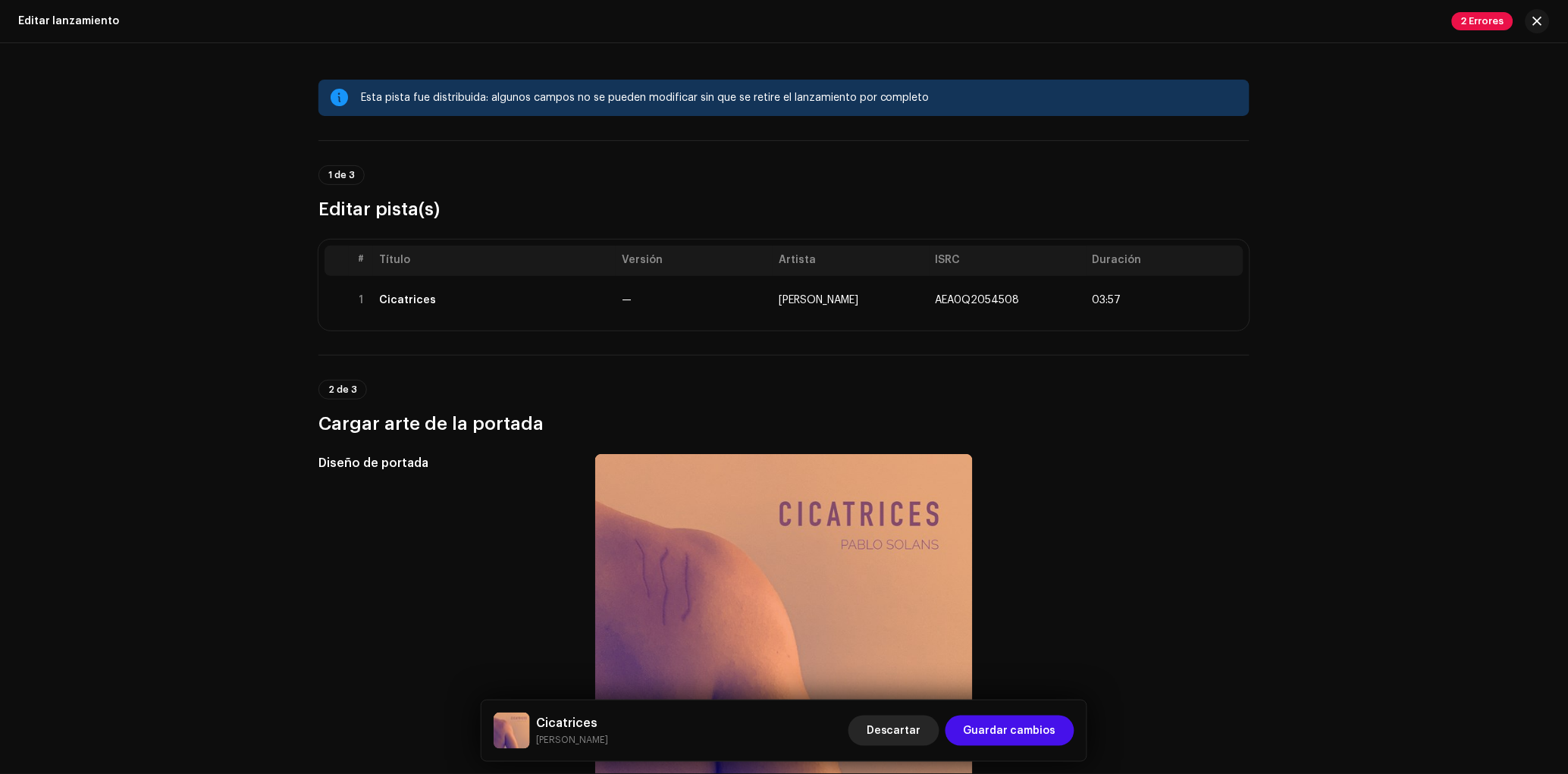
click at [906, 724] on span "Descartar" at bounding box center [893, 731] width 55 height 30
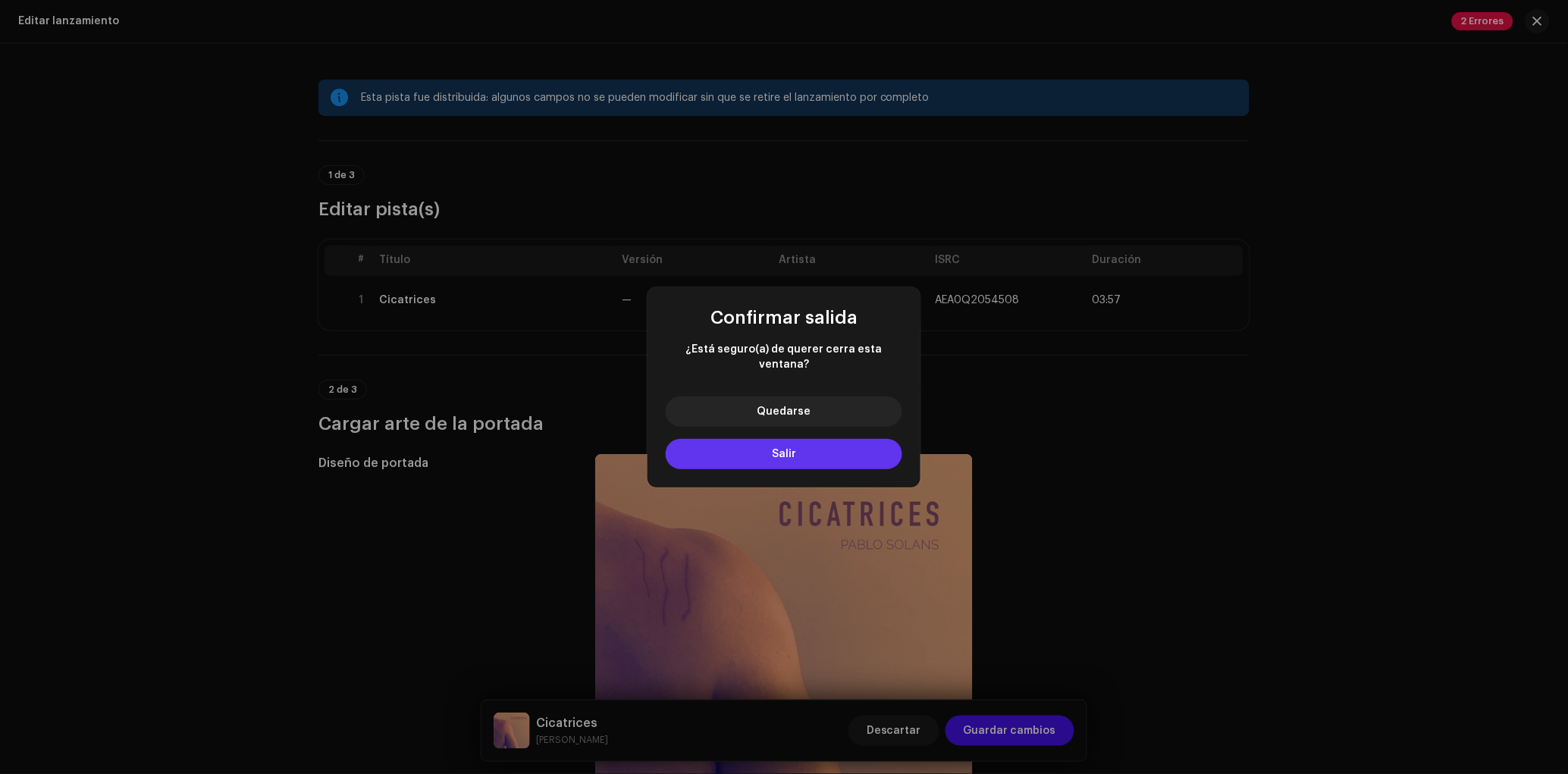
click at [787, 439] on button "Salir" at bounding box center [784, 454] width 236 height 30
